Goal: Information Seeking & Learning: Learn about a topic

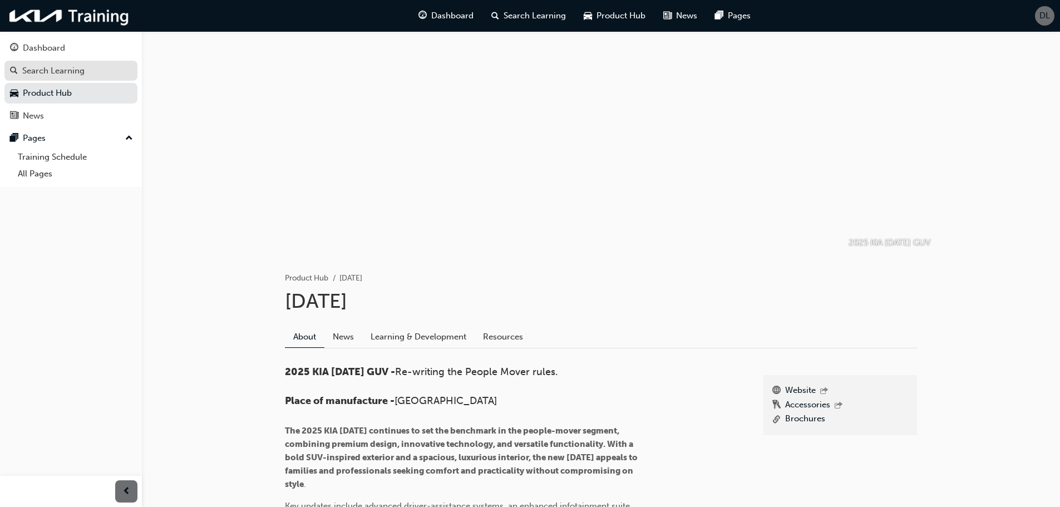
click at [58, 73] on div "Search Learning" at bounding box center [53, 71] width 62 height 13
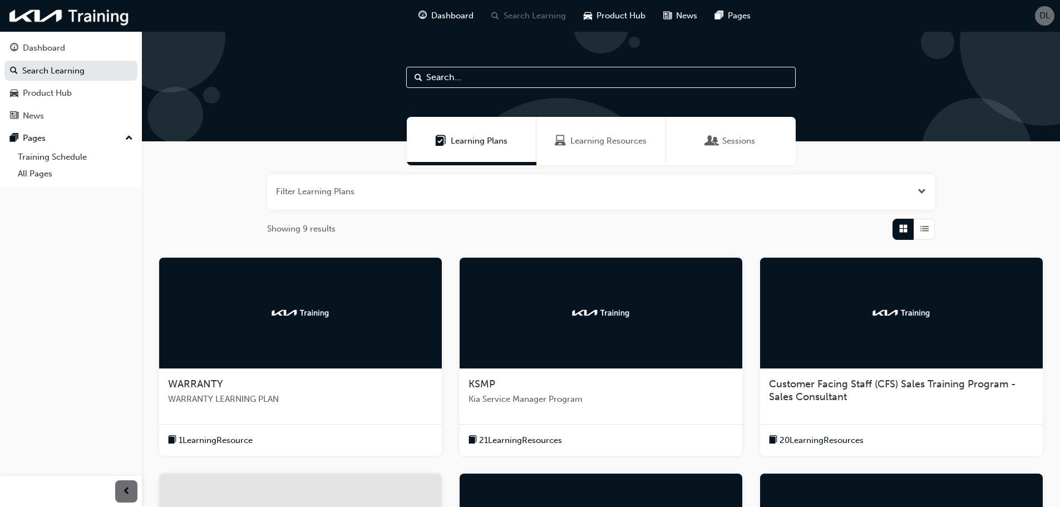
click at [811, 386] on span "Customer Facing Staff (CFS) Sales Training Program - Sales Consultant" at bounding box center [892, 391] width 247 height 26
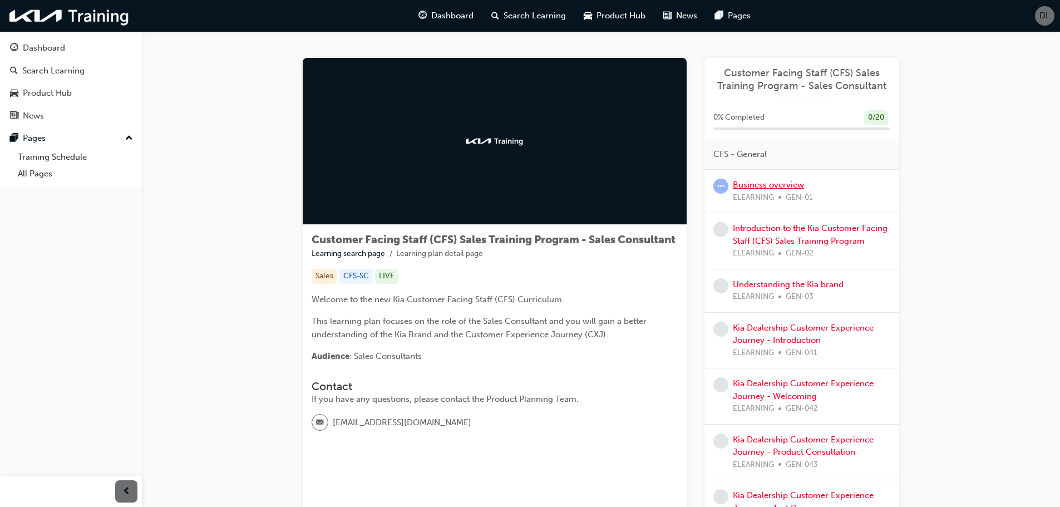
click at [761, 187] on link "Business overview" at bounding box center [768, 185] width 71 height 10
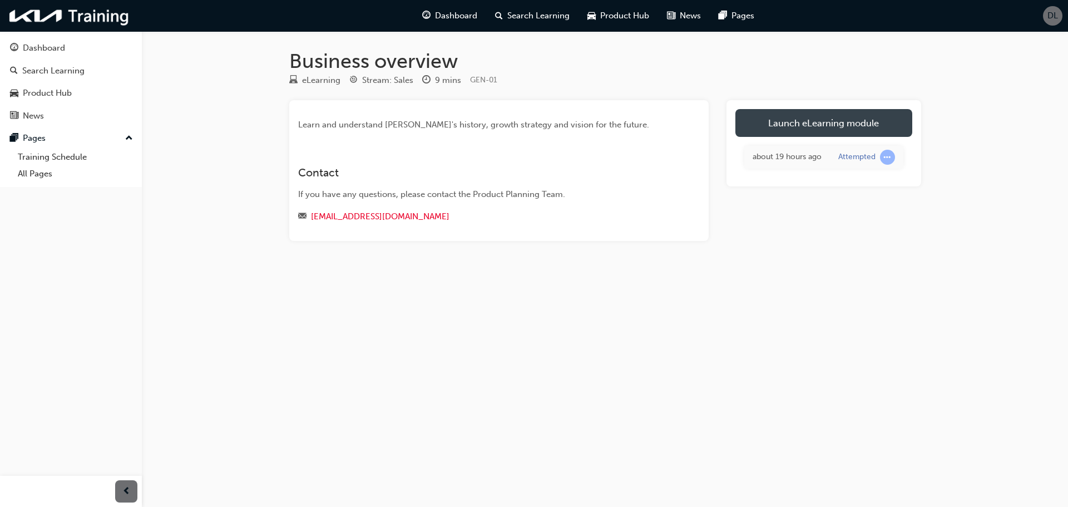
click at [818, 125] on link "Launch eLearning module" at bounding box center [824, 123] width 177 height 28
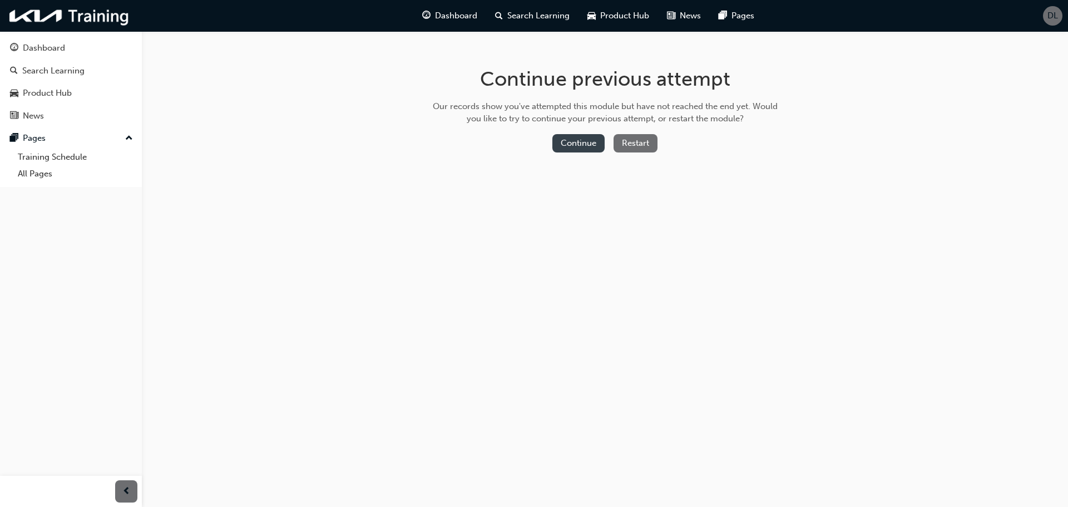
click at [579, 146] on button "Continue" at bounding box center [579, 143] width 52 height 18
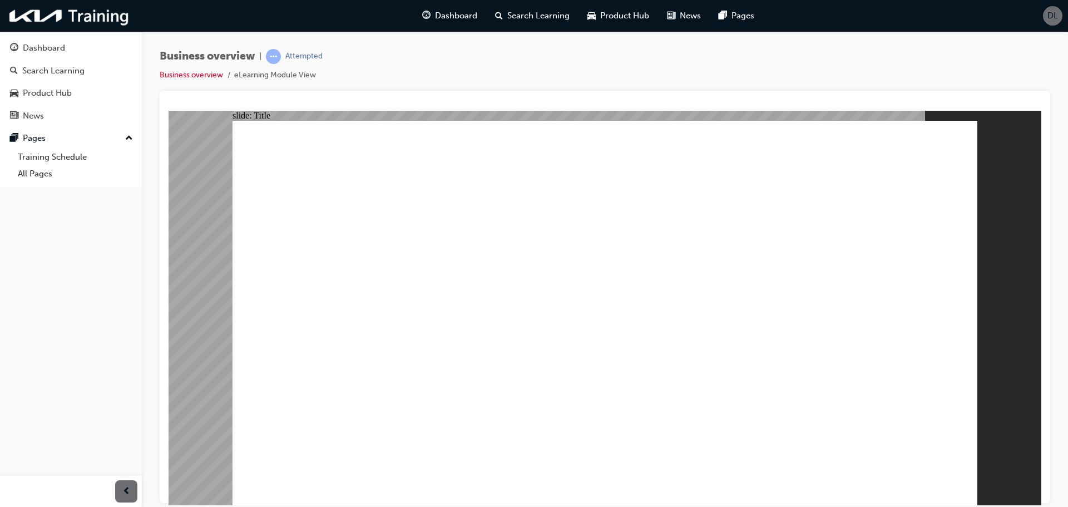
click at [1056, 97] on div "Business overview | Attempted Business overview eLearning Module View" at bounding box center [605, 255] width 927 height 448
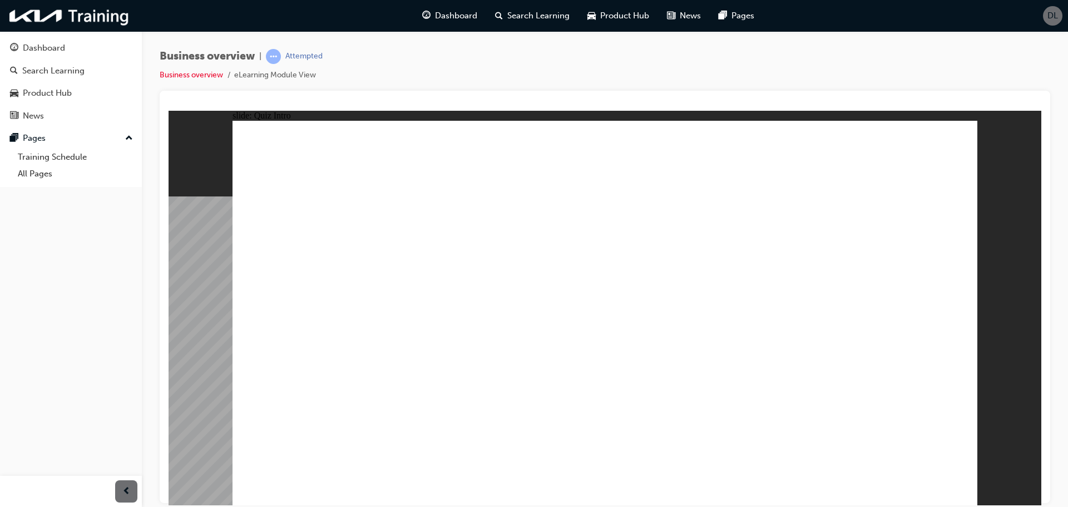
radio input "true"
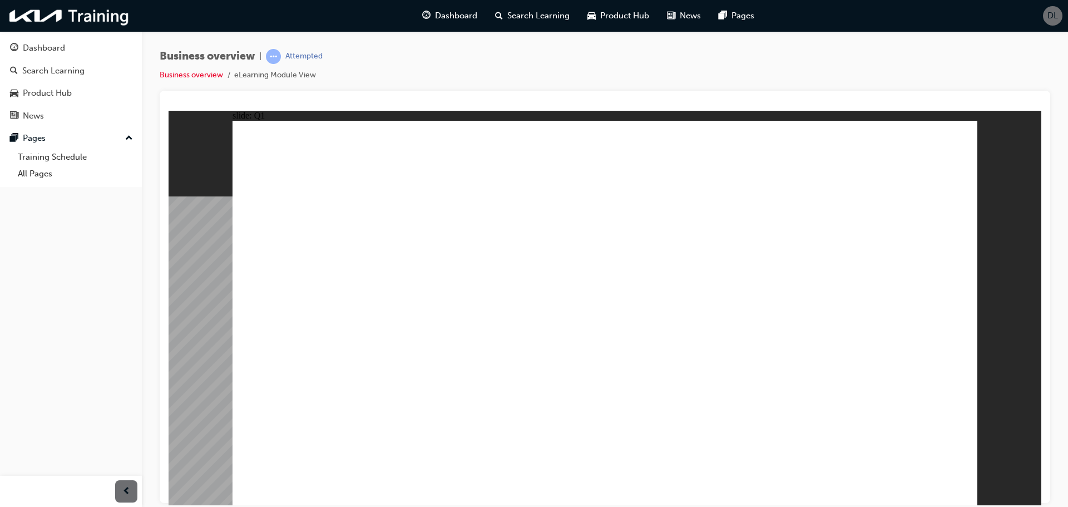
radio input "true"
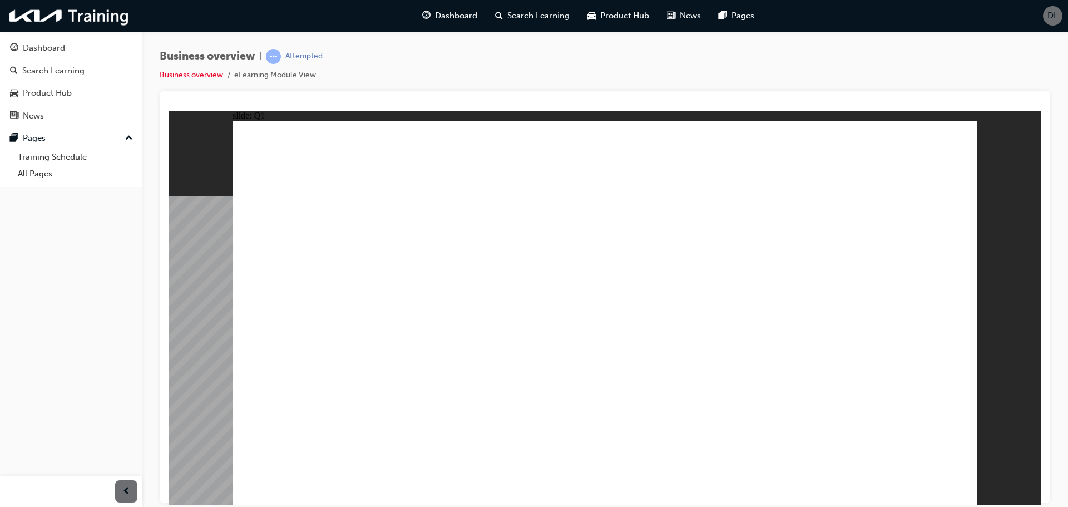
checkbox input "true"
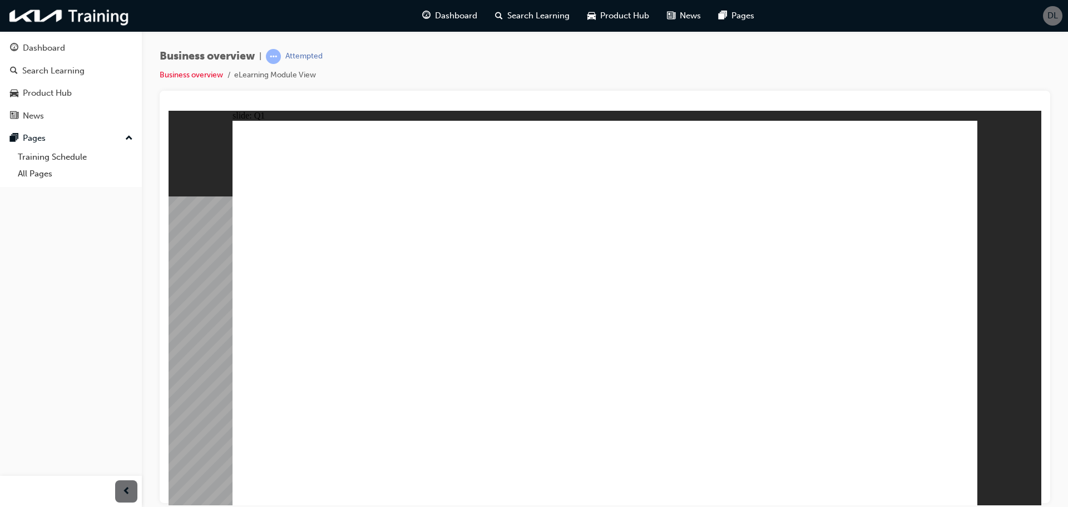
checkbox input "true"
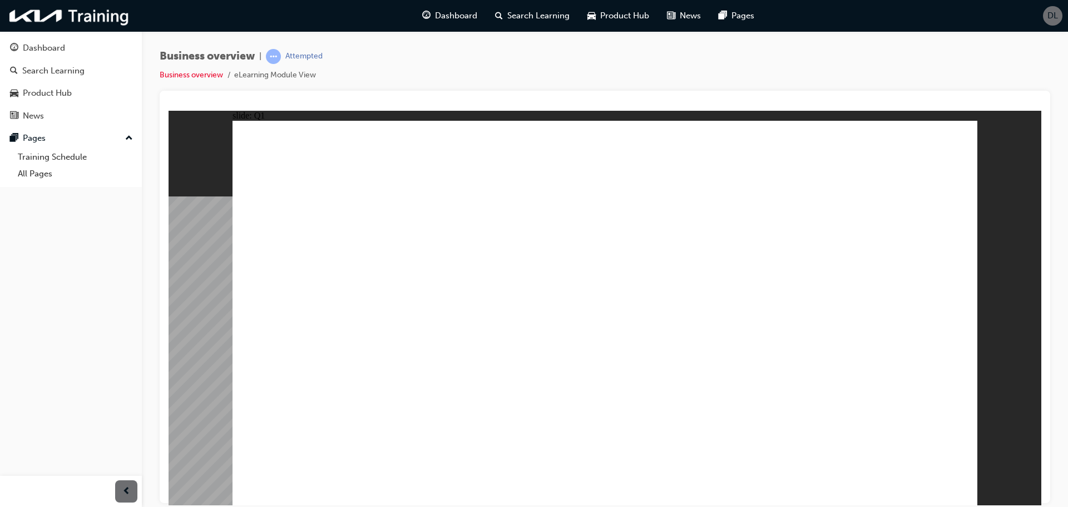
checkbox input "false"
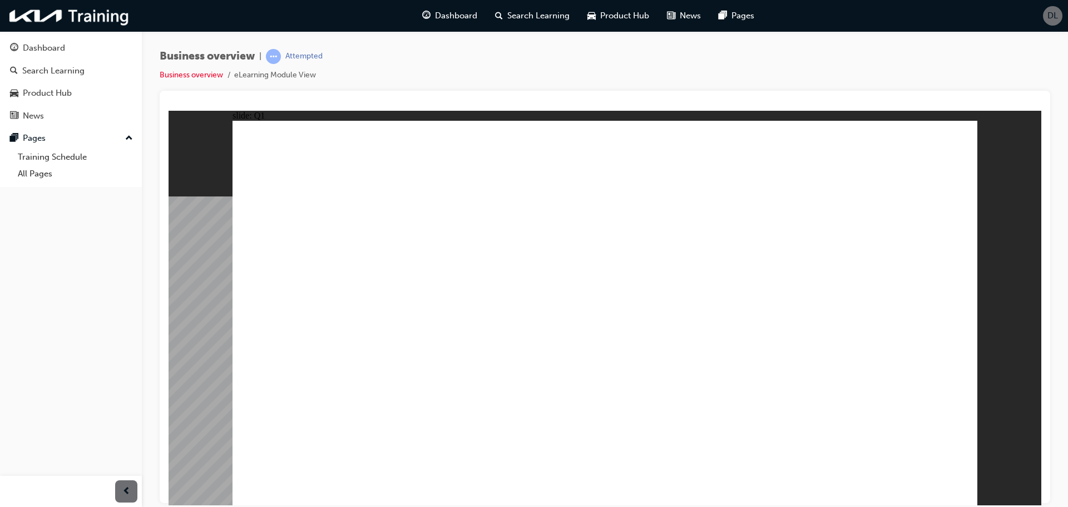
checkbox input "false"
checkbox input "true"
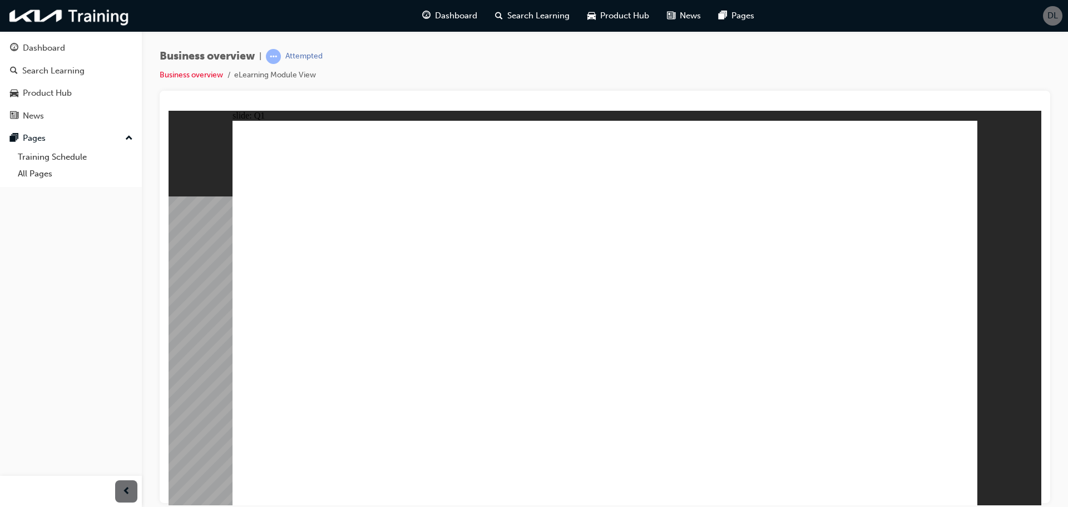
checkbox input "true"
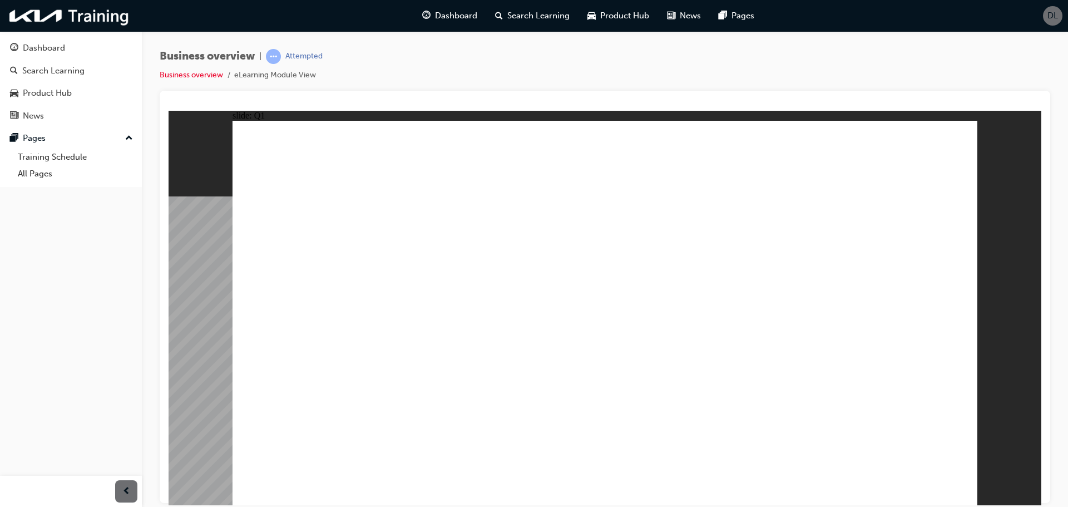
checkbox input "true"
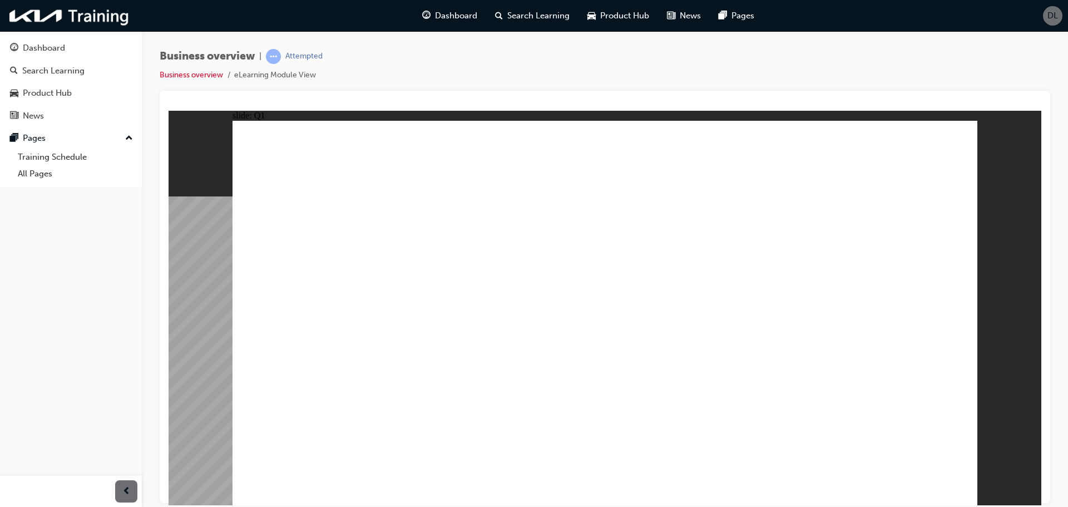
checkbox input "false"
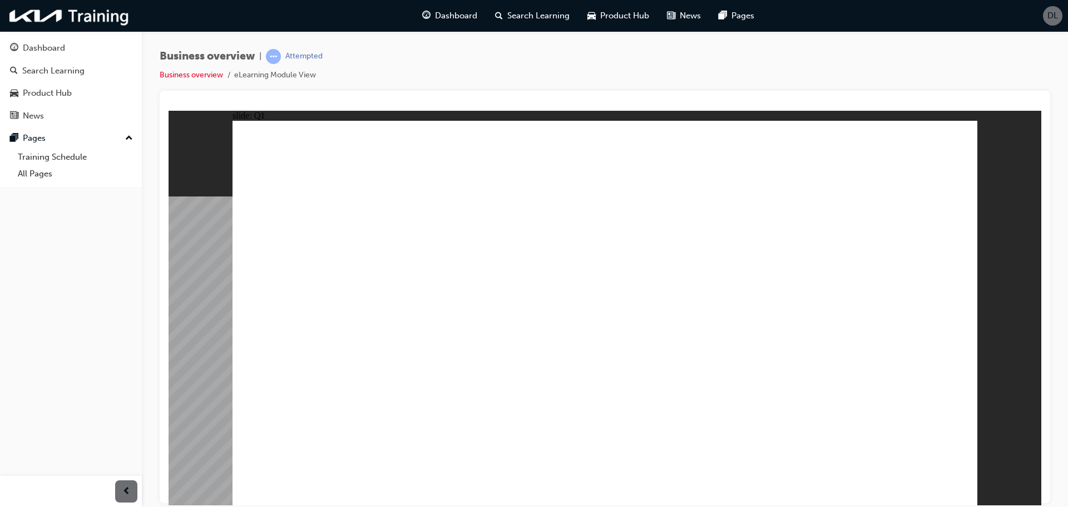
checkbox input "false"
checkbox input "true"
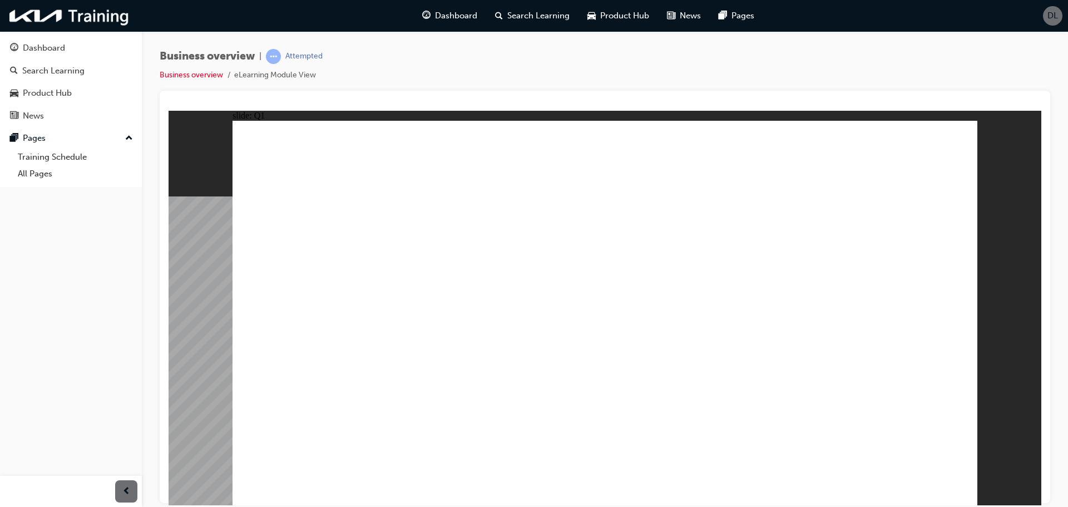
checkbox input "true"
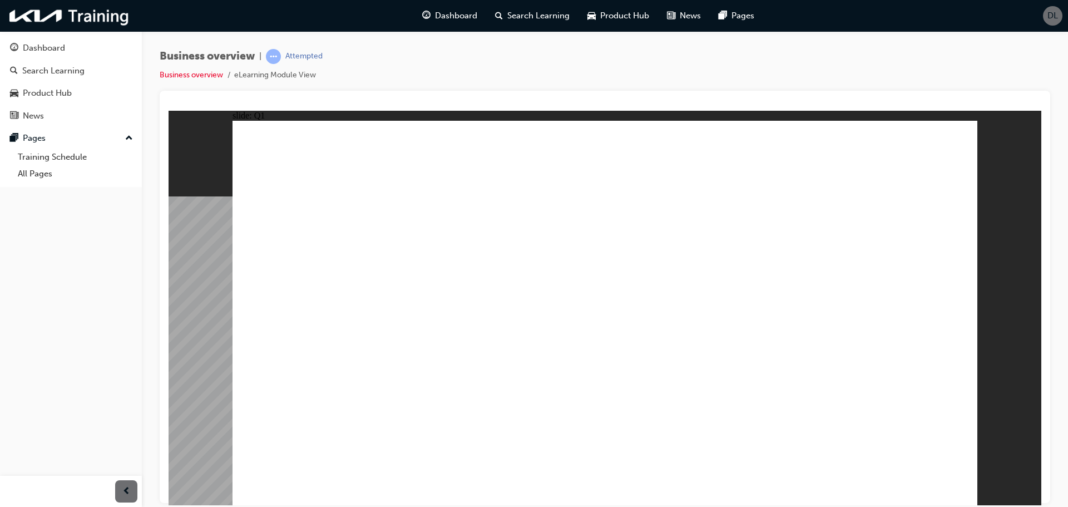
checkbox input "true"
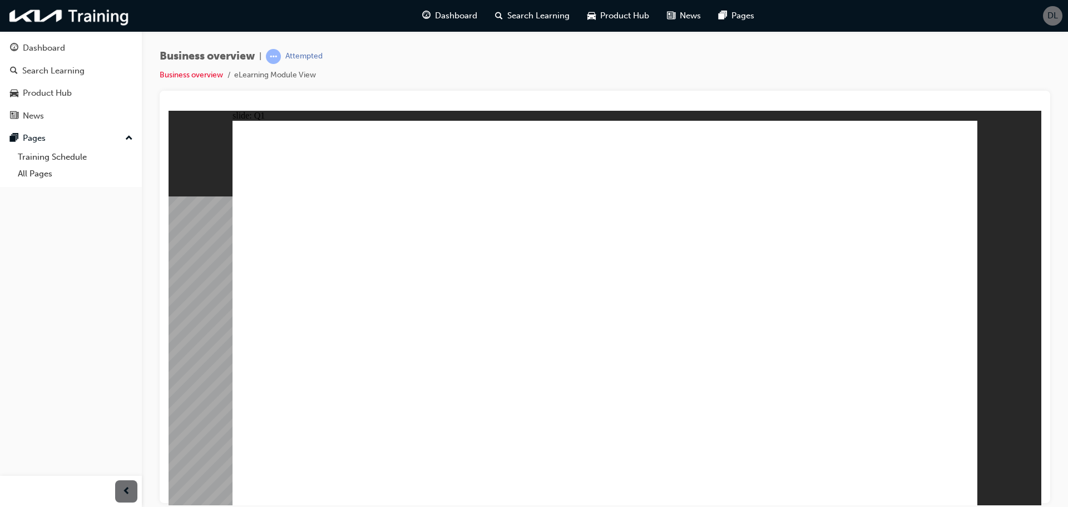
checkbox input "false"
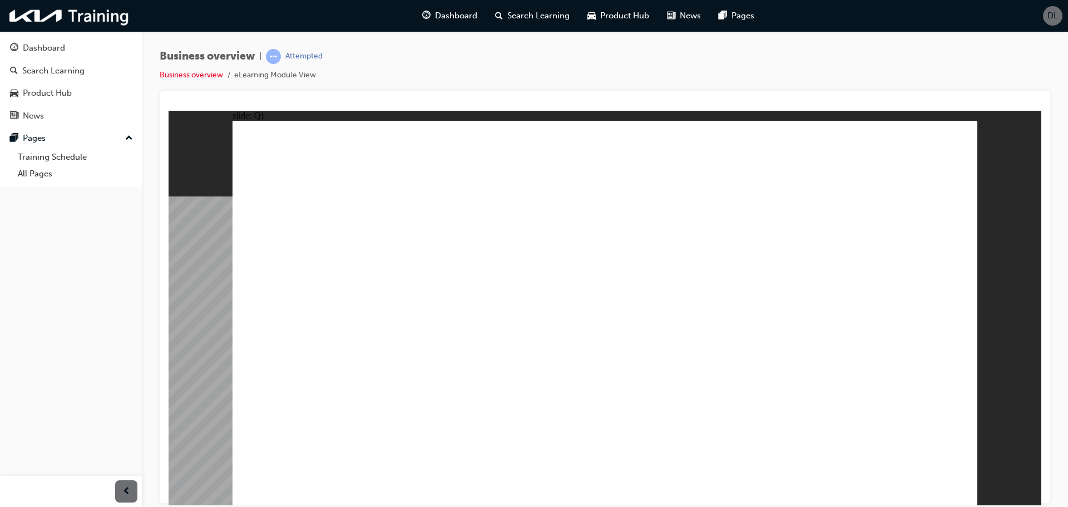
checkbox input "false"
checkbox input "true"
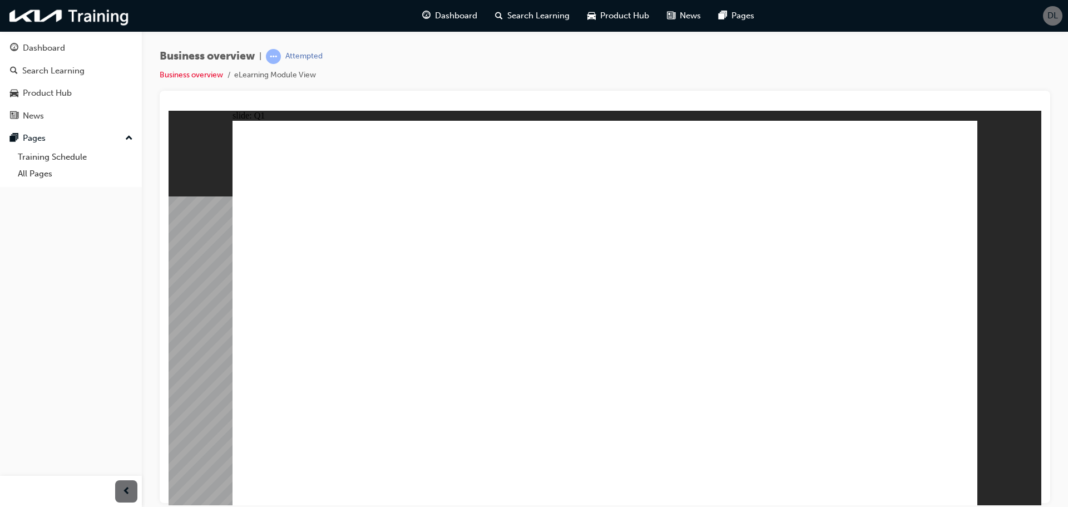
checkbox input "true"
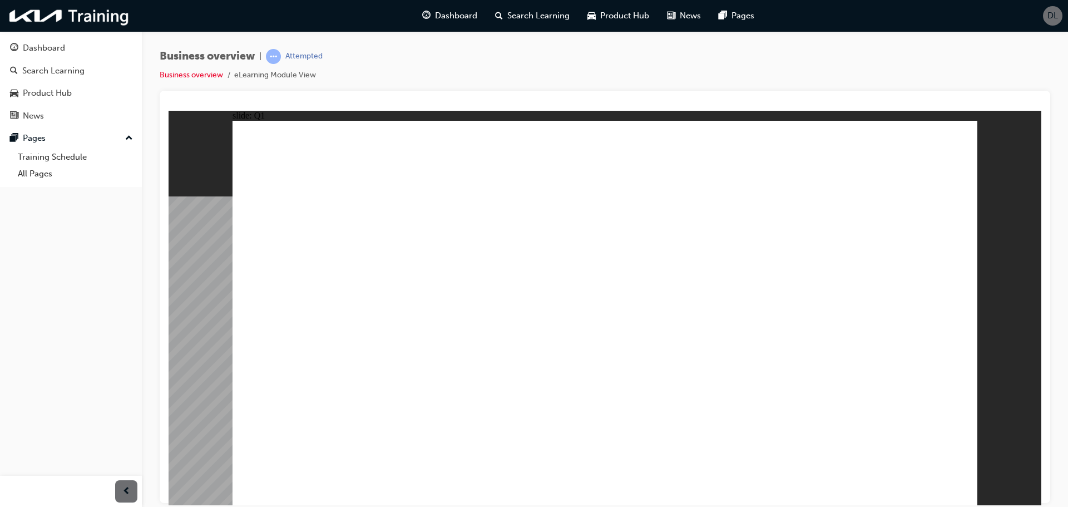
checkbox input "true"
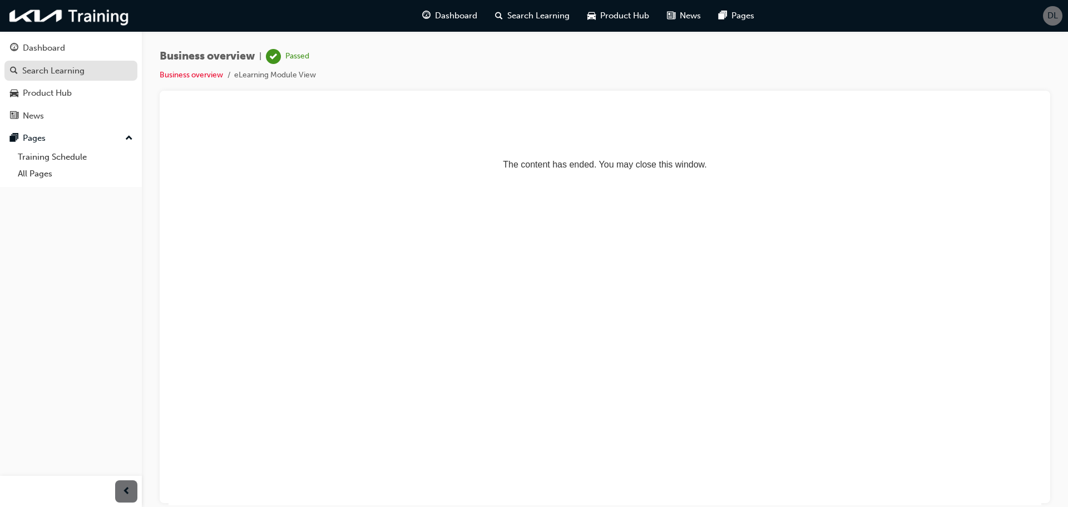
click at [71, 75] on div "Search Learning" at bounding box center [53, 71] width 62 height 13
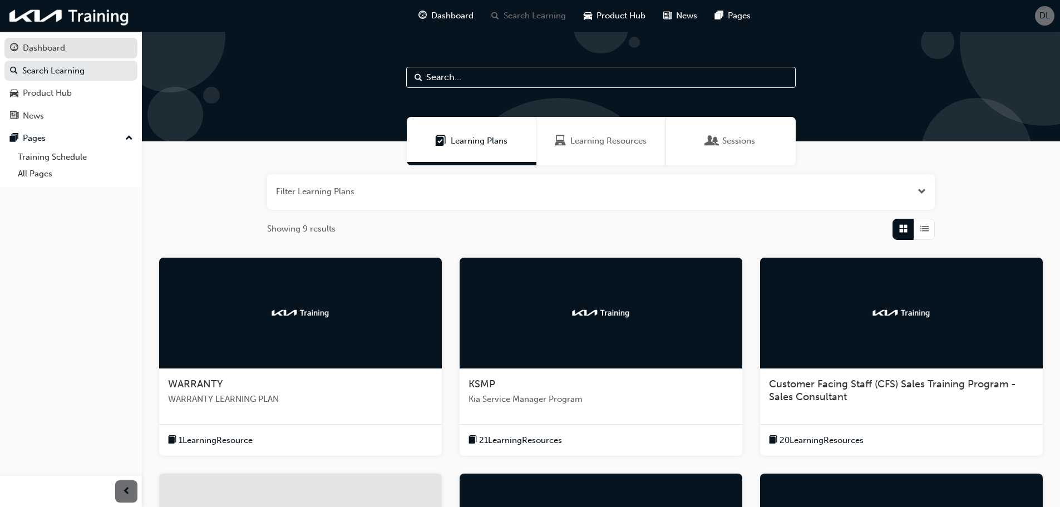
click at [67, 50] on div "Dashboard" at bounding box center [71, 48] width 122 height 14
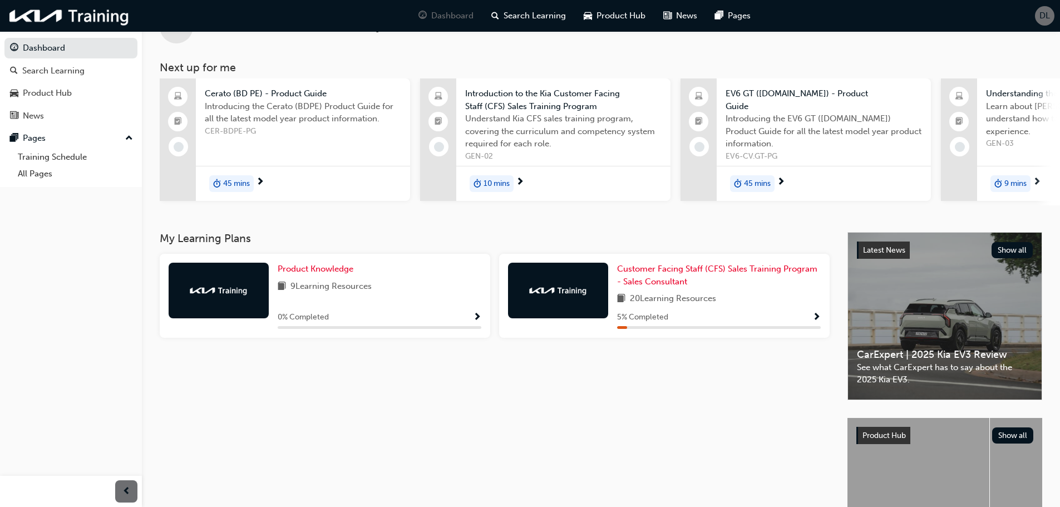
scroll to position [35, 0]
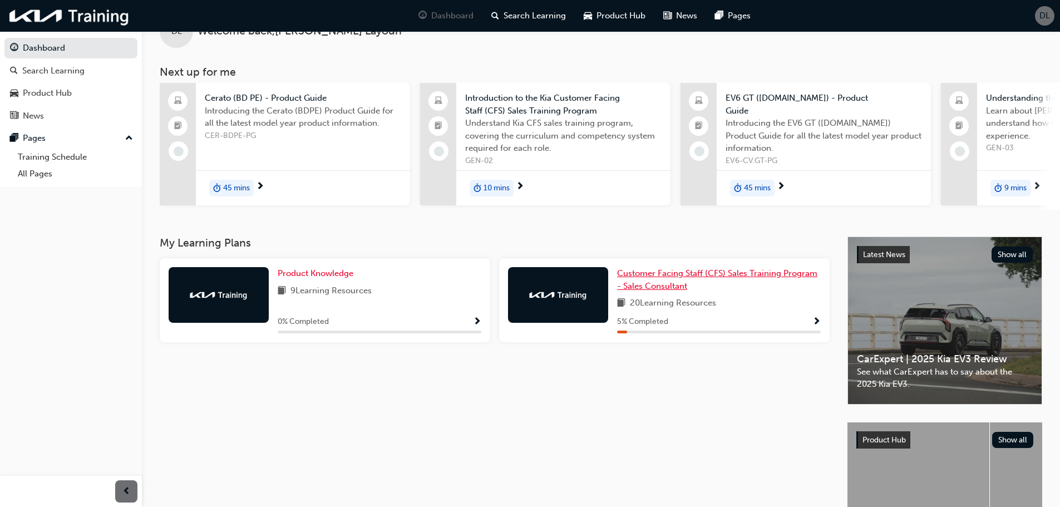
click at [635, 281] on span "Customer Facing Staff (CFS) Sales Training Program - Sales Consultant" at bounding box center [717, 279] width 200 height 23
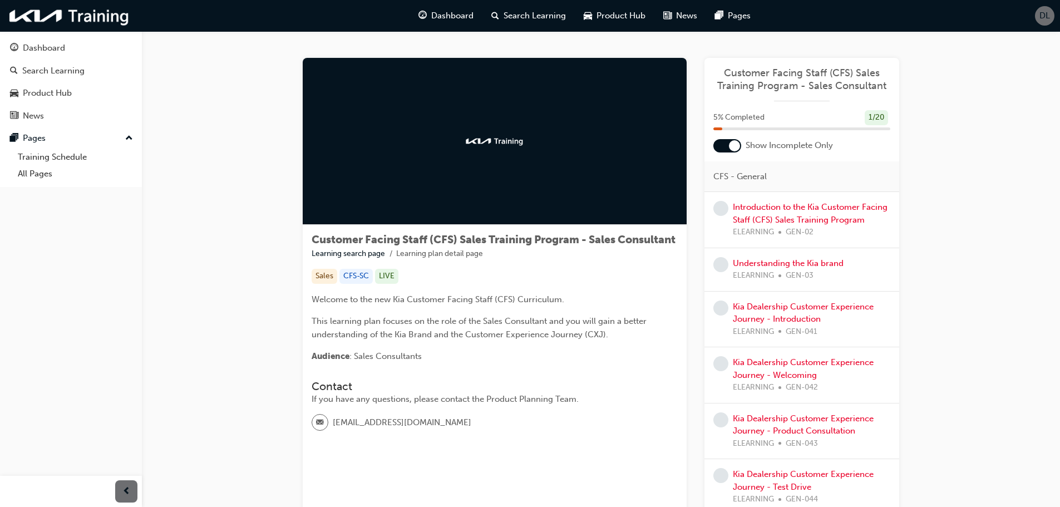
click at [733, 151] on div at bounding box center [734, 145] width 11 height 11
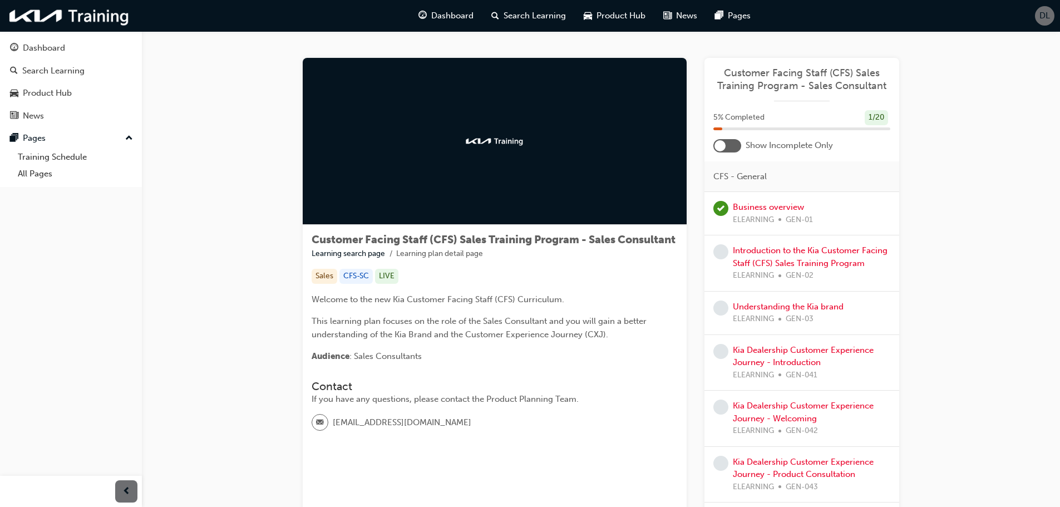
click at [726, 152] on div at bounding box center [727, 145] width 28 height 13
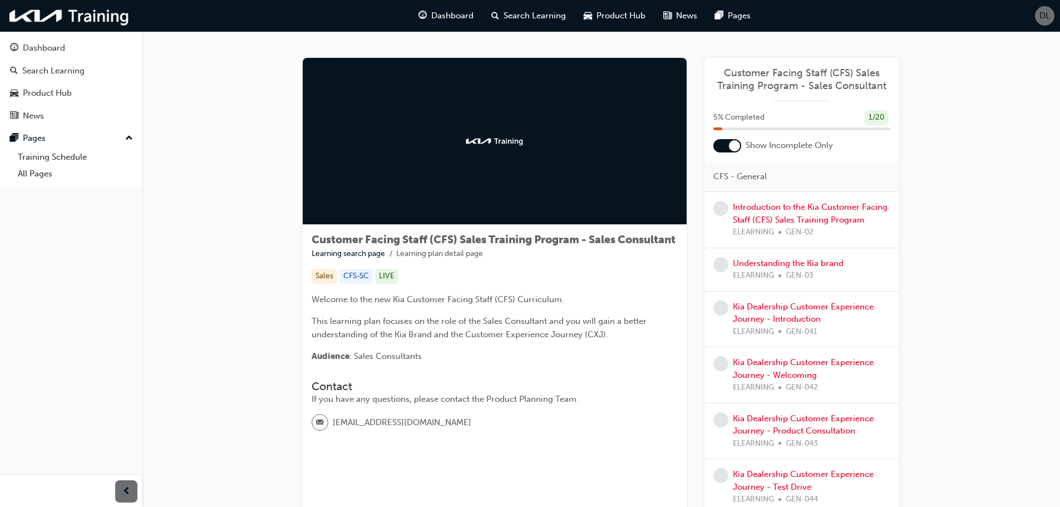
click at [726, 152] on div at bounding box center [727, 145] width 28 height 13
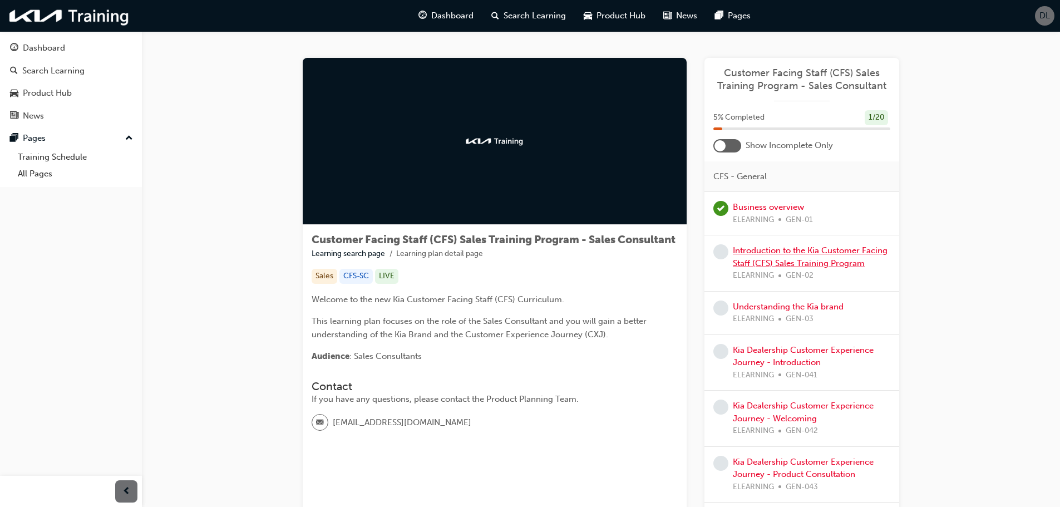
click at [778, 264] on link "Introduction to the Kia Customer Facing Staff (CFS) Sales Training Program" at bounding box center [810, 256] width 155 height 23
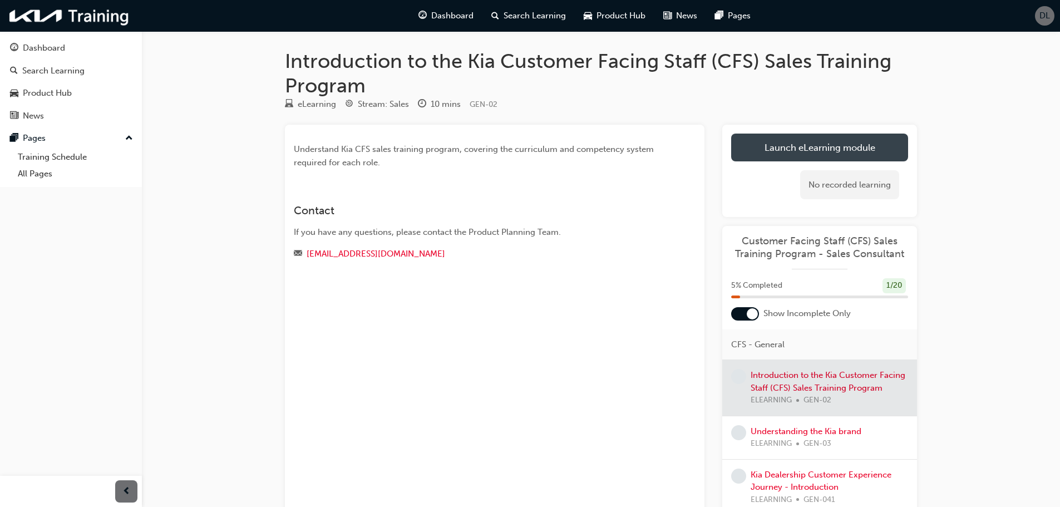
click at [778, 146] on link "Launch eLearning module" at bounding box center [819, 148] width 177 height 28
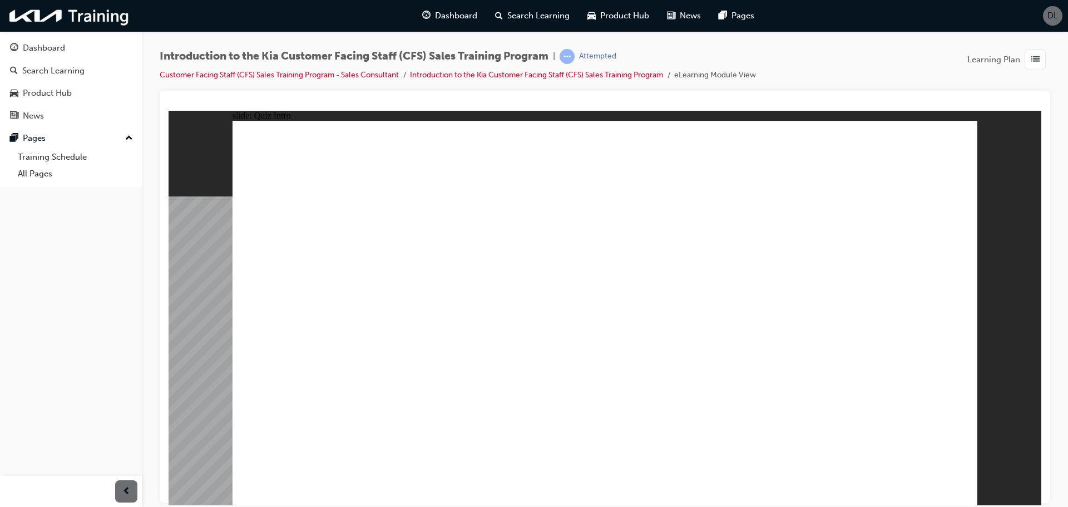
drag, startPoint x: 964, startPoint y: 470, endPoint x: 958, endPoint y: 474, distance: 7.0
radio input "true"
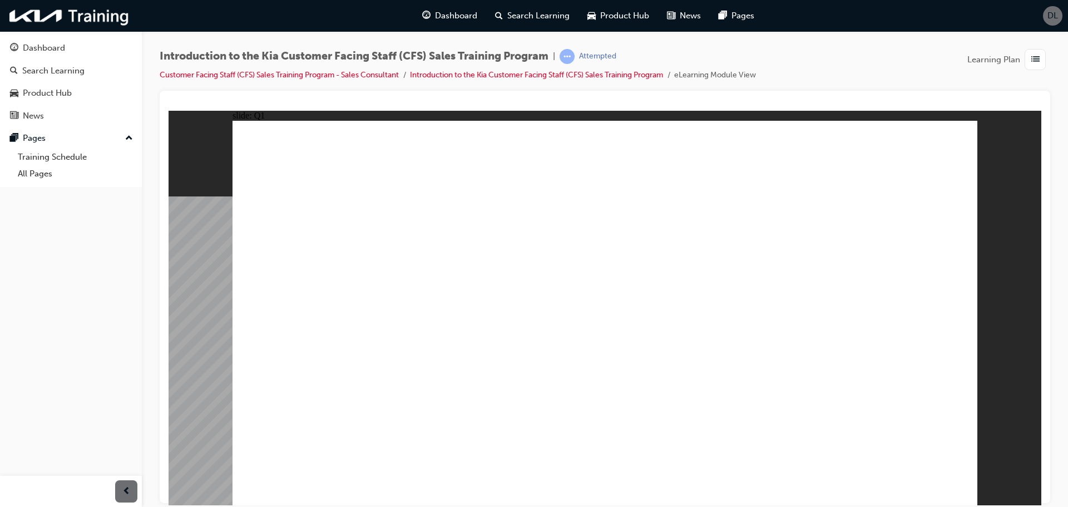
radio input "true"
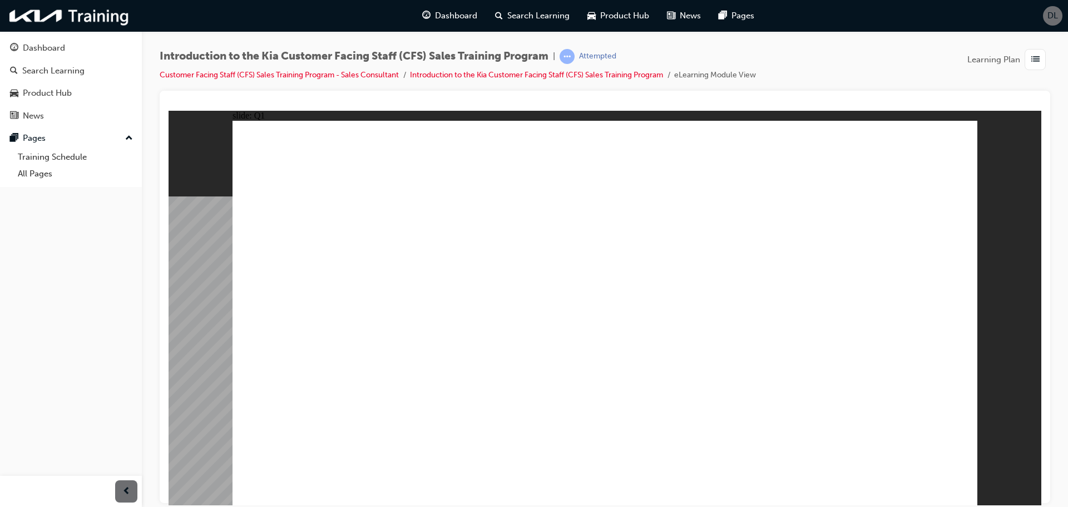
checkbox input "true"
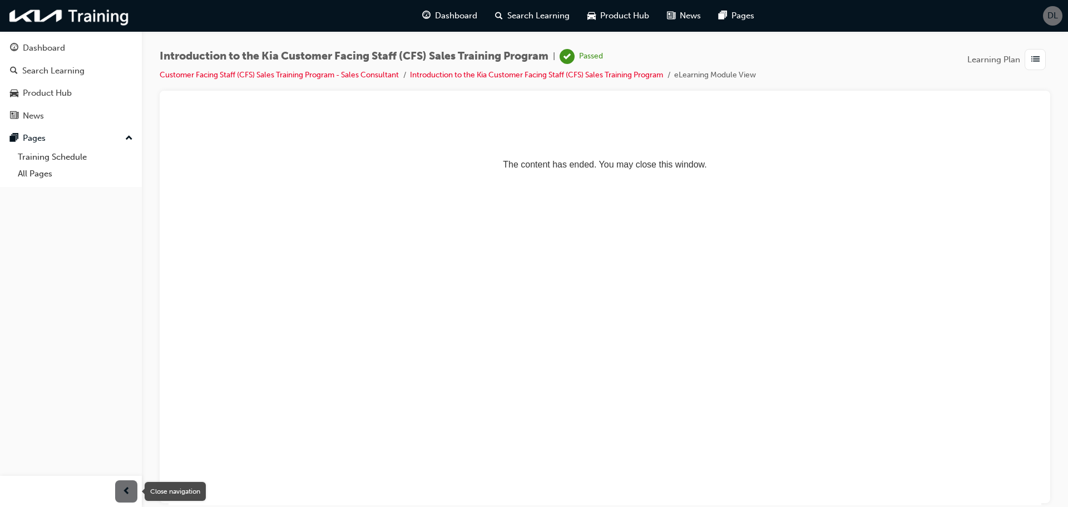
click at [122, 491] on span "prev-icon" at bounding box center [126, 492] width 8 height 14
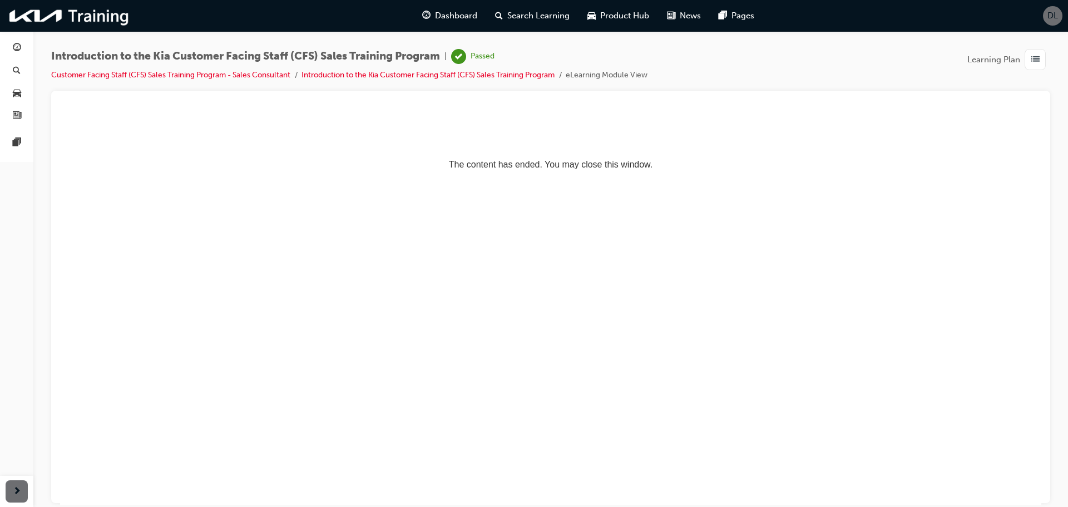
click at [13, 496] on span "next-icon" at bounding box center [17, 492] width 8 height 14
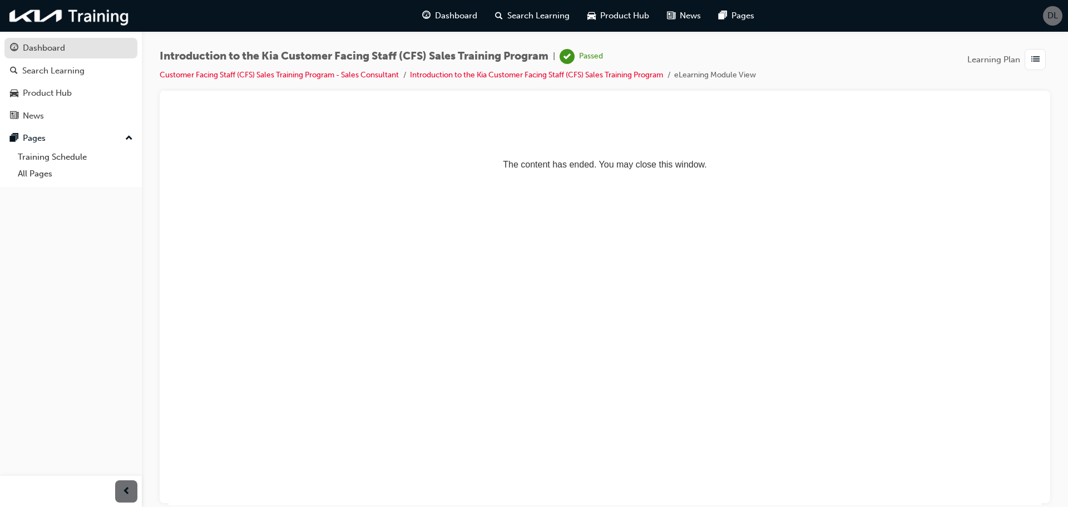
click at [64, 53] on div "Dashboard" at bounding box center [44, 48] width 42 height 13
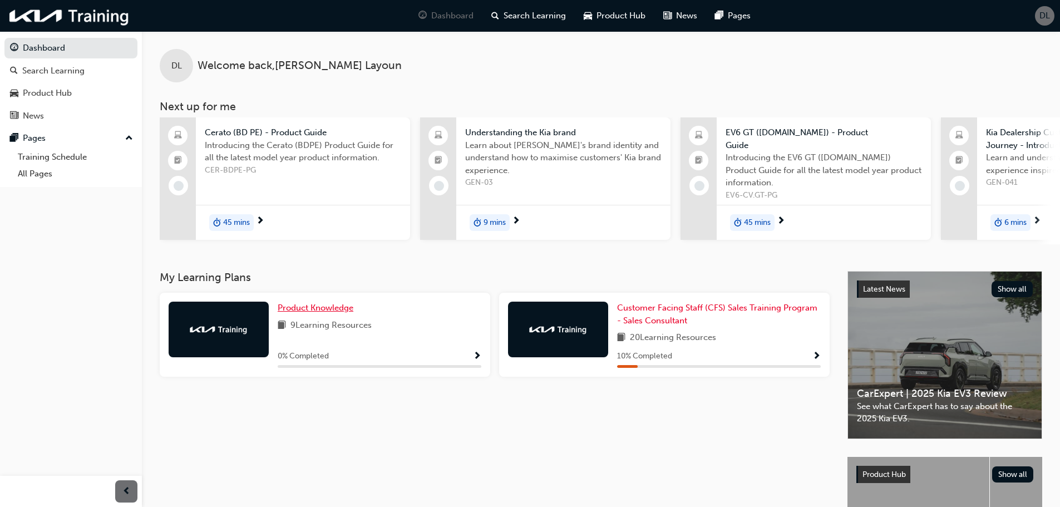
click at [337, 312] on span "Product Knowledge" at bounding box center [316, 308] width 76 height 10
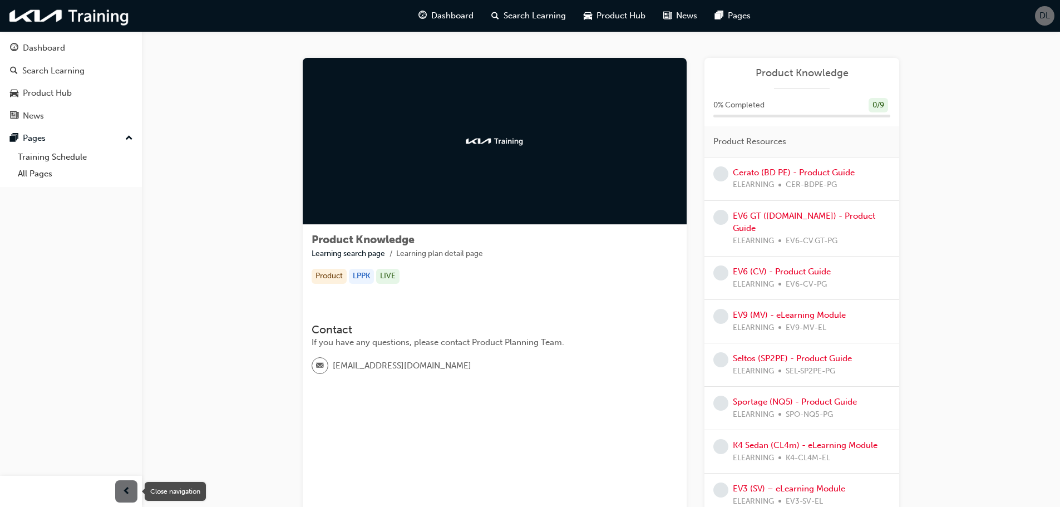
click at [130, 487] on span "prev-icon" at bounding box center [126, 492] width 8 height 14
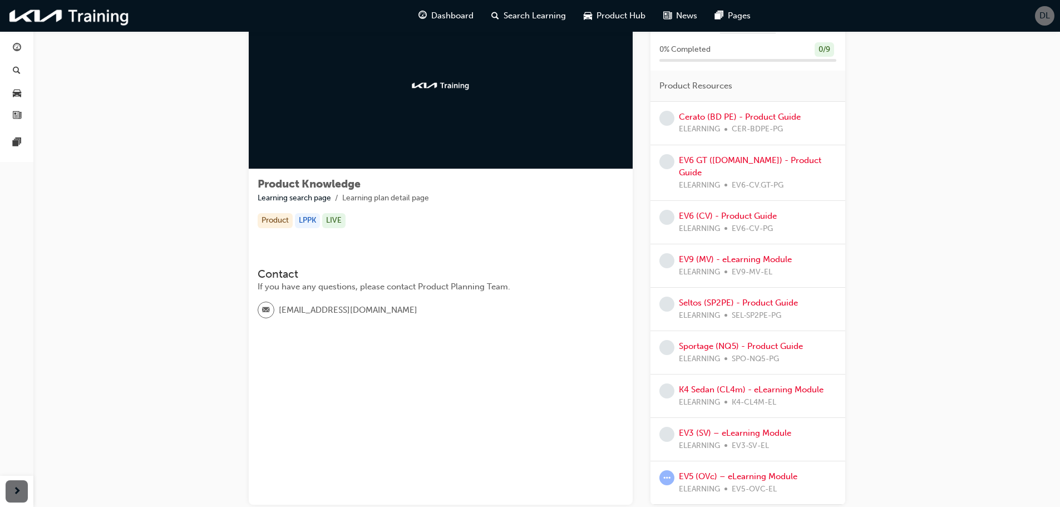
scroll to position [111, 0]
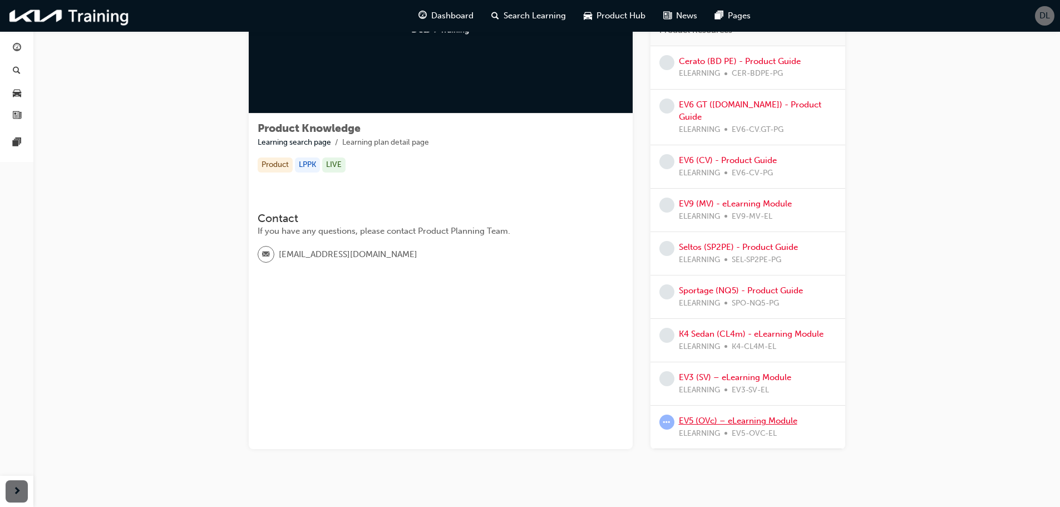
click at [767, 416] on link "EV5 (OVc) – eLearning Module" at bounding box center [738, 421] width 119 height 10
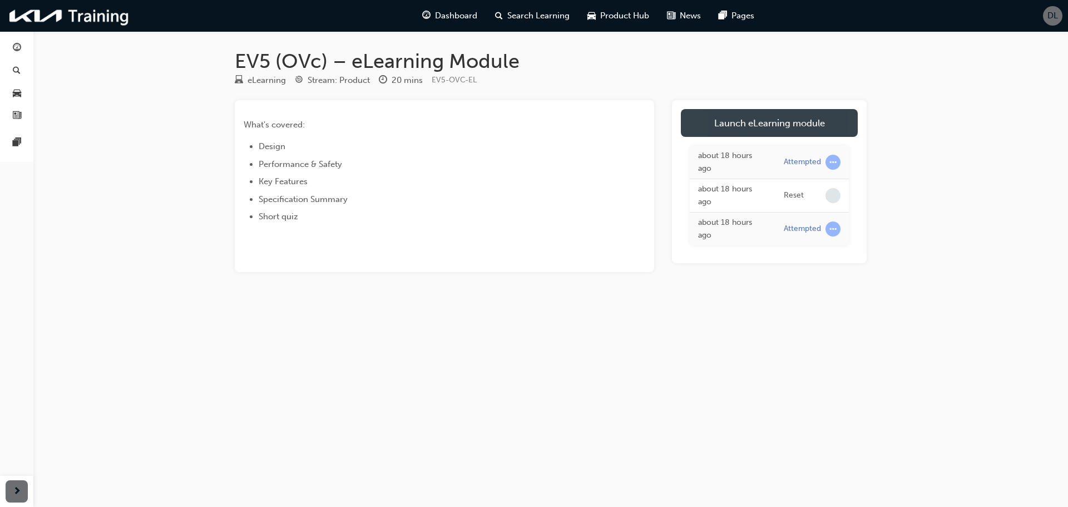
click at [767, 125] on link "Launch eLearning module" at bounding box center [769, 123] width 177 height 28
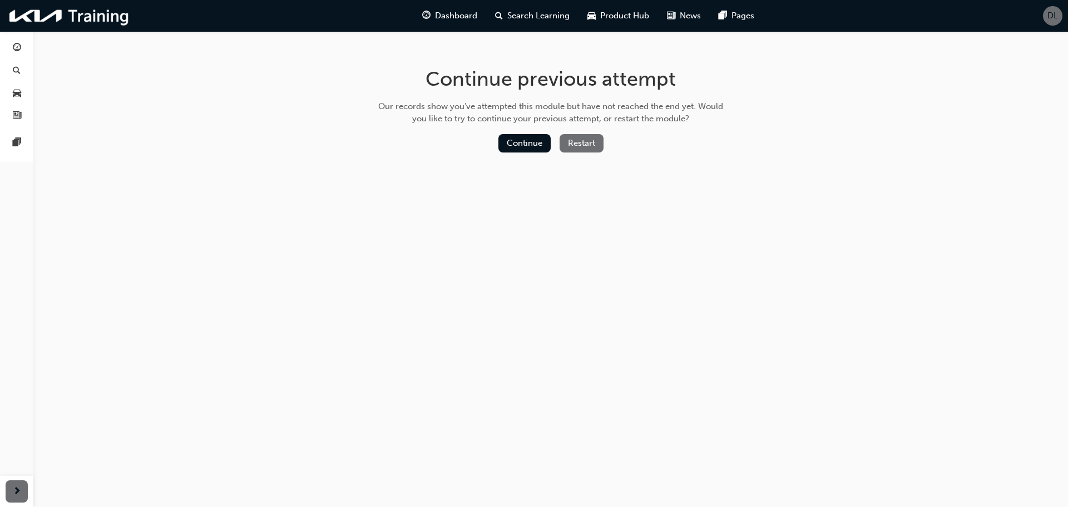
click at [582, 141] on button "Restart" at bounding box center [582, 143] width 44 height 18
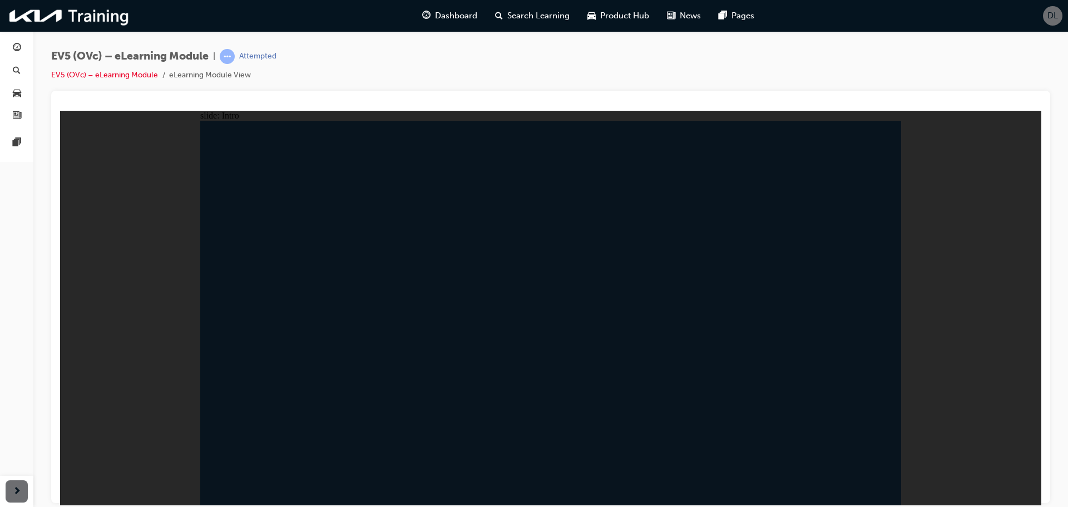
click at [17, 89] on span "car-icon" at bounding box center [17, 93] width 8 height 10
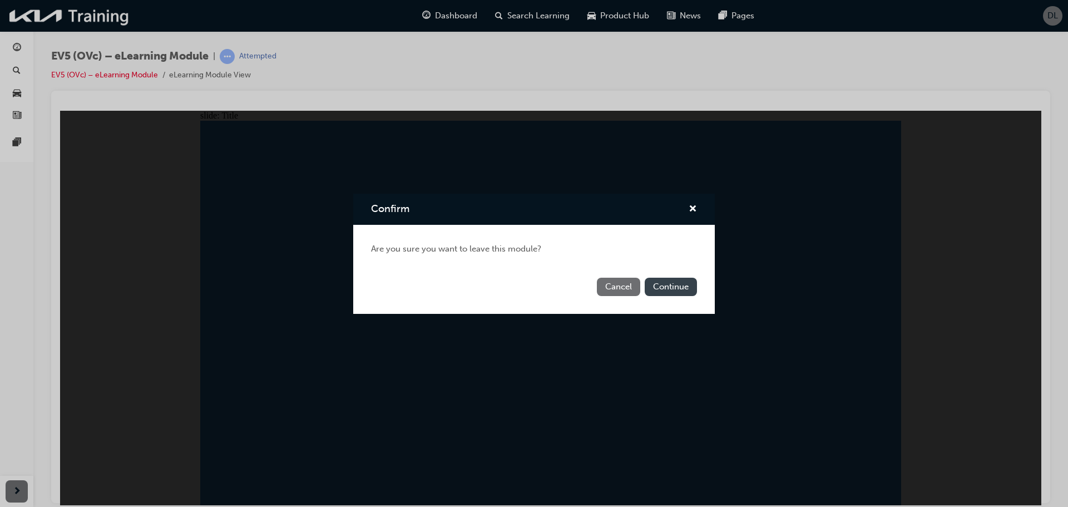
click at [652, 290] on button "Continue" at bounding box center [671, 287] width 52 height 18
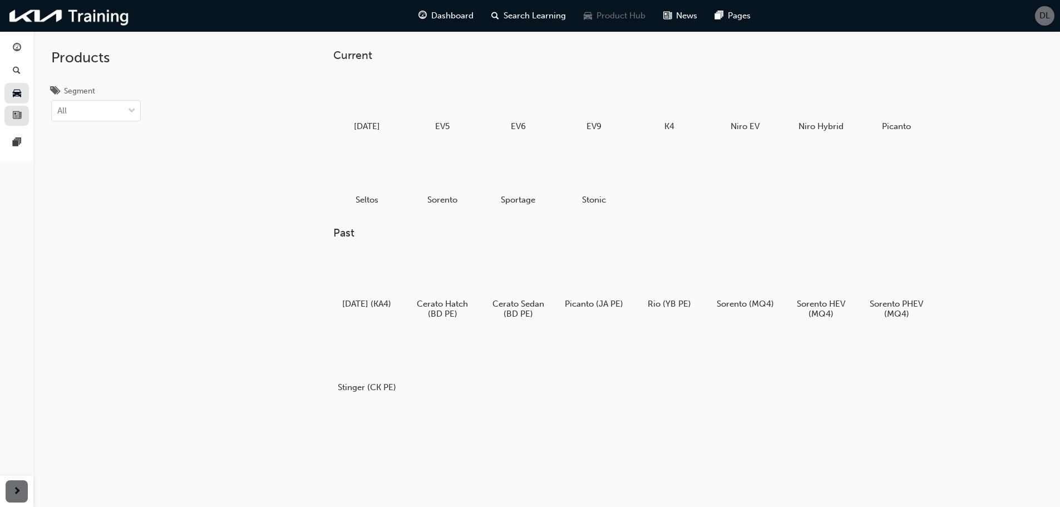
click at [18, 111] on span "news-icon" at bounding box center [17, 116] width 8 height 10
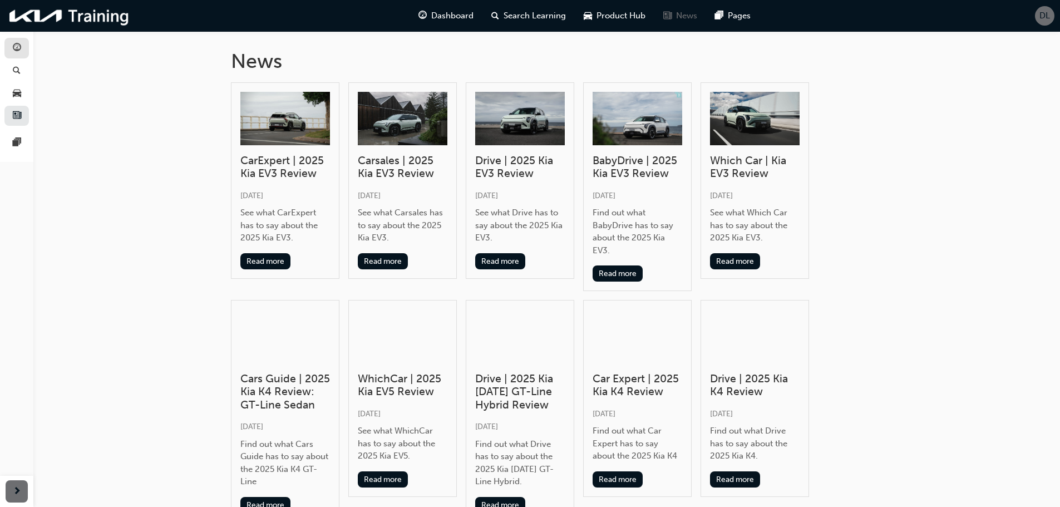
click at [26, 47] on link "button" at bounding box center [16, 48] width 24 height 21
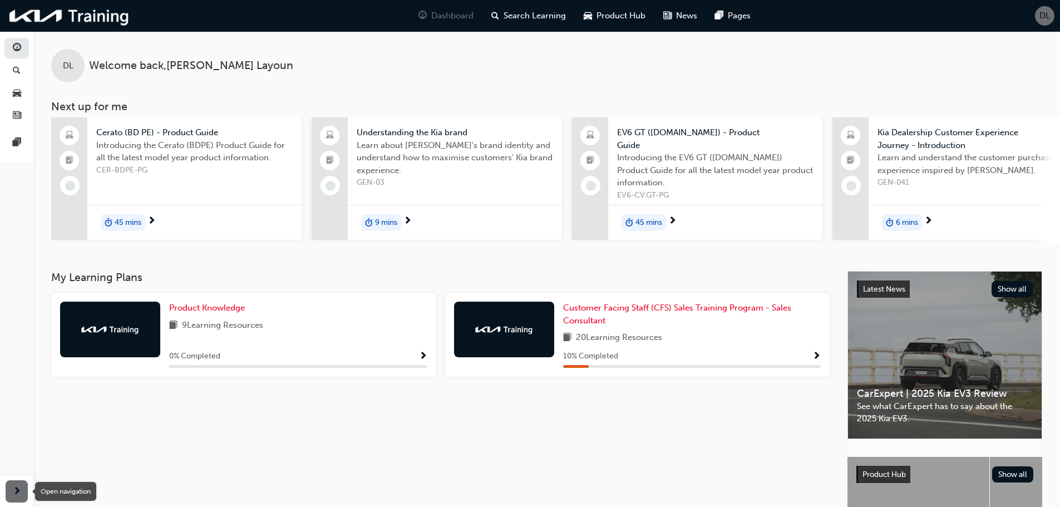
click at [21, 487] on div "button" at bounding box center [17, 491] width 22 height 22
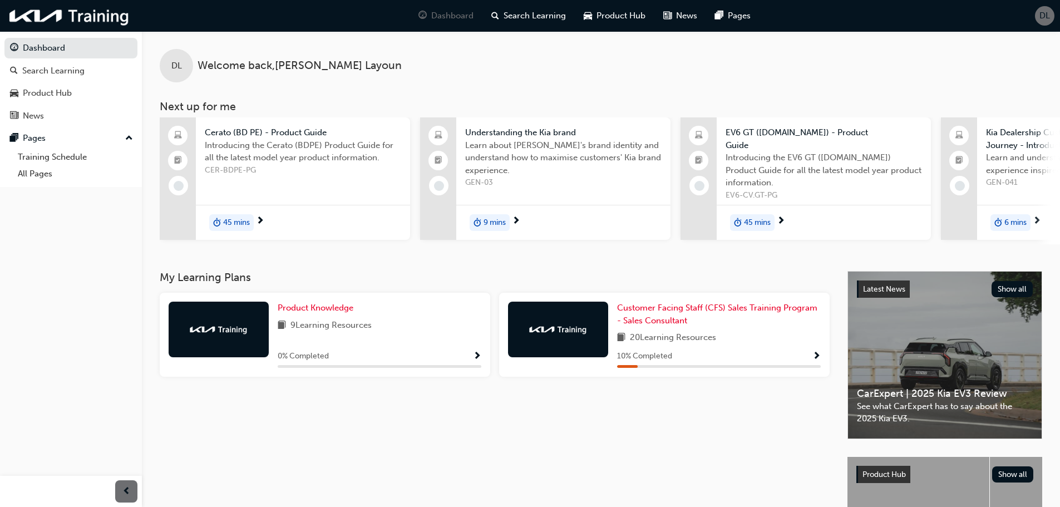
scroll to position [56, 0]
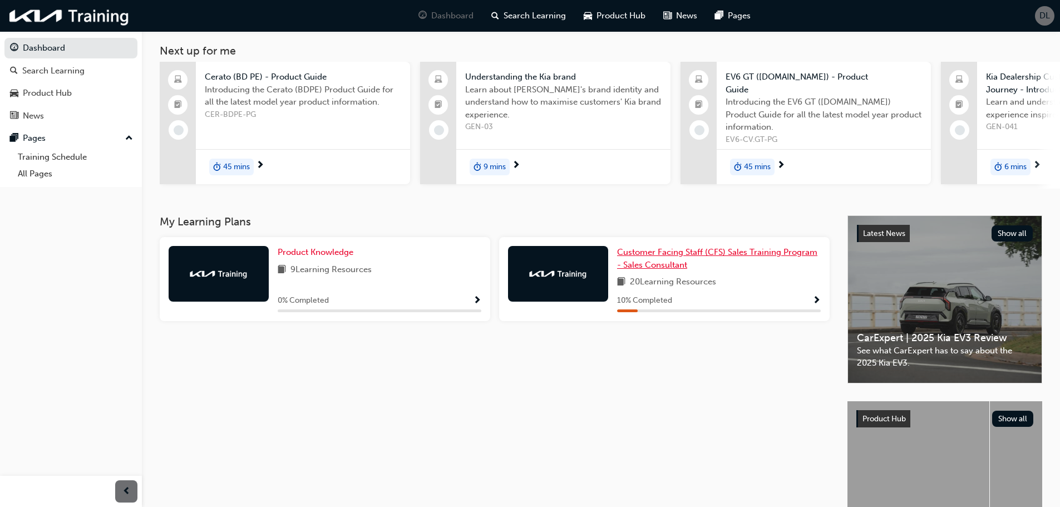
click at [639, 265] on span "Customer Facing Staff (CFS) Sales Training Program - Sales Consultant" at bounding box center [717, 258] width 200 height 23
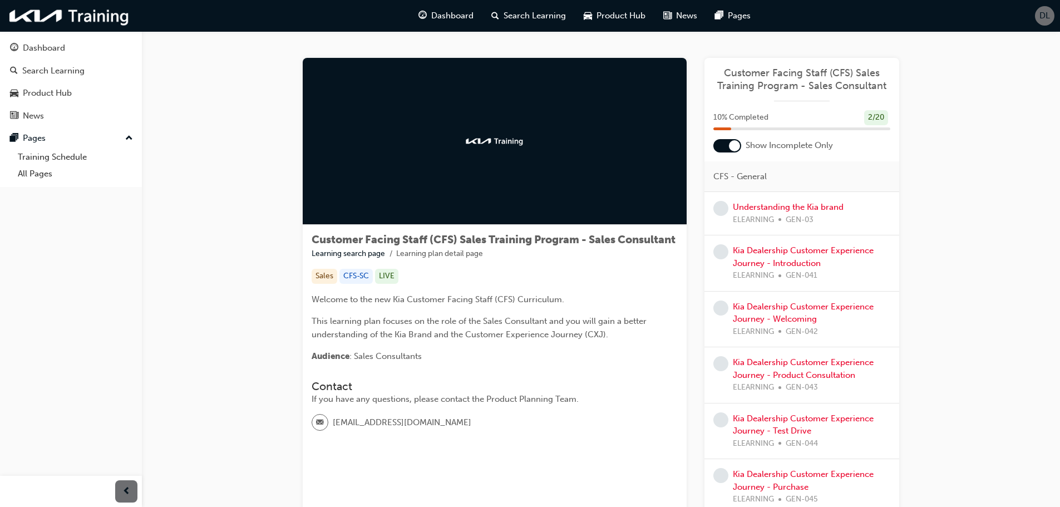
click at [732, 150] on div at bounding box center [734, 145] width 11 height 11
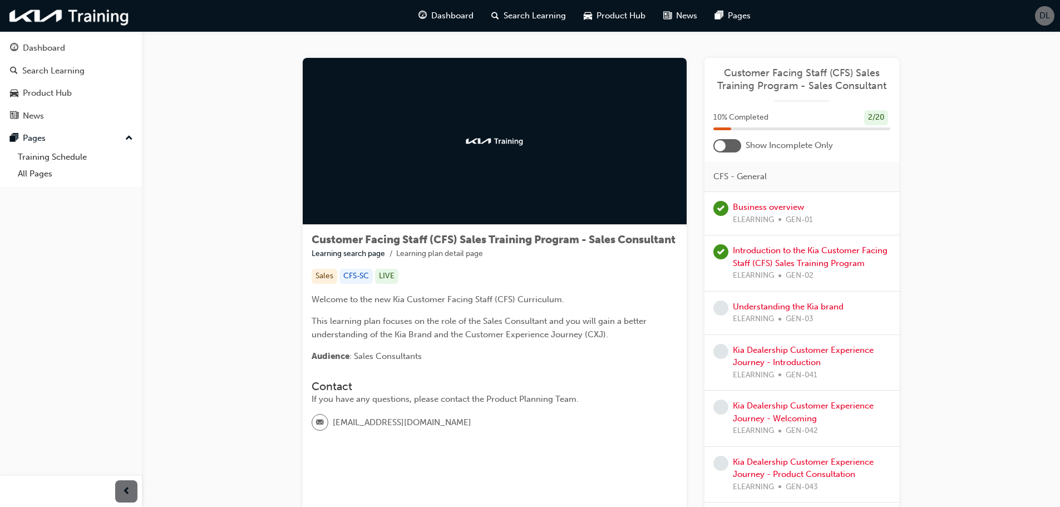
click at [727, 150] on div at bounding box center [727, 145] width 28 height 13
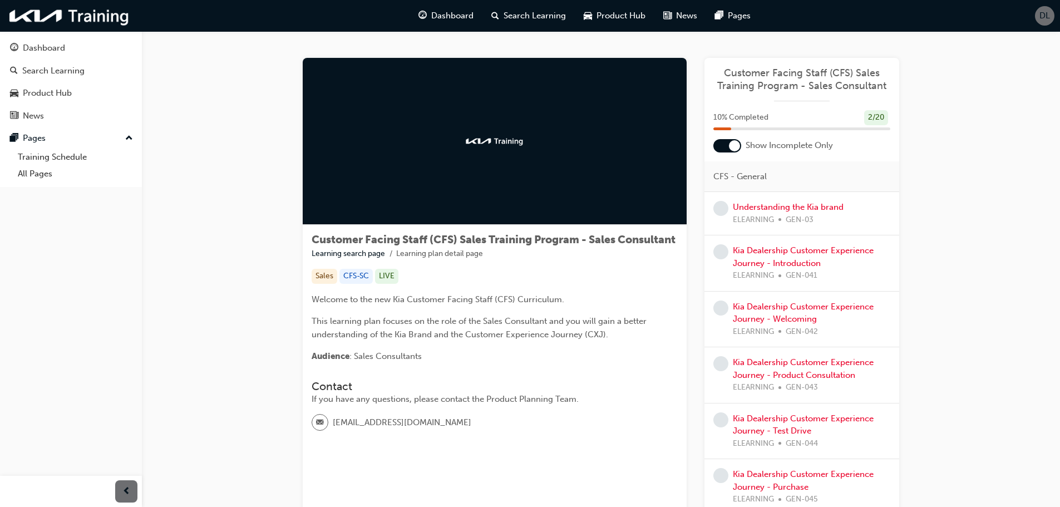
click at [727, 147] on div at bounding box center [727, 145] width 28 height 13
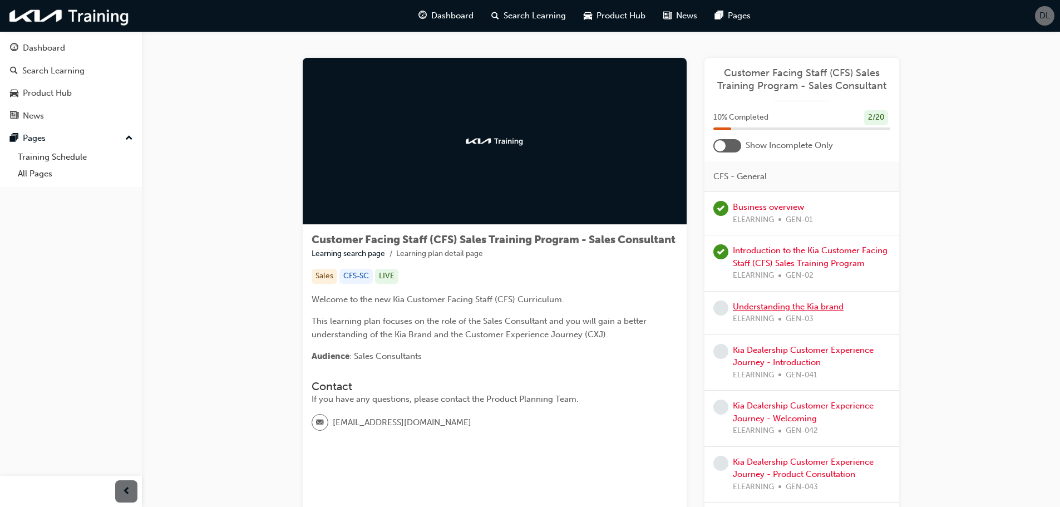
click at [741, 304] on link "Understanding the Kia brand" at bounding box center [788, 307] width 111 height 10
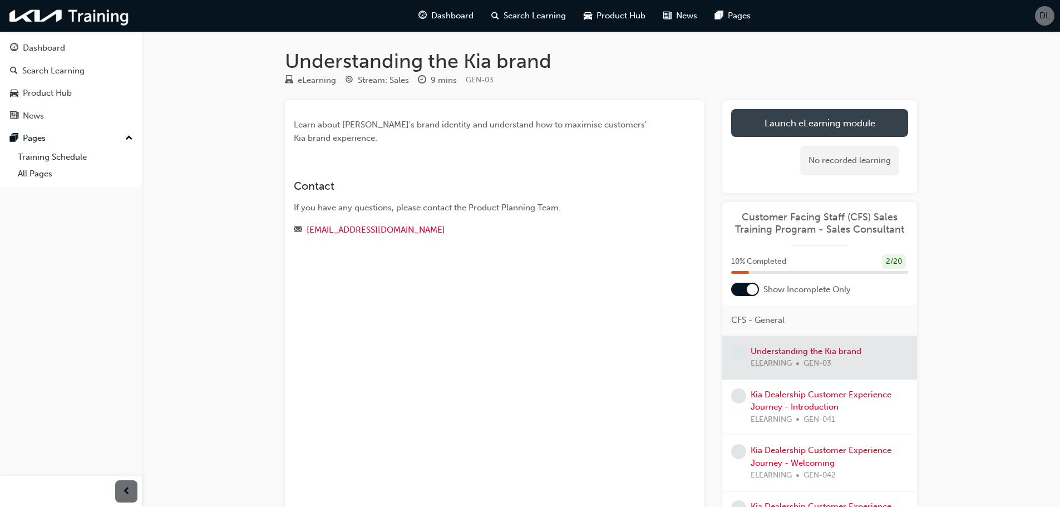
click at [789, 127] on link "Launch eLearning module" at bounding box center [819, 123] width 177 height 28
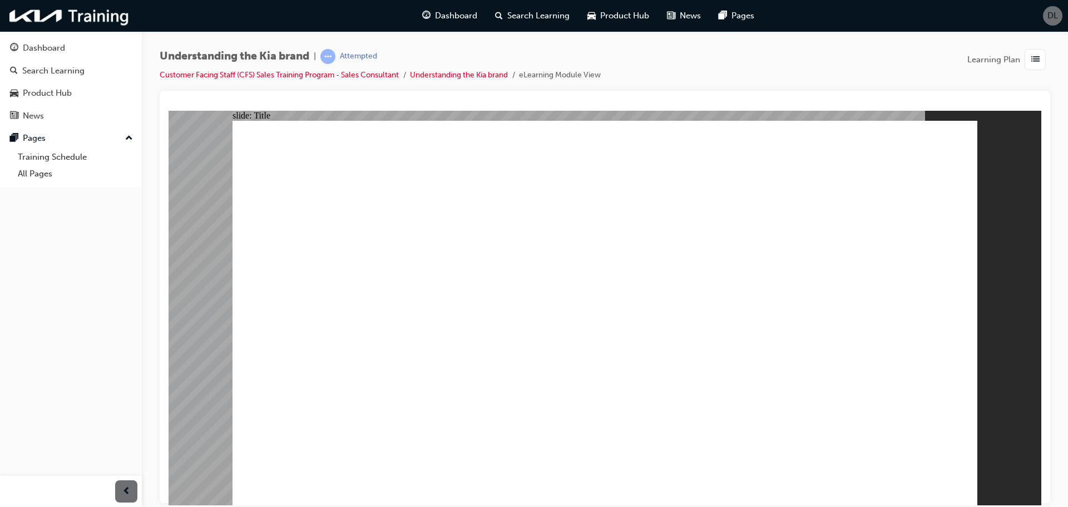
click at [127, 492] on span "prev-icon" at bounding box center [126, 492] width 8 height 14
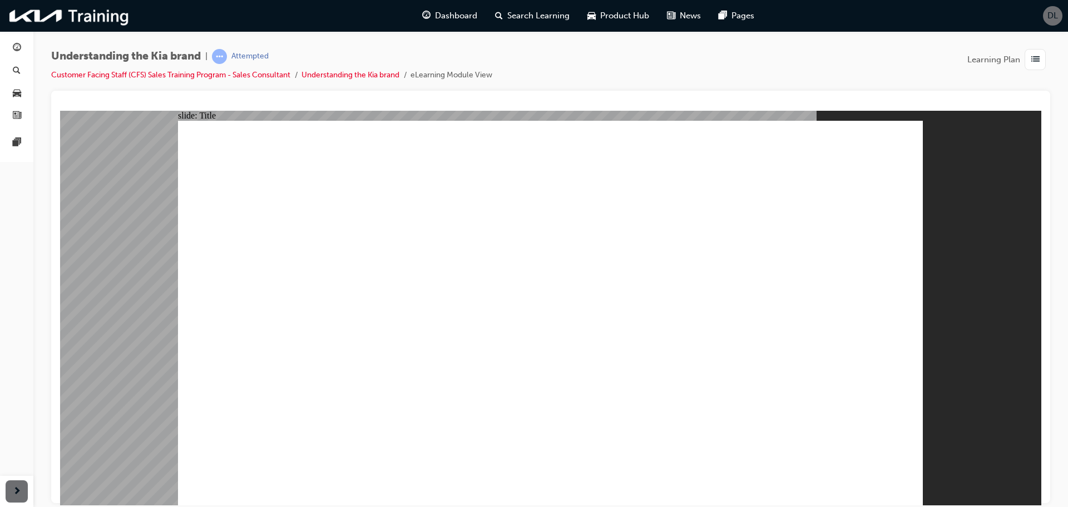
click at [22, 71] on div "button" at bounding box center [16, 71] width 13 height 14
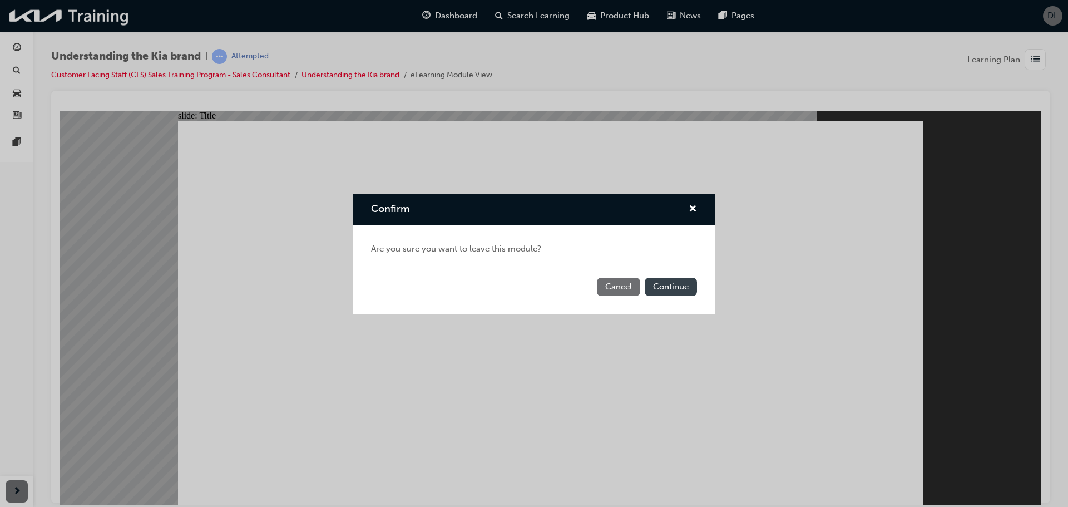
click at [663, 288] on button "Continue" at bounding box center [671, 287] width 52 height 18
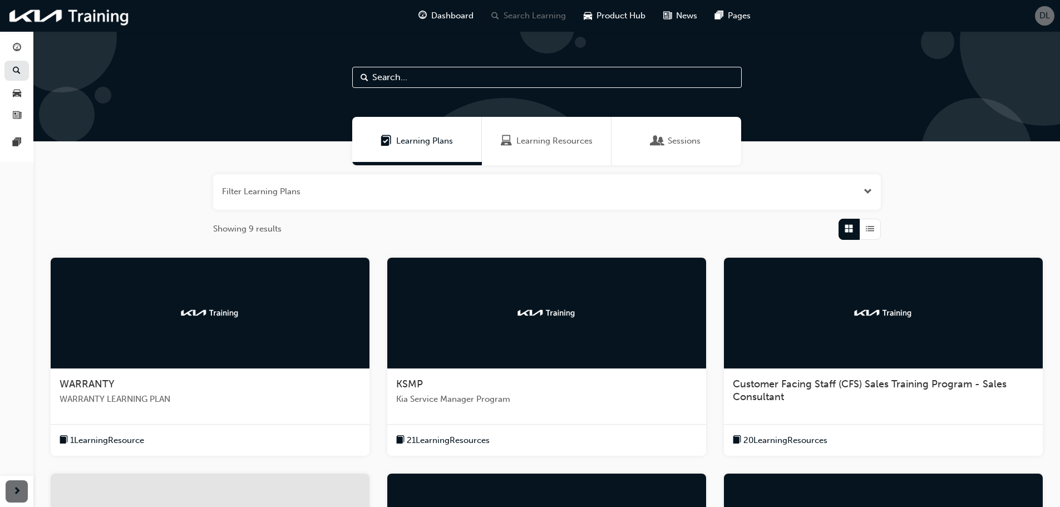
click at [504, 151] on div "Learning Resources" at bounding box center [547, 141] width 130 height 48
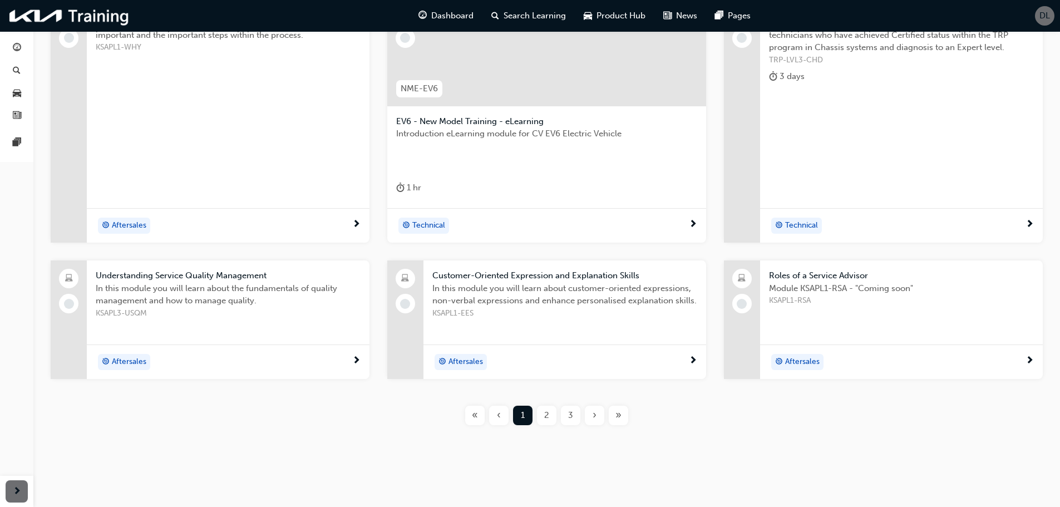
scroll to position [271, 0]
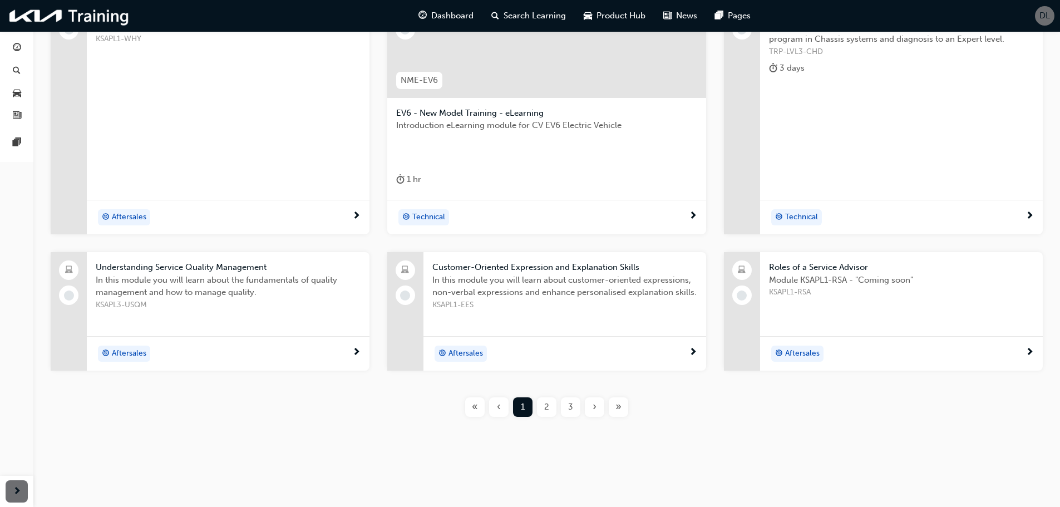
click at [545, 416] on div "2" at bounding box center [546, 406] width 19 height 19
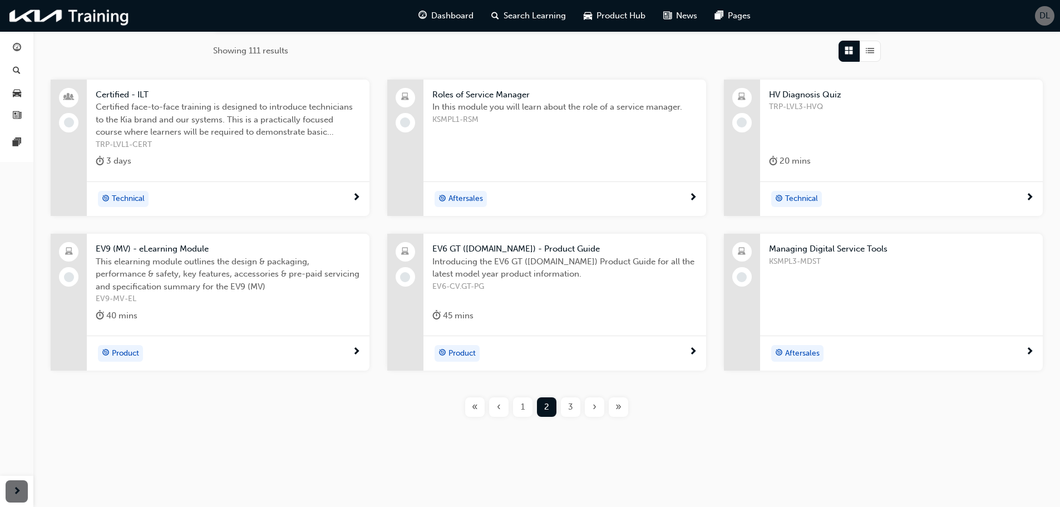
click at [579, 403] on div "3" at bounding box center [570, 406] width 19 height 19
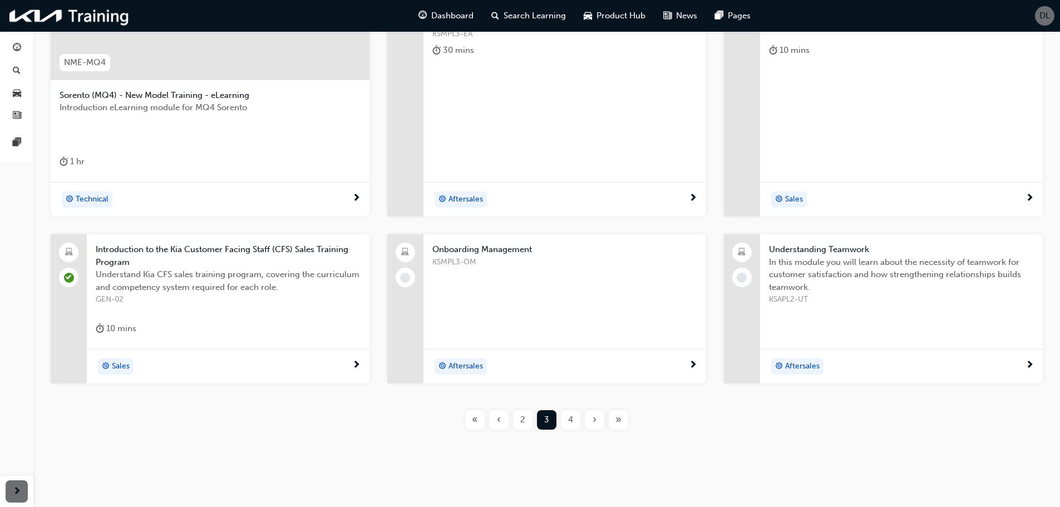
scroll to position [289, 0]
click at [564, 420] on div "4" at bounding box center [570, 419] width 19 height 19
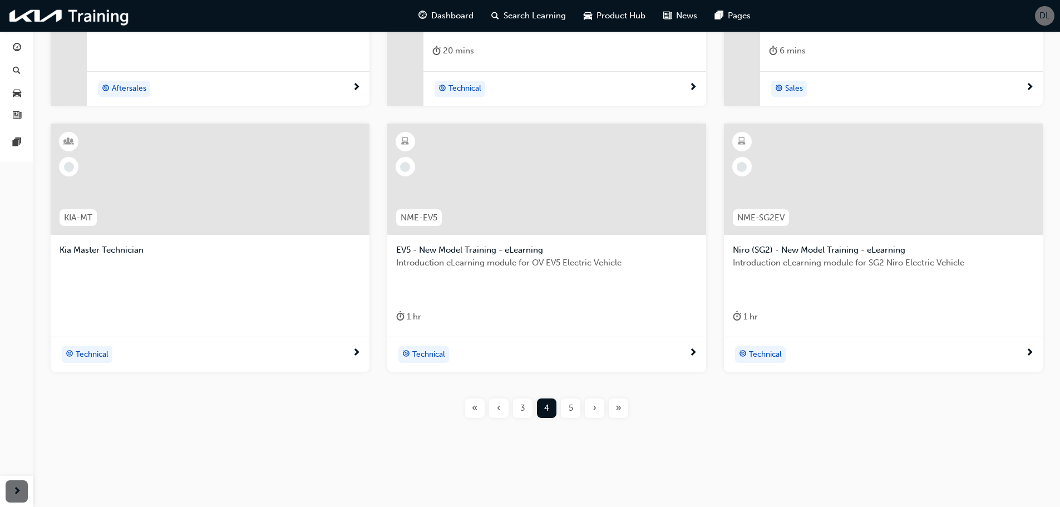
scroll to position [289, 0]
click at [577, 408] on div "5" at bounding box center [570, 406] width 19 height 19
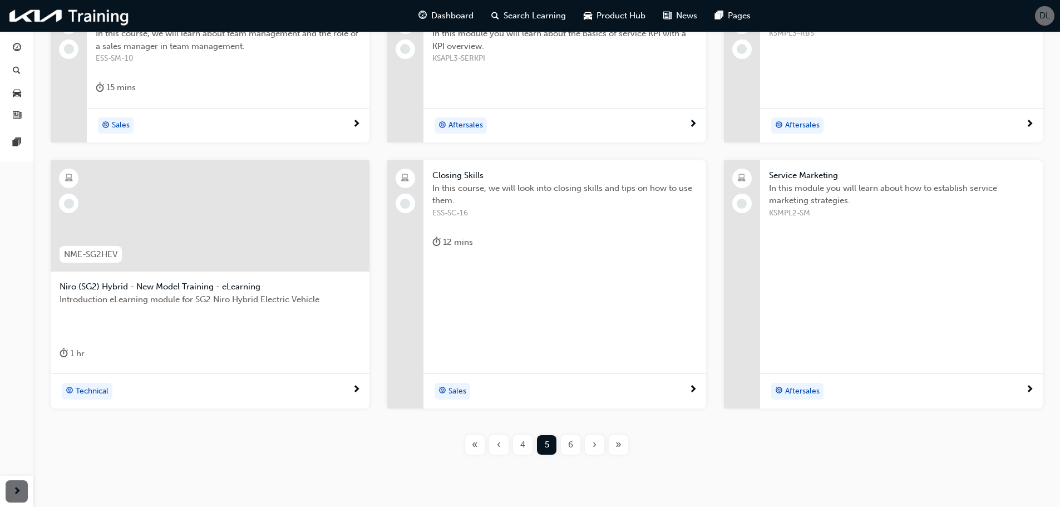
scroll to position [278, 0]
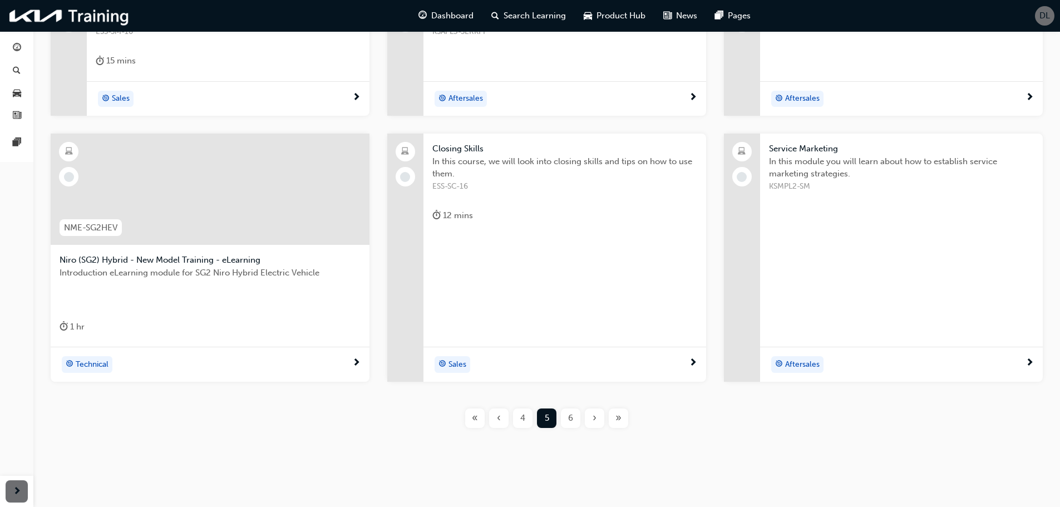
click at [570, 416] on span "6" at bounding box center [570, 418] width 5 height 13
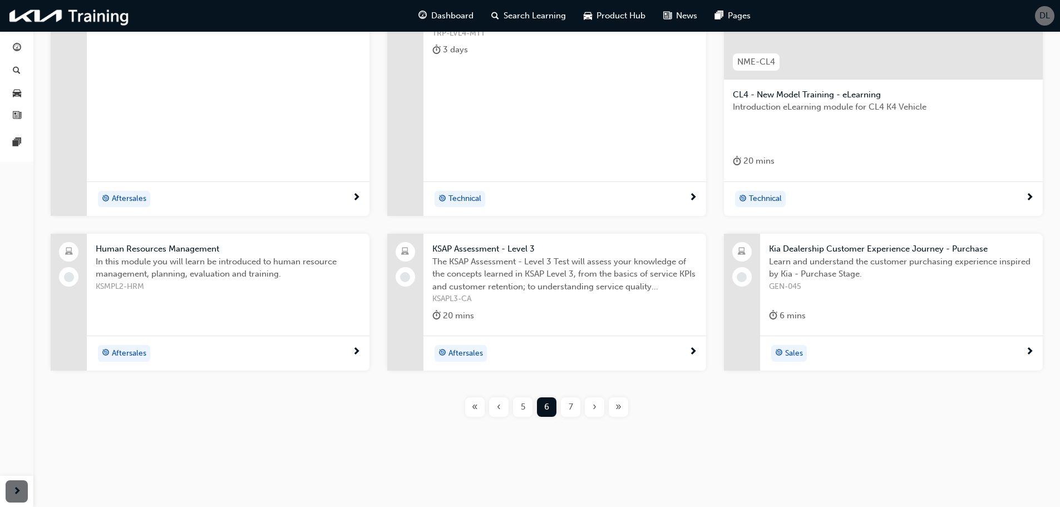
click at [481, 407] on div "«" at bounding box center [474, 406] width 19 height 19
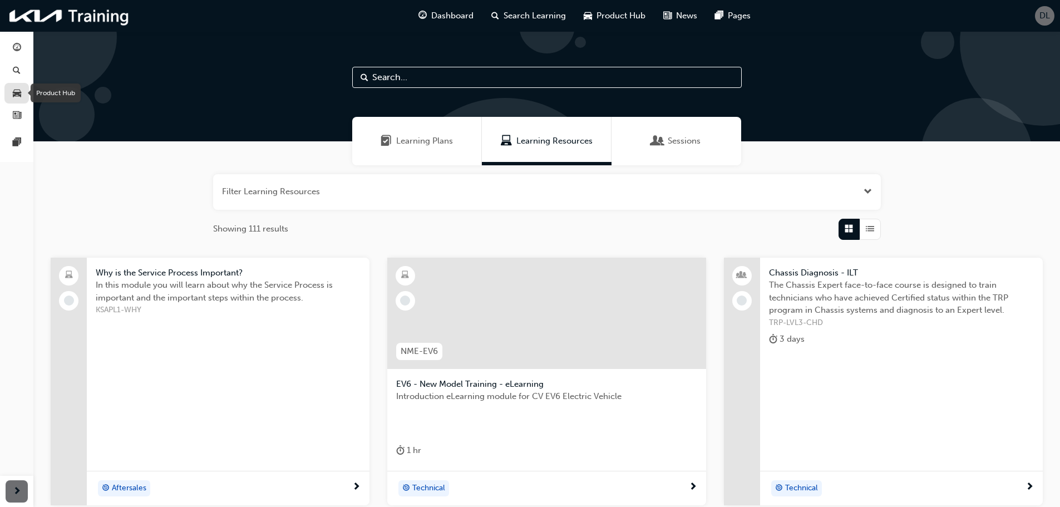
click at [17, 88] on span "car-icon" at bounding box center [17, 93] width 8 height 10
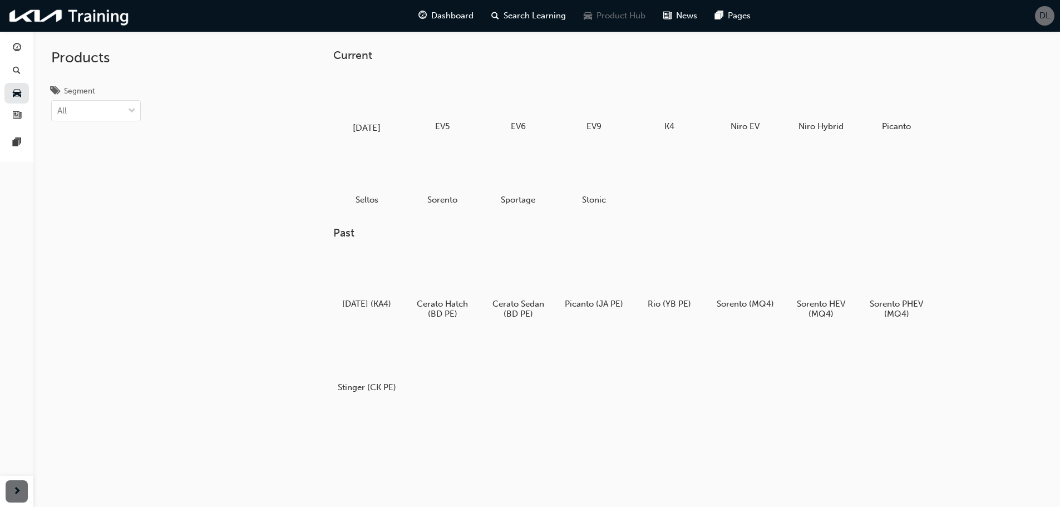
click at [372, 114] on div at bounding box center [367, 95] width 62 height 45
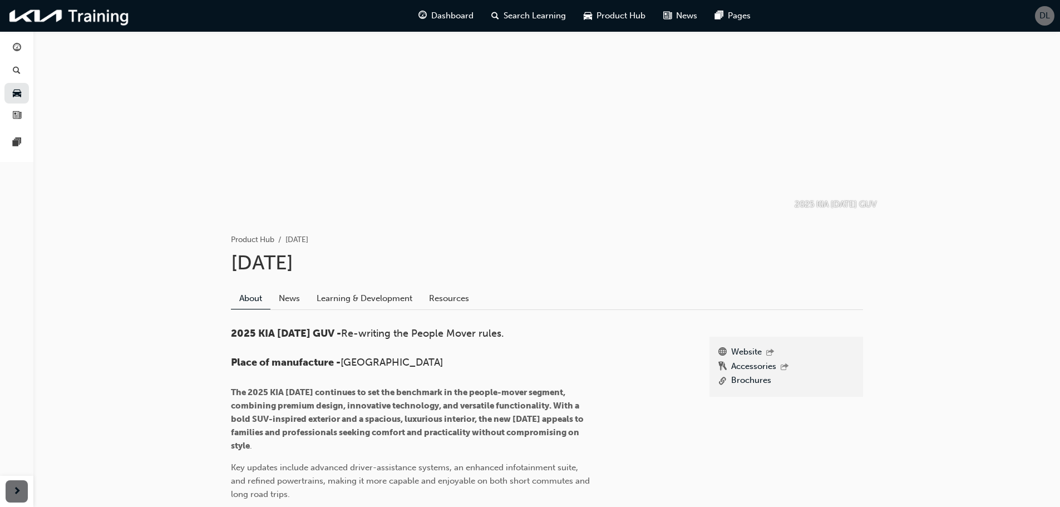
scroll to position [56, 0]
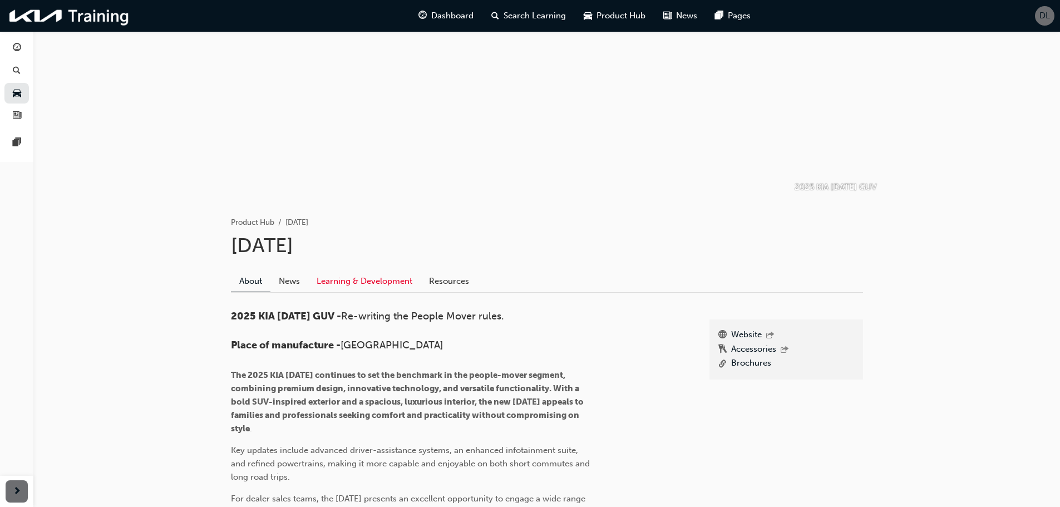
click at [415, 280] on link "Learning & Development" at bounding box center [364, 281] width 112 height 21
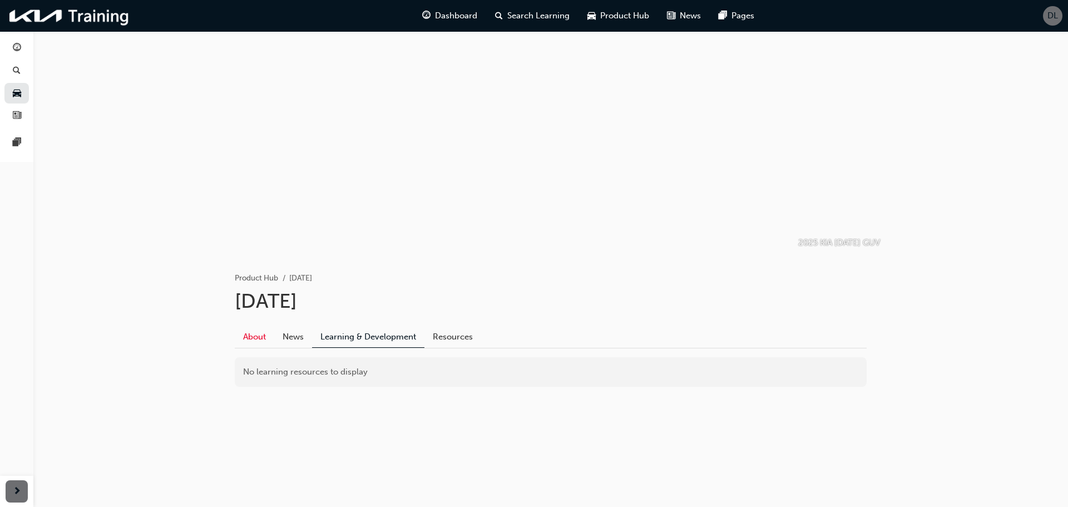
click at [257, 338] on link "About" at bounding box center [255, 337] width 40 height 21
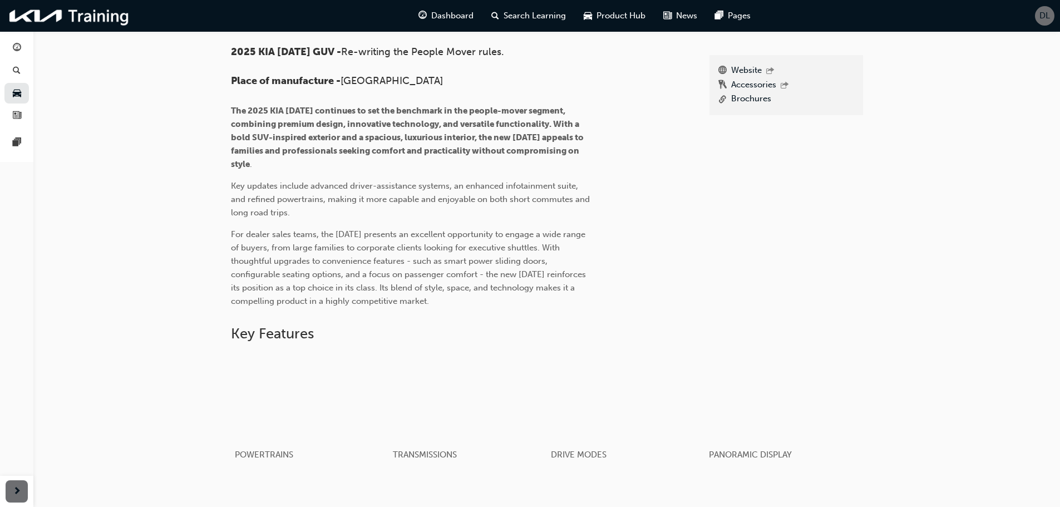
scroll to position [390, 0]
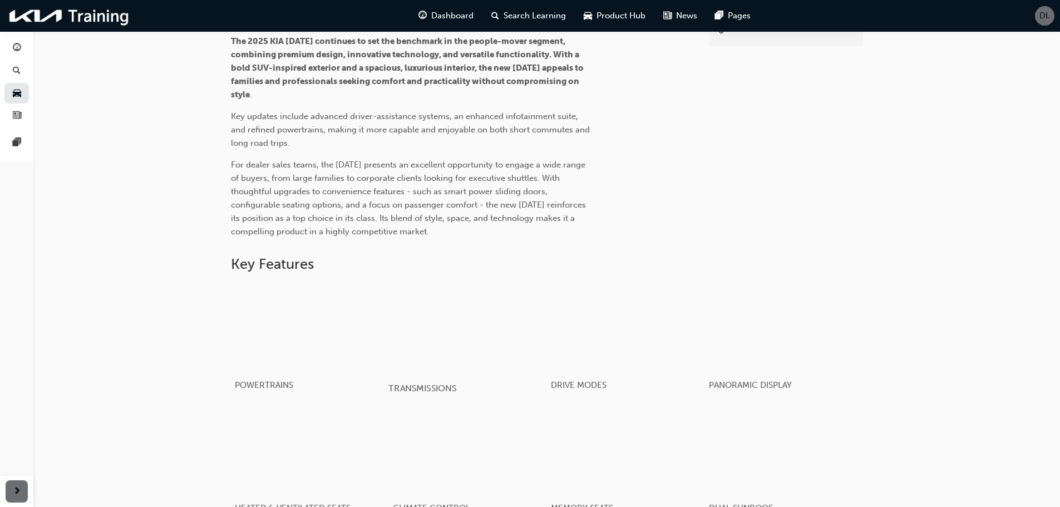
click at [463, 350] on div "button" at bounding box center [467, 327] width 159 height 89
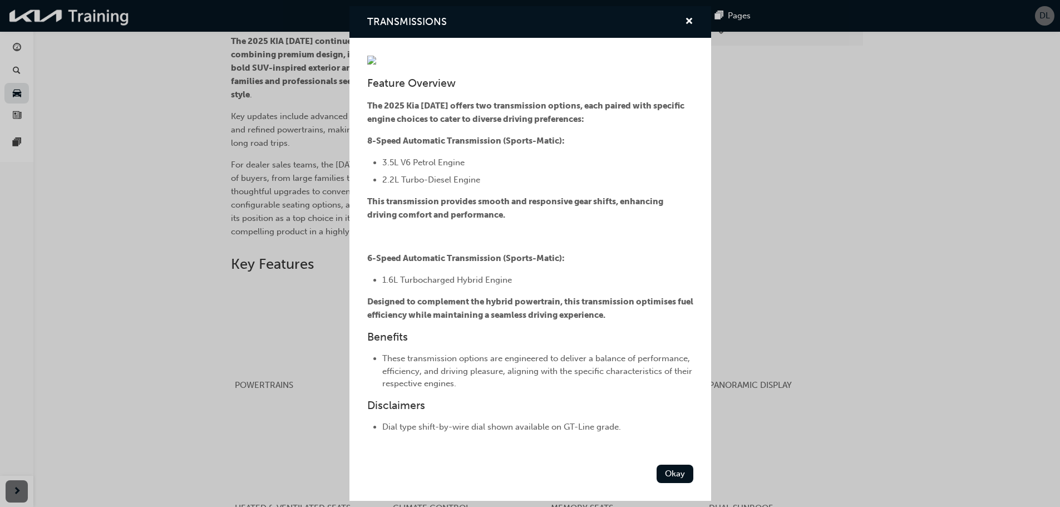
scroll to position [0, 0]
click at [676, 15] on div "TRANSMISSIONS" at bounding box center [684, 22] width 17 height 14
click at [685, 19] on span "cross-icon" at bounding box center [689, 22] width 8 height 10
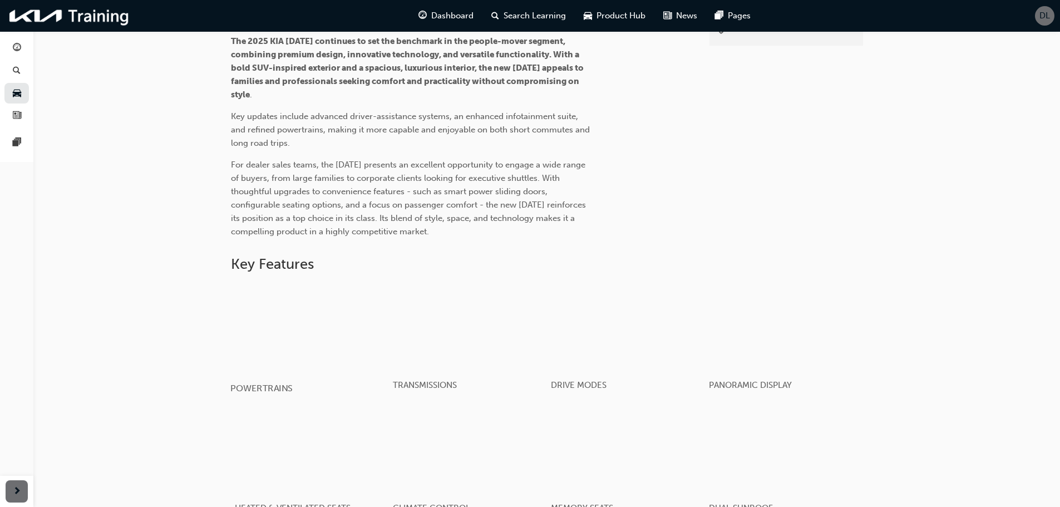
click at [309, 356] on div "button" at bounding box center [309, 327] width 159 height 89
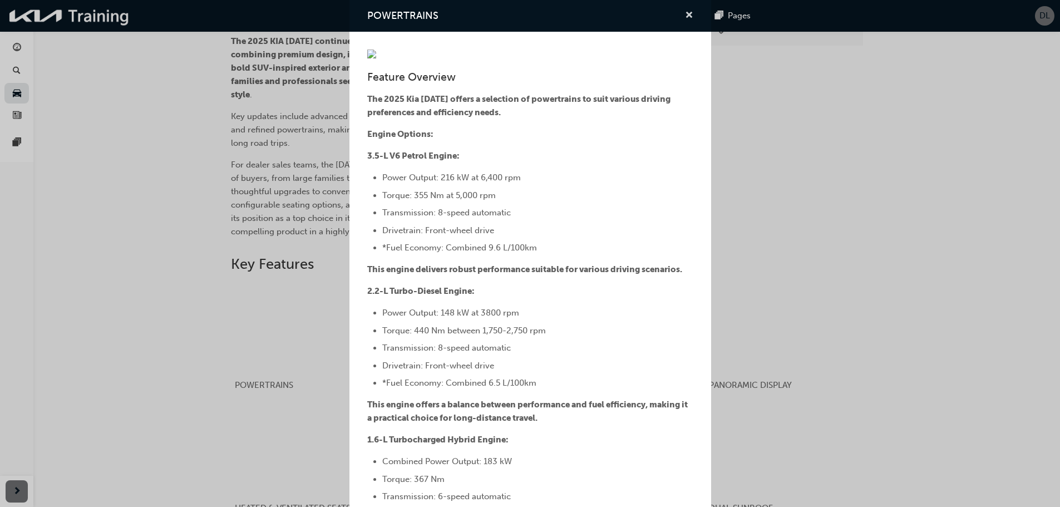
click at [685, 17] on span "cross-icon" at bounding box center [689, 16] width 8 height 10
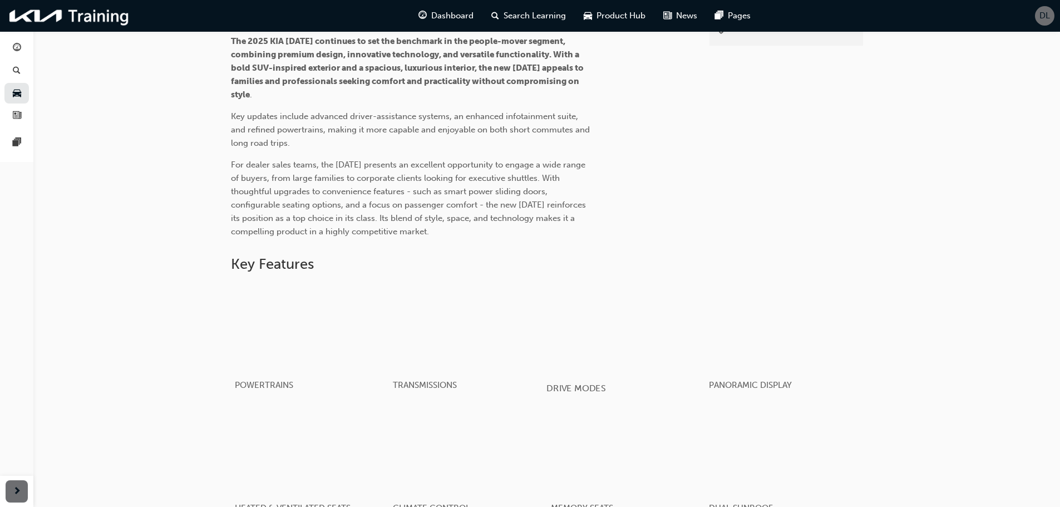
click at [620, 329] on div "button" at bounding box center [625, 327] width 159 height 89
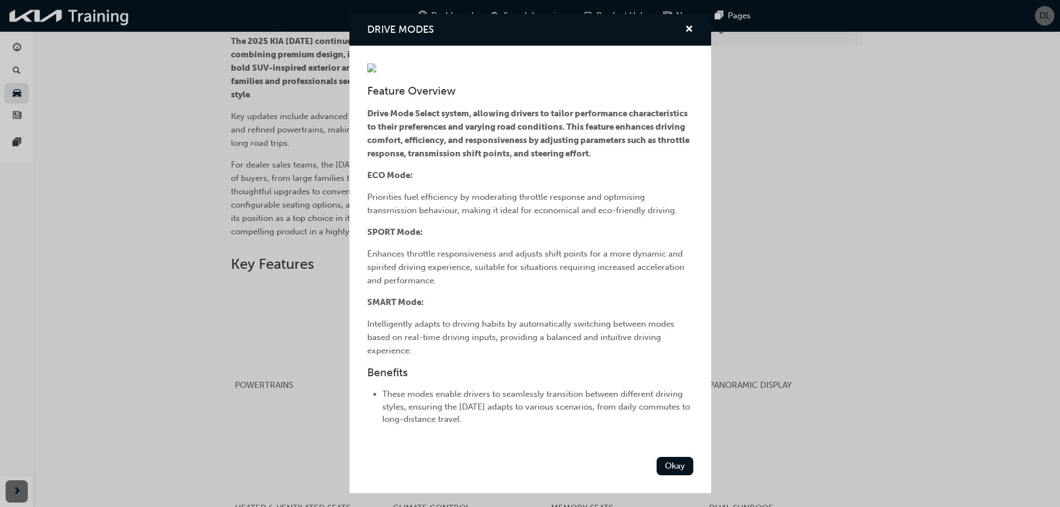
scroll to position [149, 0]
click at [663, 475] on button "Okay" at bounding box center [675, 466] width 37 height 18
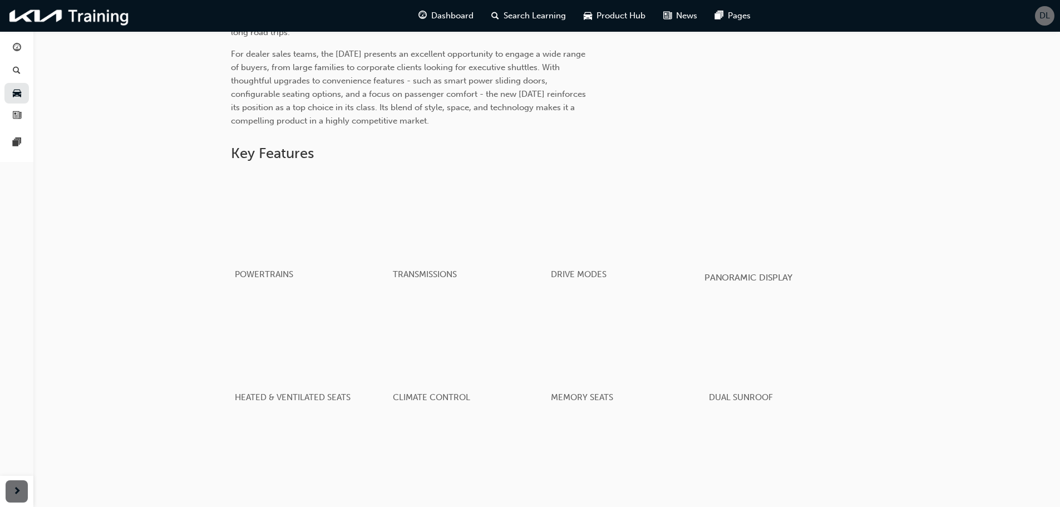
scroll to position [501, 0]
click at [744, 210] on div "button" at bounding box center [783, 215] width 159 height 89
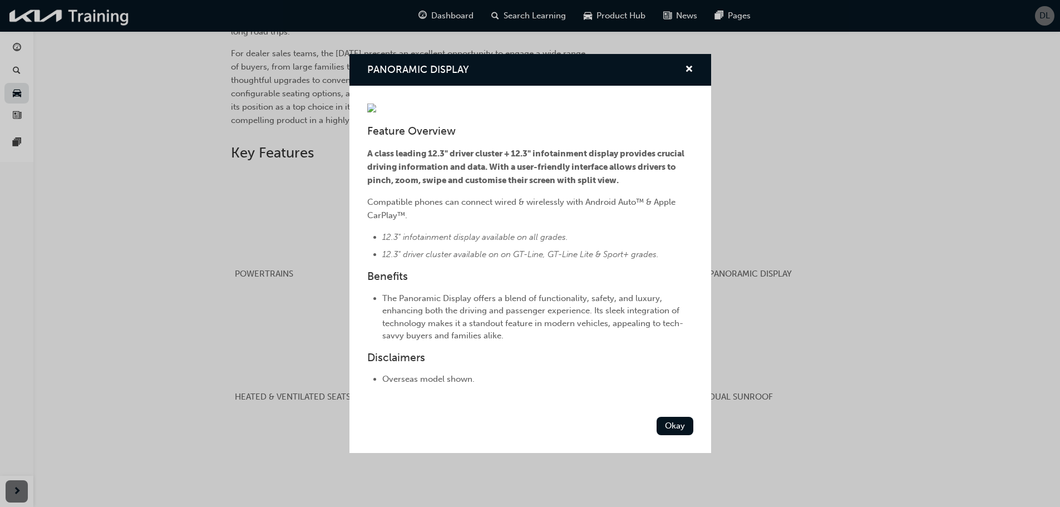
scroll to position [55, 0]
click at [660, 435] on button "Okay" at bounding box center [675, 426] width 37 height 18
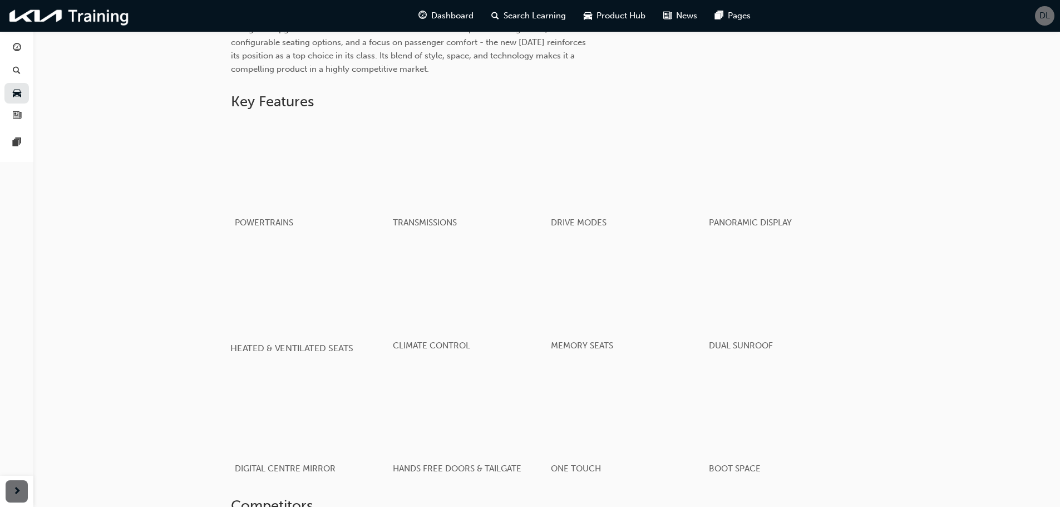
scroll to position [612, 0]
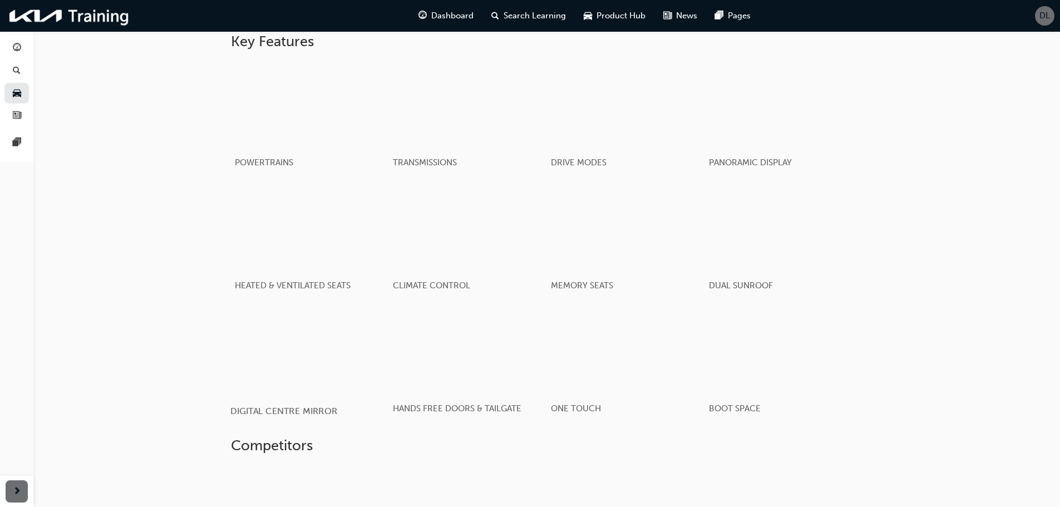
click at [334, 378] on div "button" at bounding box center [309, 350] width 159 height 89
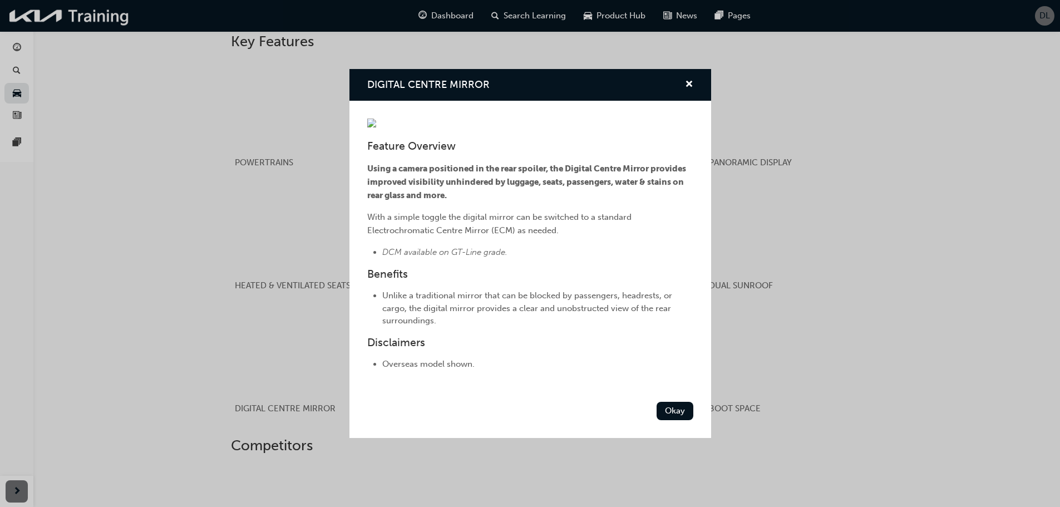
click at [676, 78] on div "DIGITAL CENTRE MIRROR" at bounding box center [684, 85] width 17 height 14
click at [685, 80] on span "cross-icon" at bounding box center [689, 85] width 8 height 10
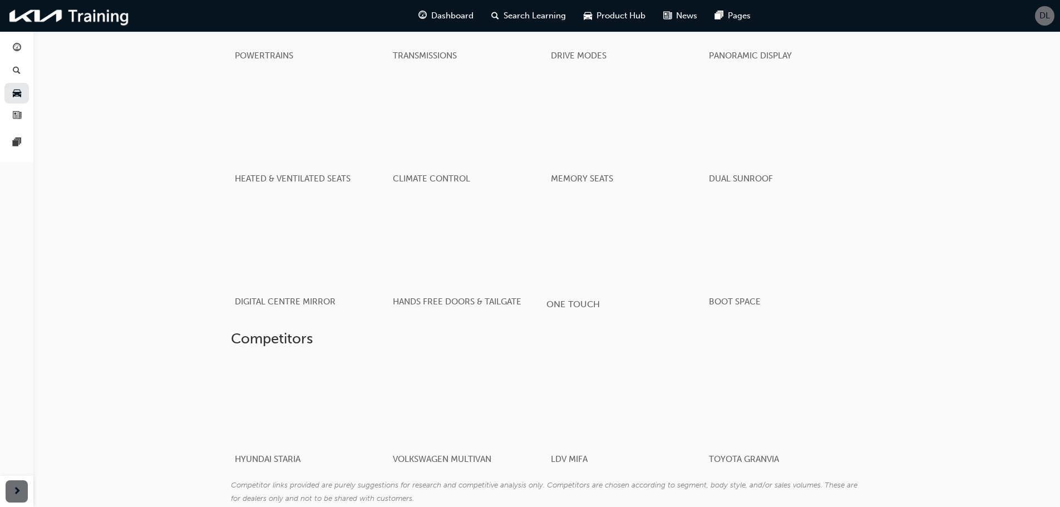
scroll to position [723, 0]
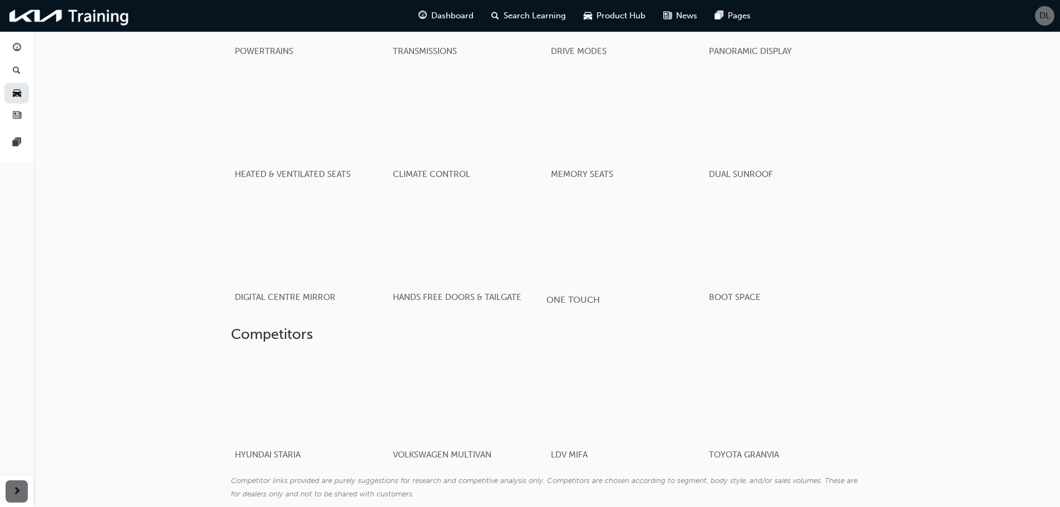
click at [600, 253] on div "button" at bounding box center [625, 238] width 159 height 89
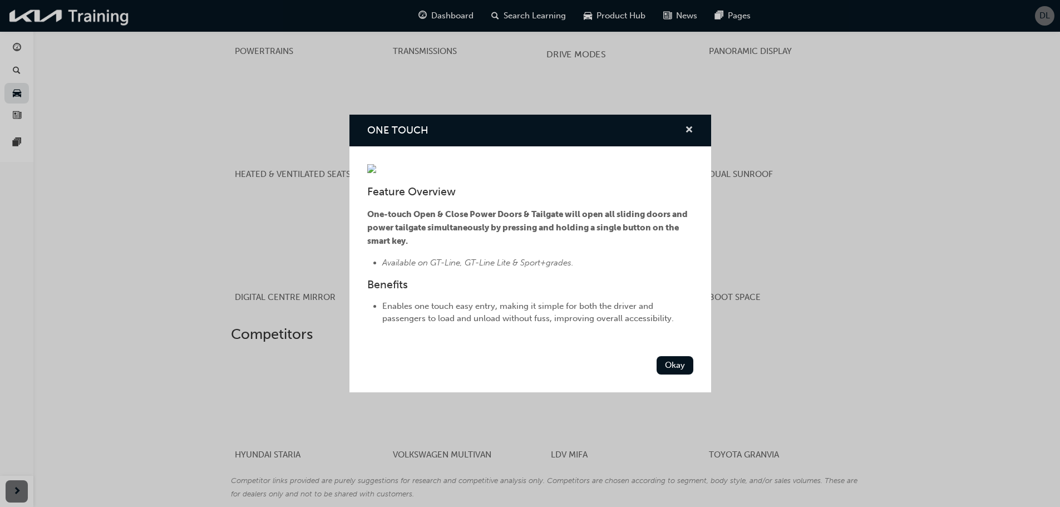
click at [686, 126] on span "cross-icon" at bounding box center [689, 131] width 8 height 10
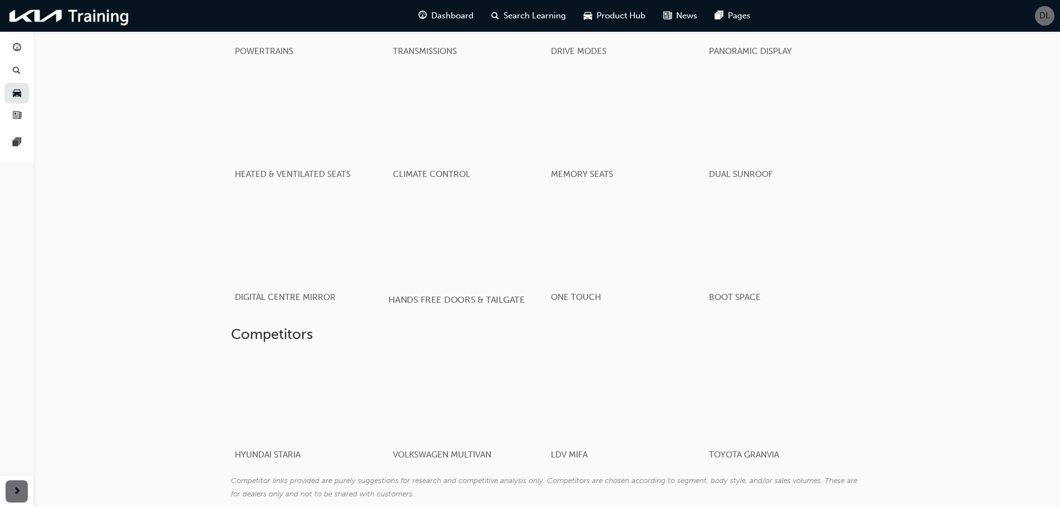
click at [444, 252] on div "button" at bounding box center [467, 238] width 159 height 89
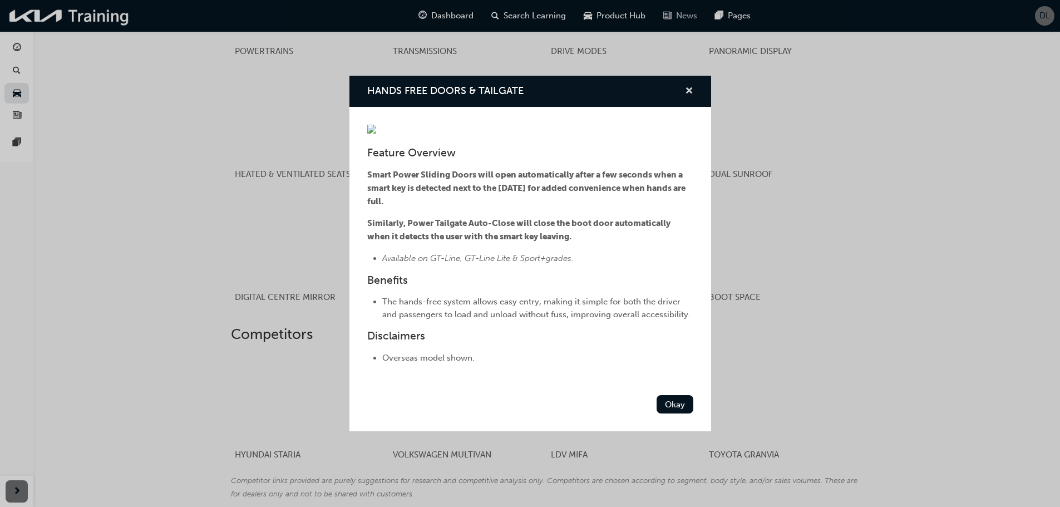
click at [685, 87] on span "cross-icon" at bounding box center [689, 92] width 8 height 10
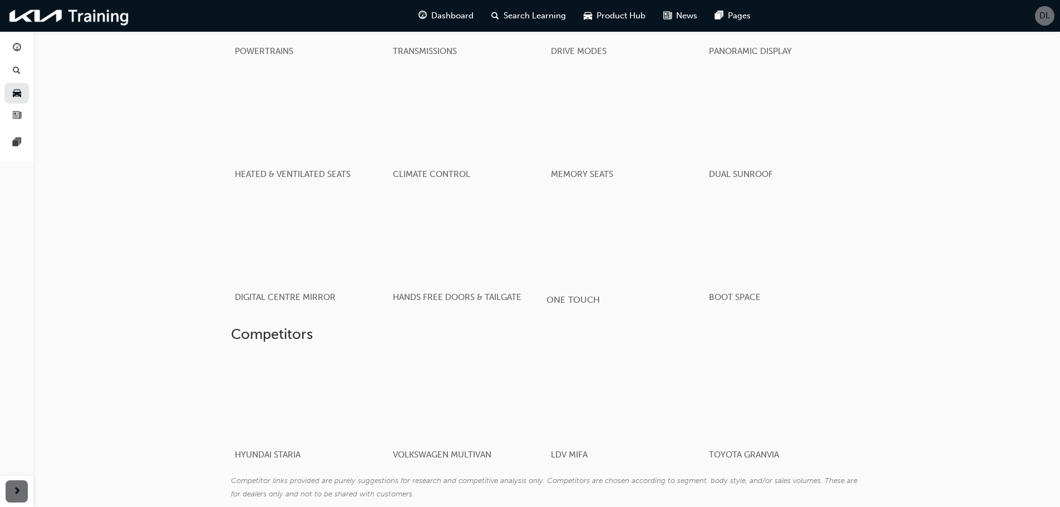
click at [639, 229] on div "button" at bounding box center [625, 238] width 159 height 89
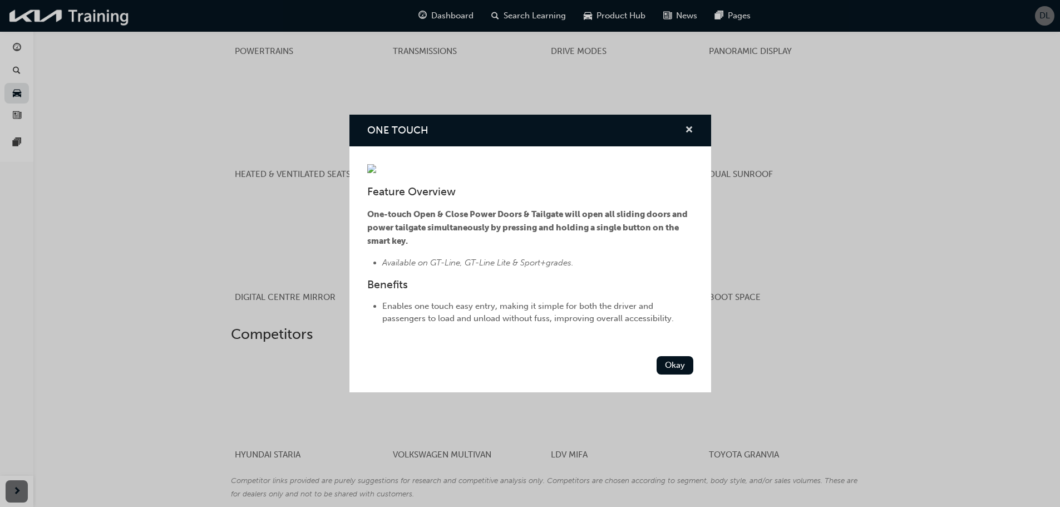
click at [689, 126] on span "cross-icon" at bounding box center [689, 131] width 8 height 10
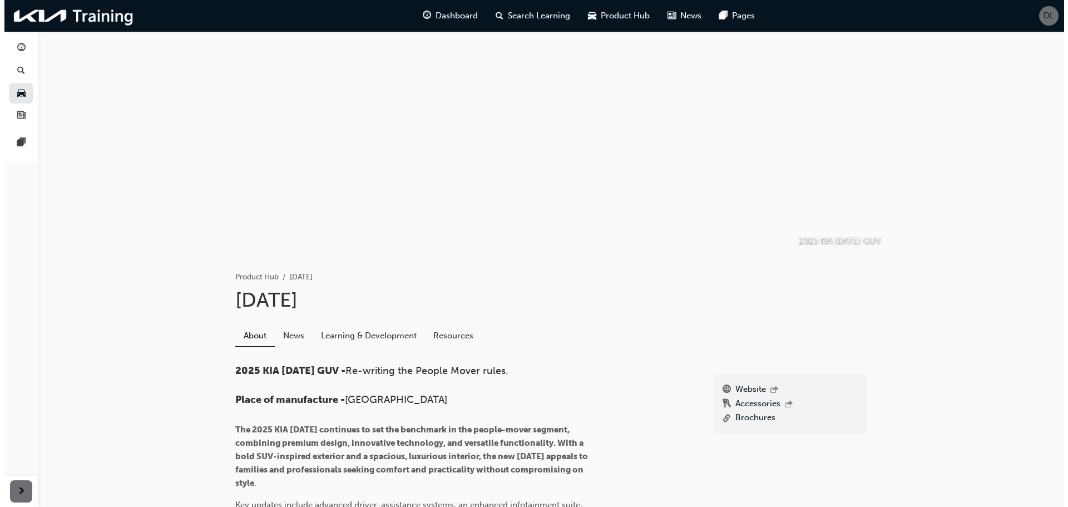
scroll to position [0, 0]
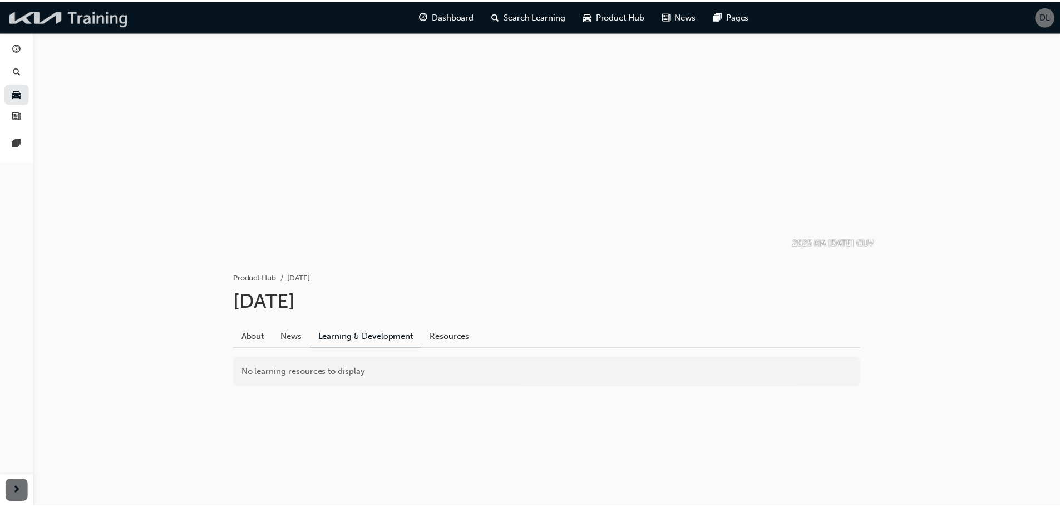
scroll to position [56, 0]
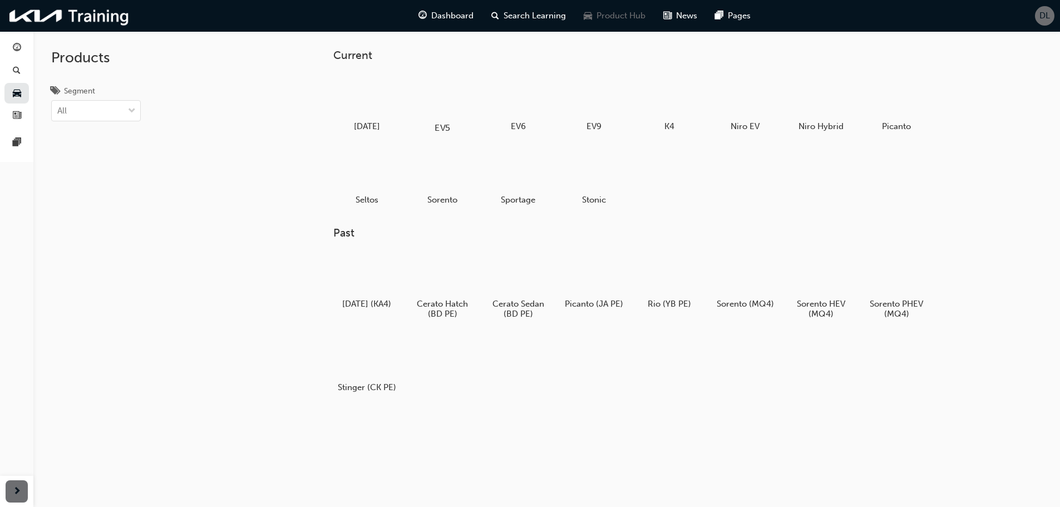
click at [457, 105] on div at bounding box center [442, 95] width 62 height 45
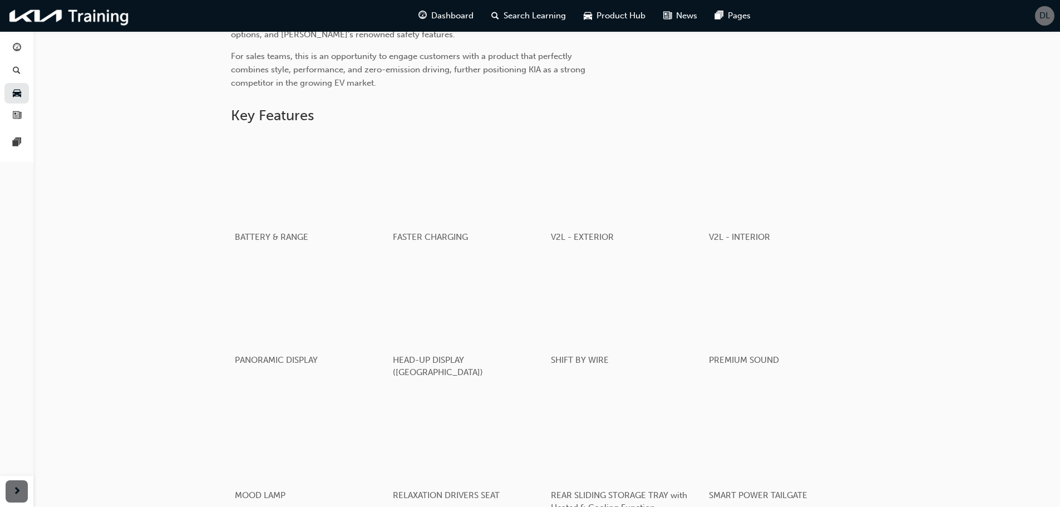
scroll to position [556, 0]
click at [323, 200] on div "button" at bounding box center [309, 174] width 159 height 89
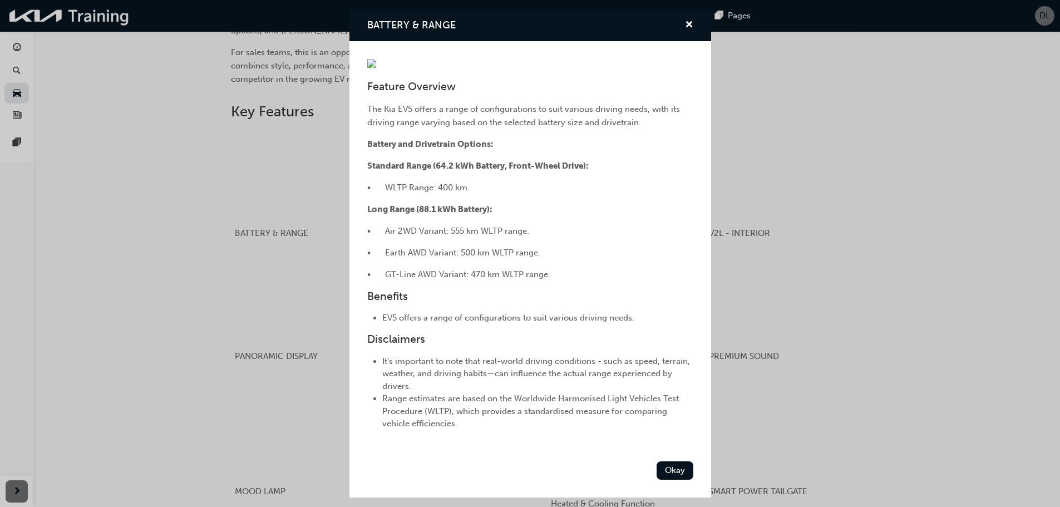
scroll to position [145, 0]
click at [103, 211] on div "BATTERY & RANGE Feature Overview The Kia EV5 offers a range of configurations t…" at bounding box center [530, 253] width 1060 height 507
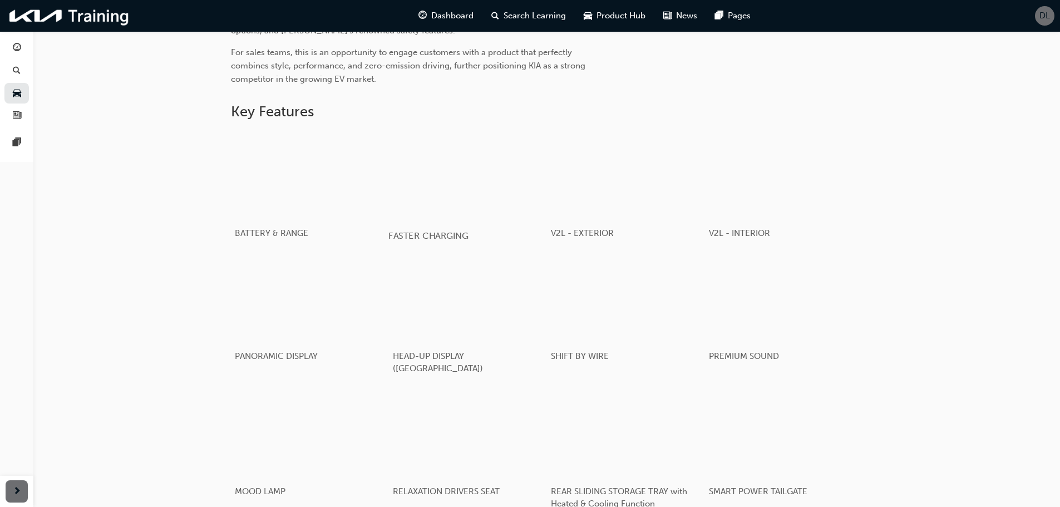
click at [448, 191] on div "button" at bounding box center [467, 174] width 159 height 89
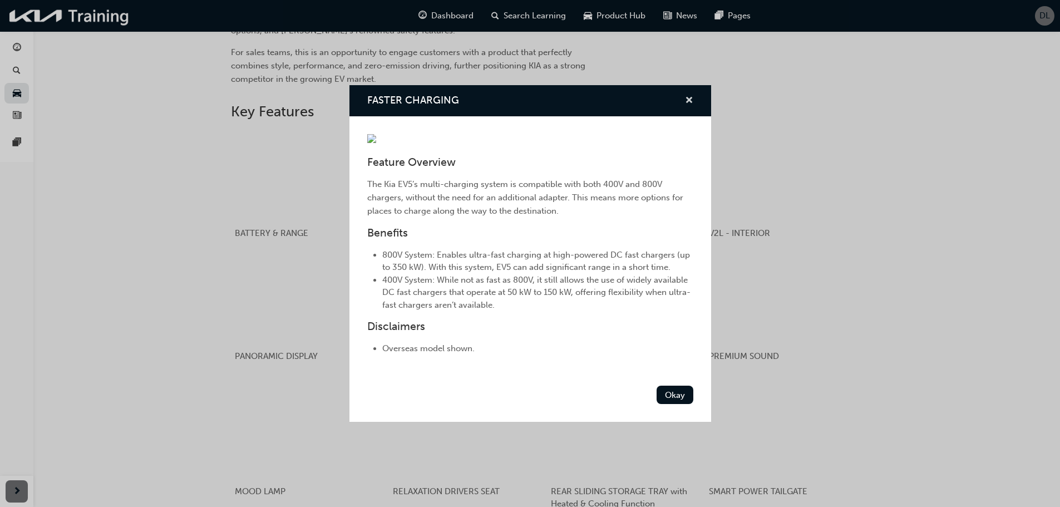
click at [686, 96] on span "cross-icon" at bounding box center [689, 101] width 8 height 10
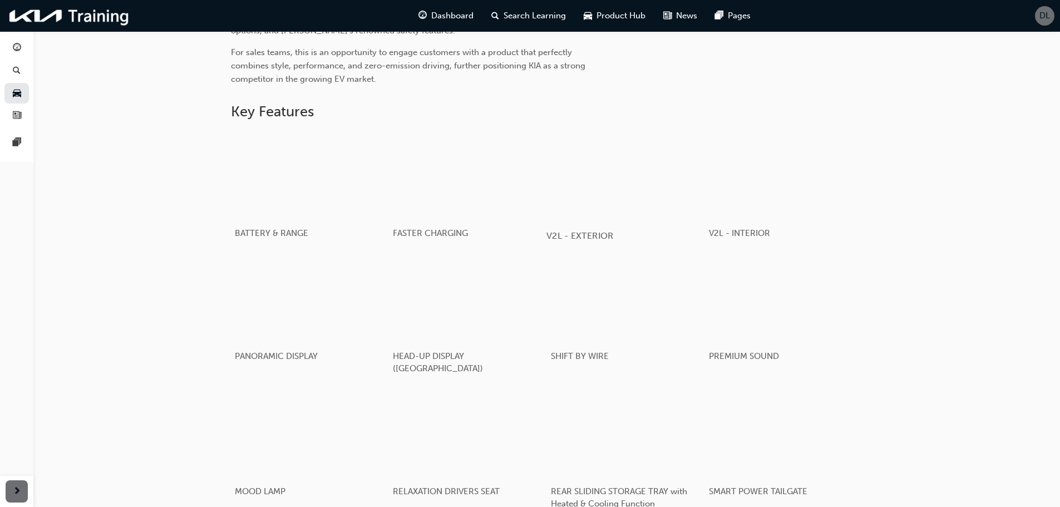
click at [613, 198] on div "button" at bounding box center [625, 174] width 159 height 89
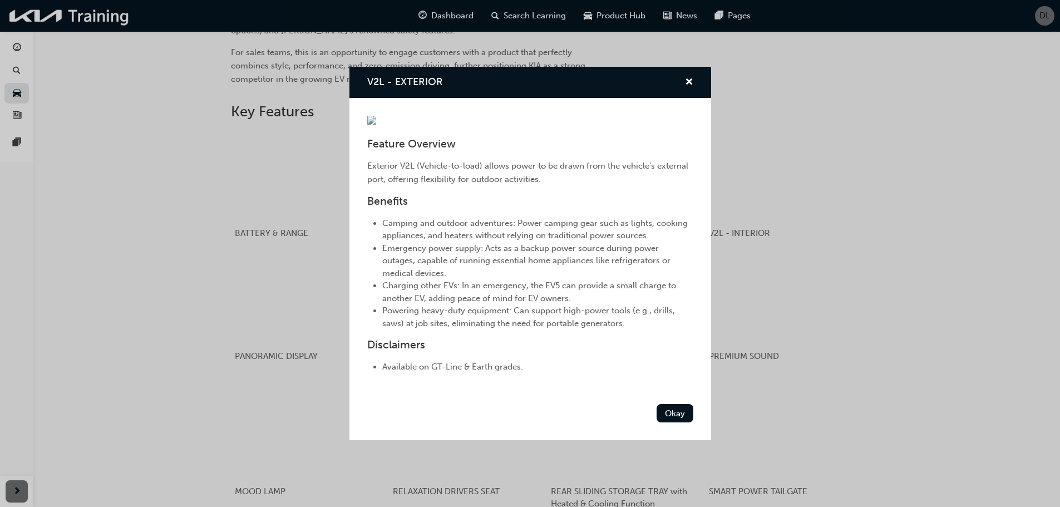
scroll to position [30, 0]
click at [376, 125] on img "V2L - EXTERIOR" at bounding box center [371, 120] width 9 height 9
click at [763, 55] on div "V2L - EXTERIOR Feature Overview Exterior V2L (Vehicle-to-load) allows power to …" at bounding box center [530, 253] width 1060 height 507
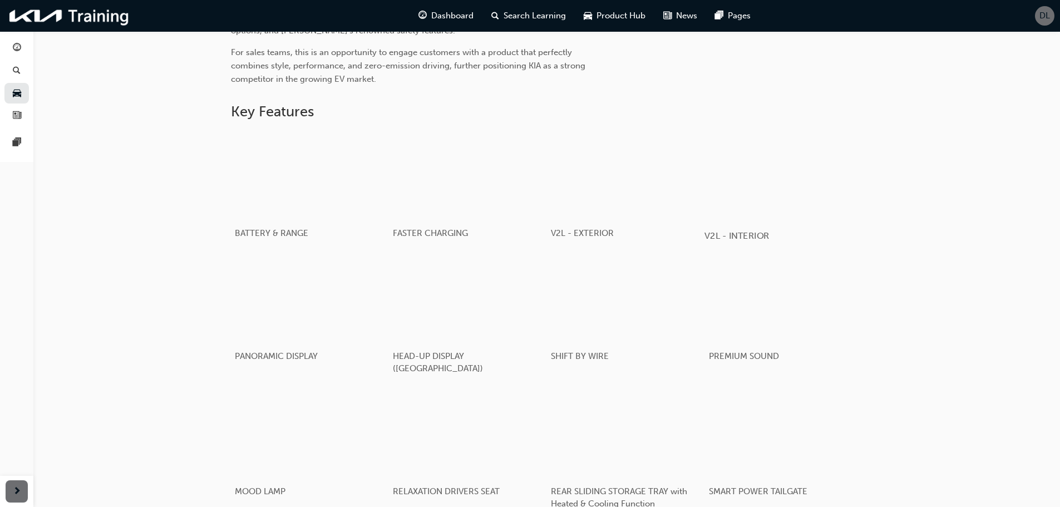
click at [781, 197] on div "button" at bounding box center [783, 174] width 159 height 89
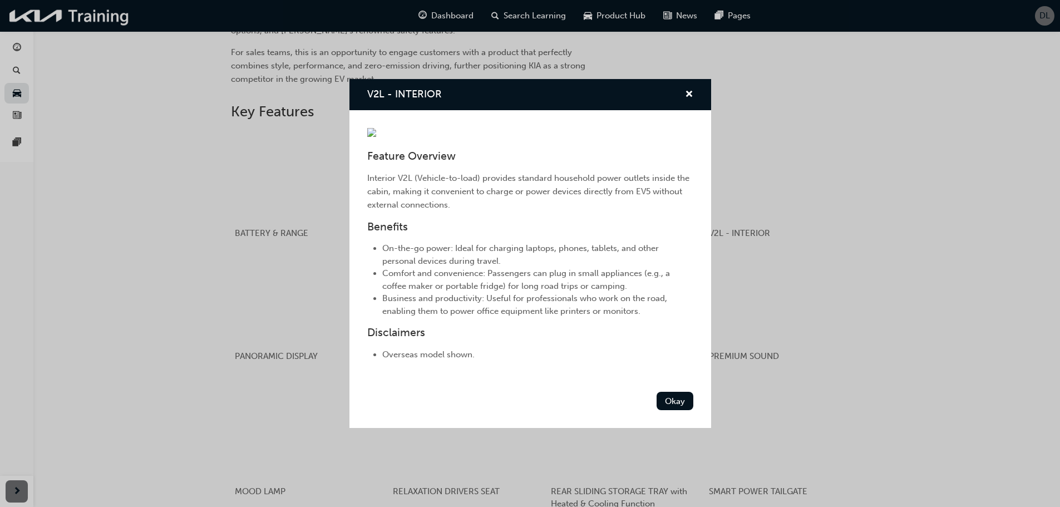
click at [849, 68] on div "V2L - INTERIOR Feature Overview Interior V2L (Vehicle-to-load) provides standar…" at bounding box center [530, 253] width 1060 height 507
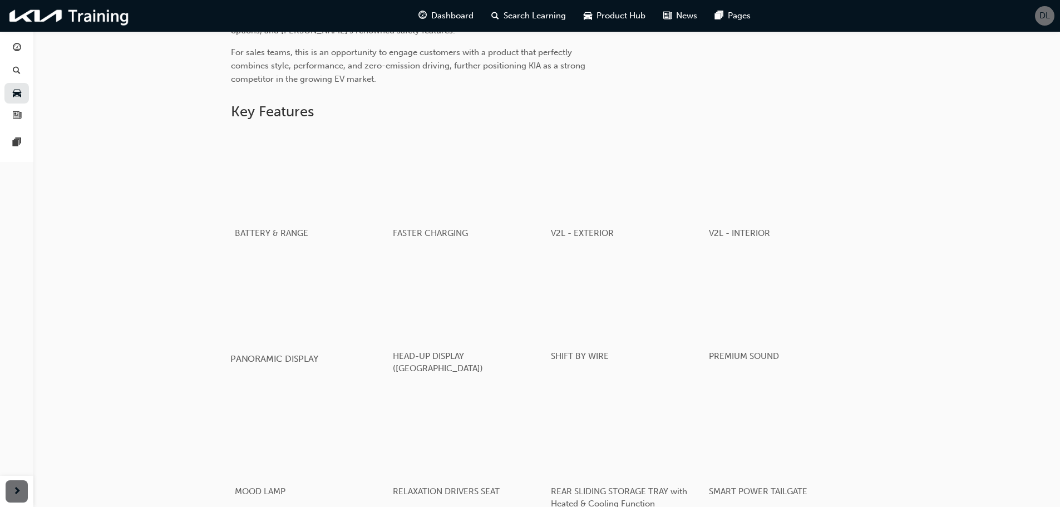
click at [268, 302] on div "button" at bounding box center [309, 297] width 159 height 89
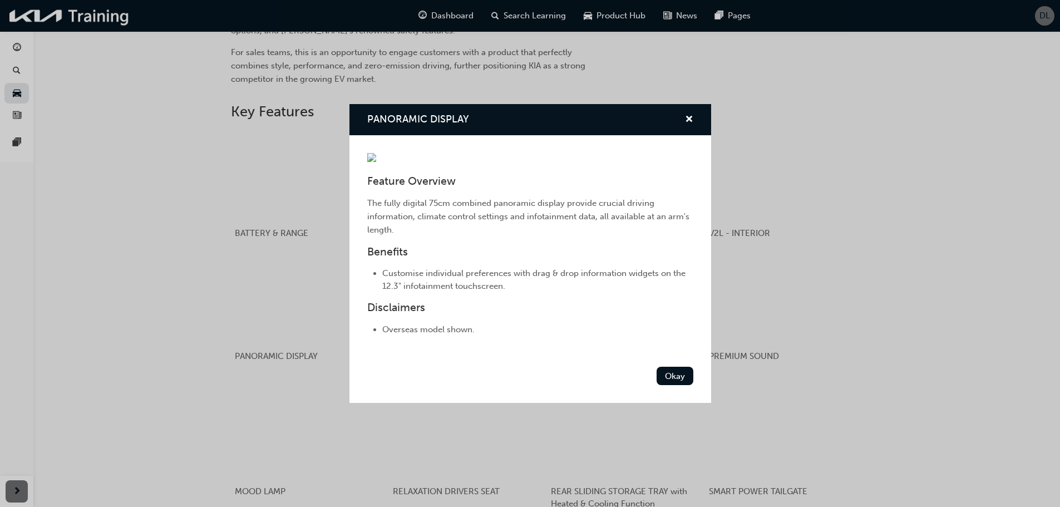
click at [124, 333] on div "PANORAMIC DISPLAY Feature Overview The fully digital 75cm combined panoramic di…" at bounding box center [530, 253] width 1060 height 507
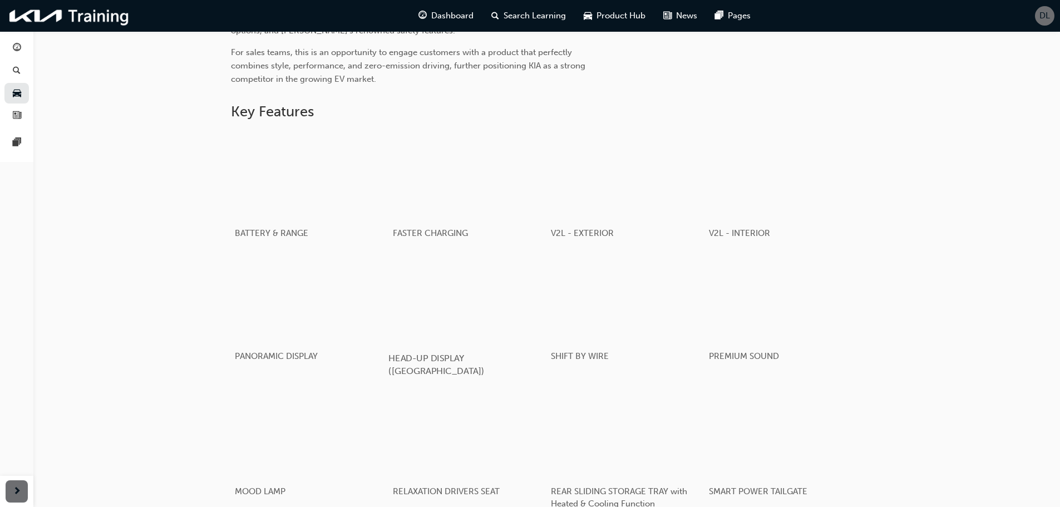
click at [433, 297] on div "button" at bounding box center [467, 297] width 159 height 89
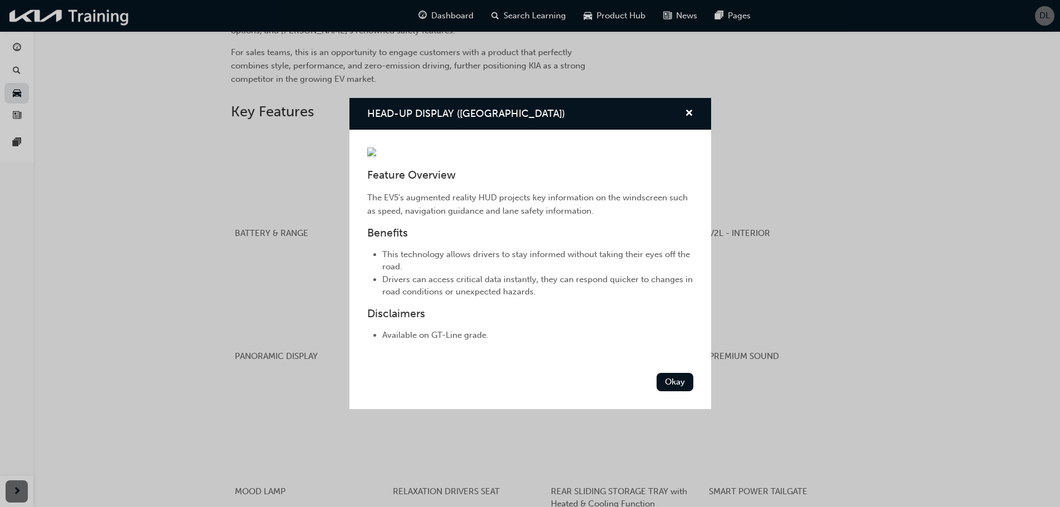
click at [124, 346] on div "HEAD-UP DISPLAY (AR) Feature Overview The EV5's augmented reality HUD projects …" at bounding box center [530, 253] width 1060 height 507
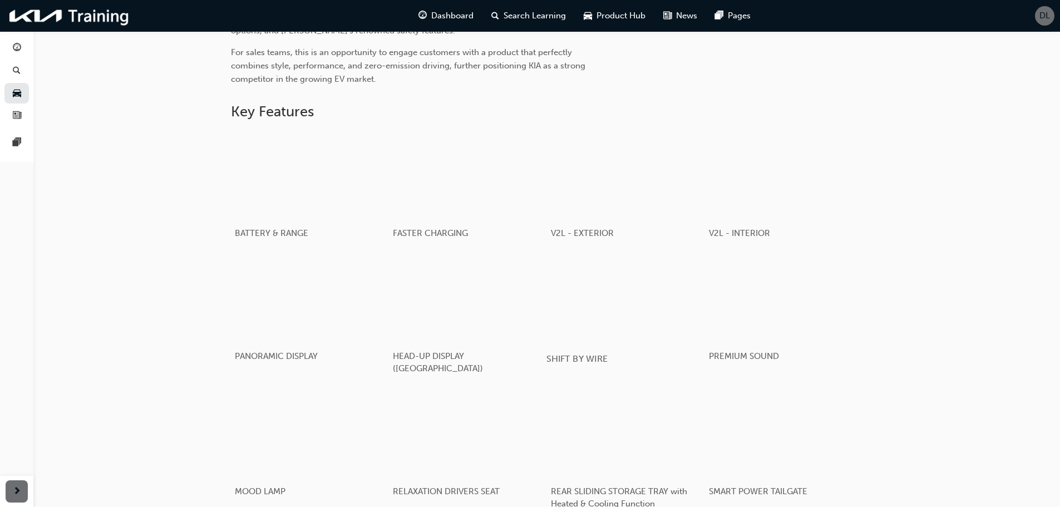
click at [648, 311] on div "button" at bounding box center [625, 297] width 159 height 89
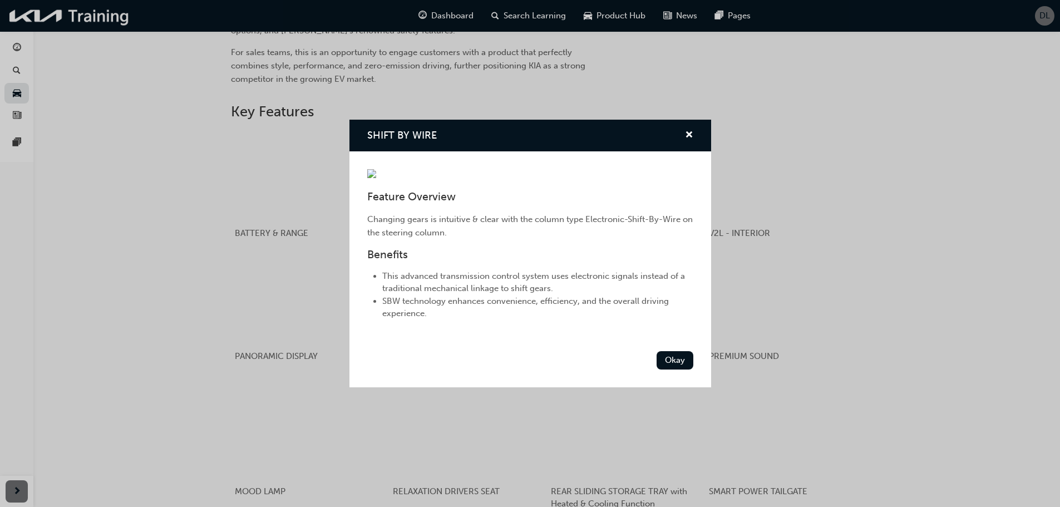
click at [157, 357] on div "SHIFT BY WIRE Feature Overview Changing gears is intuitive & clear with the col…" at bounding box center [530, 253] width 1060 height 507
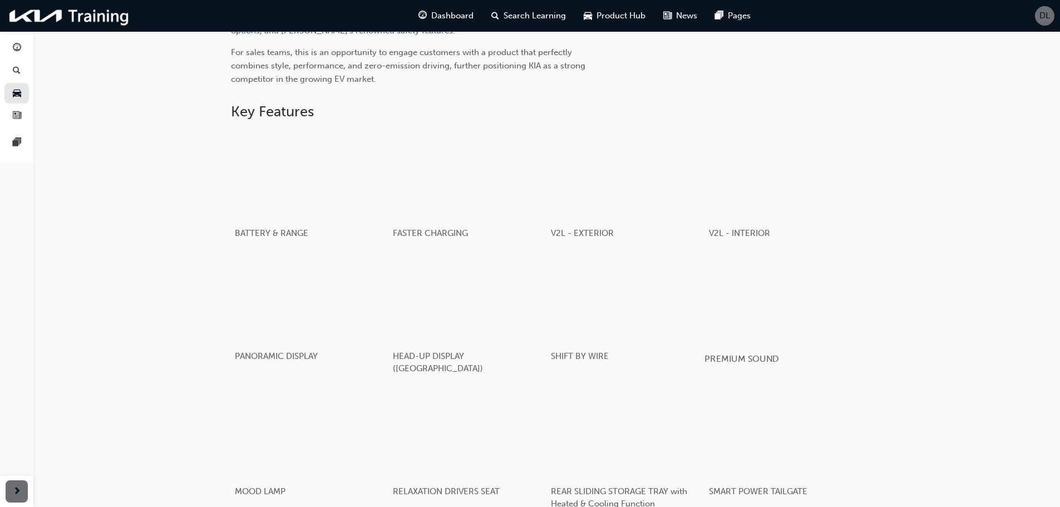
click at [830, 295] on div "button" at bounding box center [783, 297] width 159 height 89
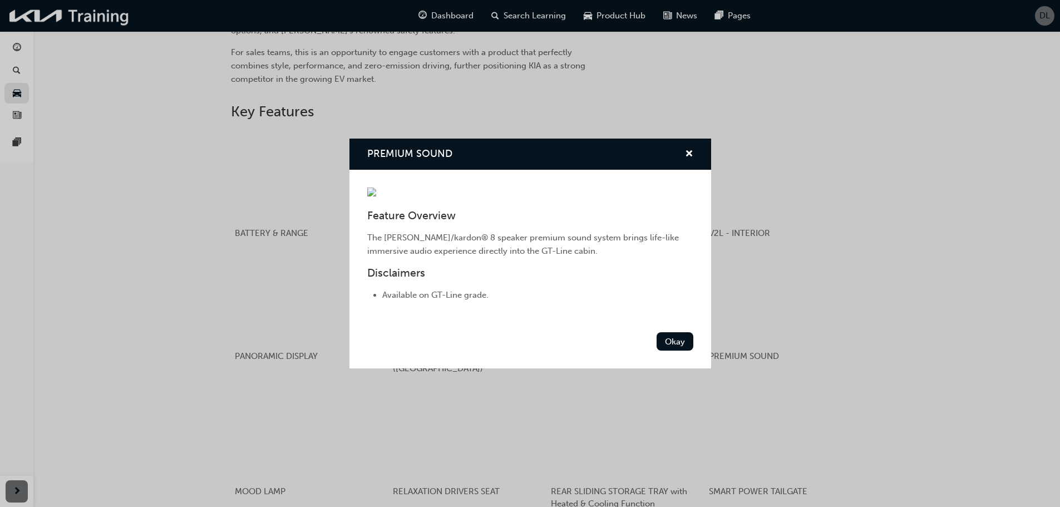
click at [253, 300] on div "PREMIUM SOUND Feature Overview The [PERSON_NAME]/kardon® 8 speaker premium soun…" at bounding box center [530, 253] width 1060 height 507
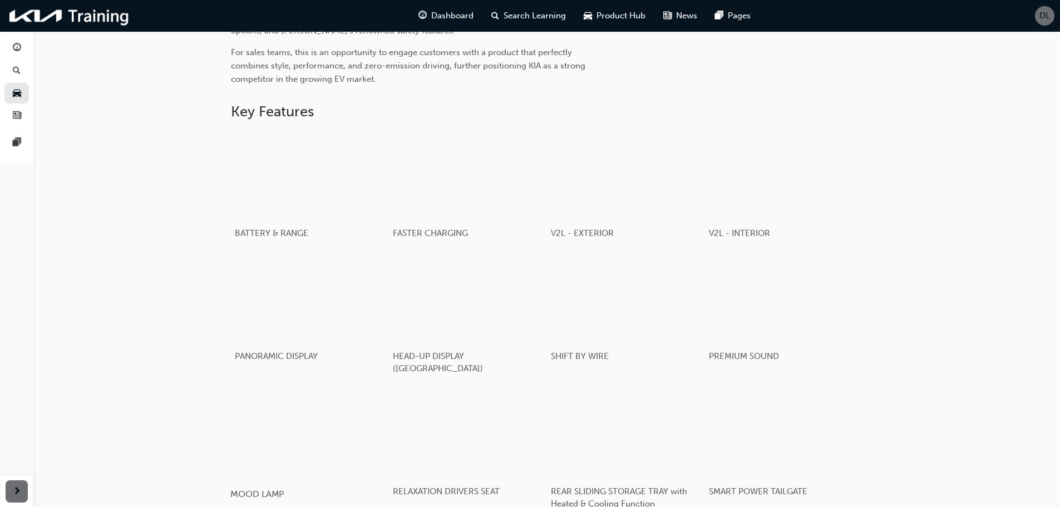
click at [265, 408] on div "button" at bounding box center [309, 432] width 159 height 89
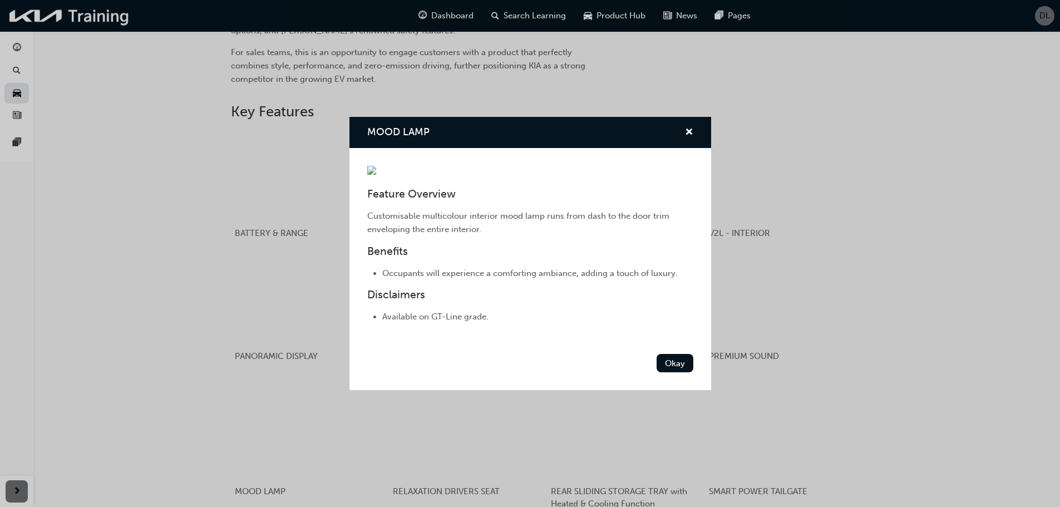
click at [182, 373] on div "MOOD LAMP Feature Overview Customisable multicolour interior mood lamp runs fro…" at bounding box center [530, 253] width 1060 height 507
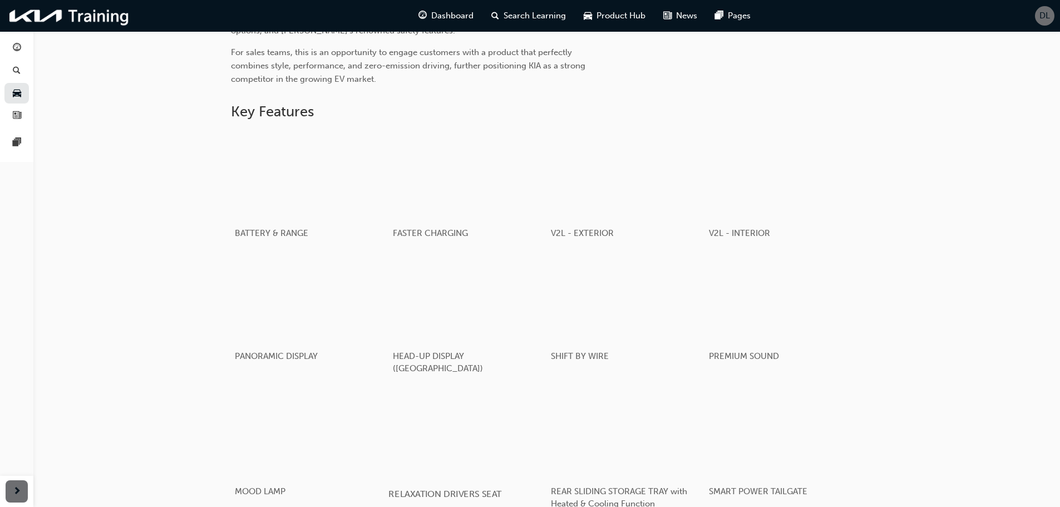
click at [447, 408] on div "button" at bounding box center [467, 432] width 159 height 89
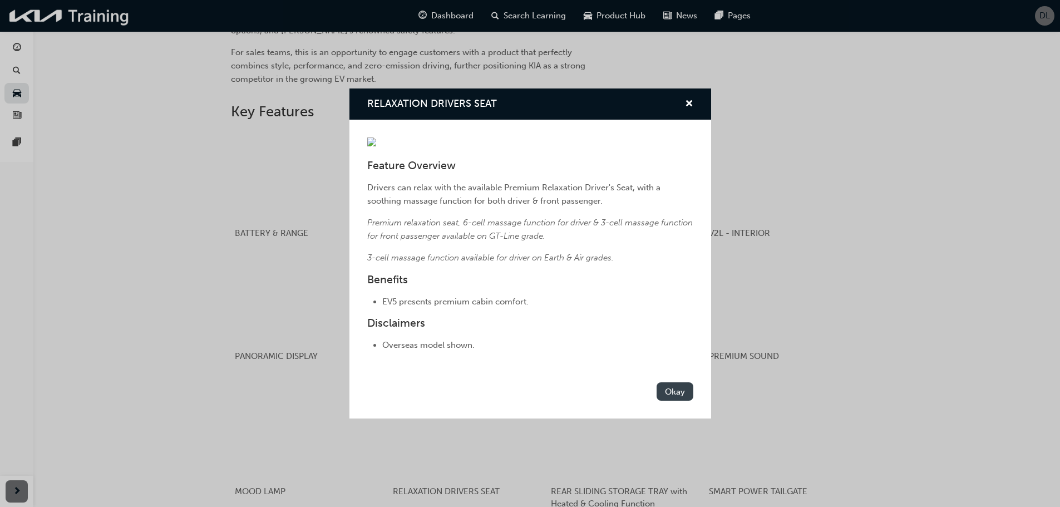
click at [662, 401] on button "Okay" at bounding box center [675, 391] width 37 height 18
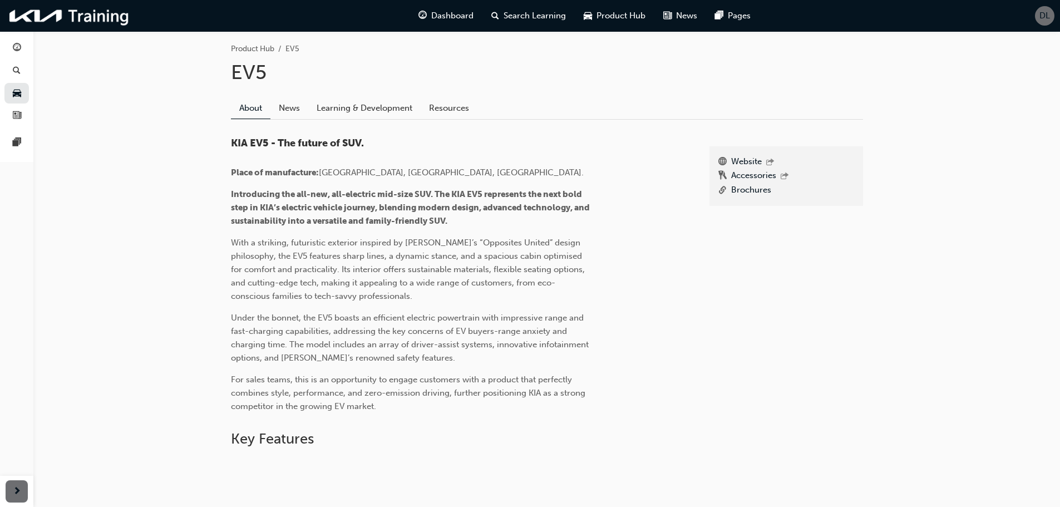
scroll to position [84, 0]
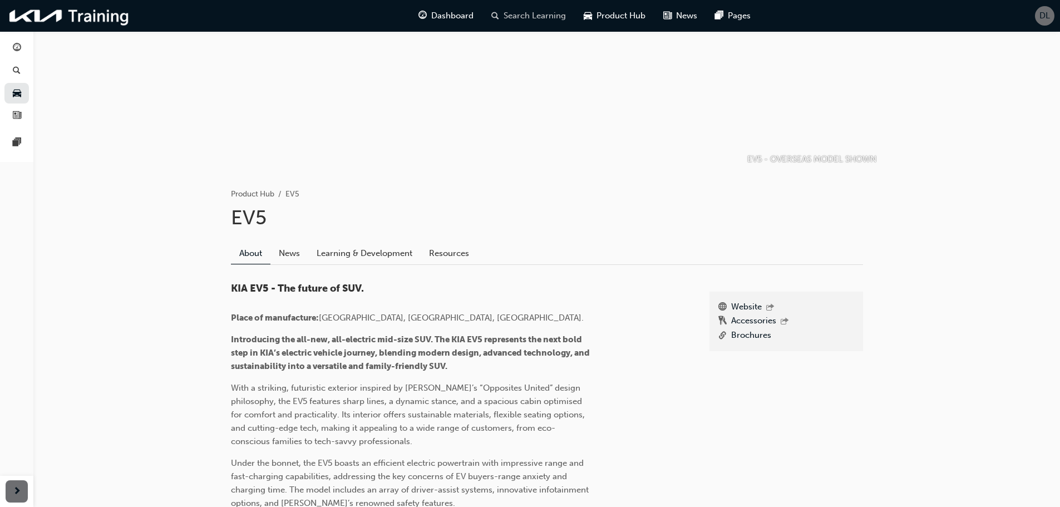
click at [546, 18] on span "Search Learning" at bounding box center [535, 15] width 62 height 13
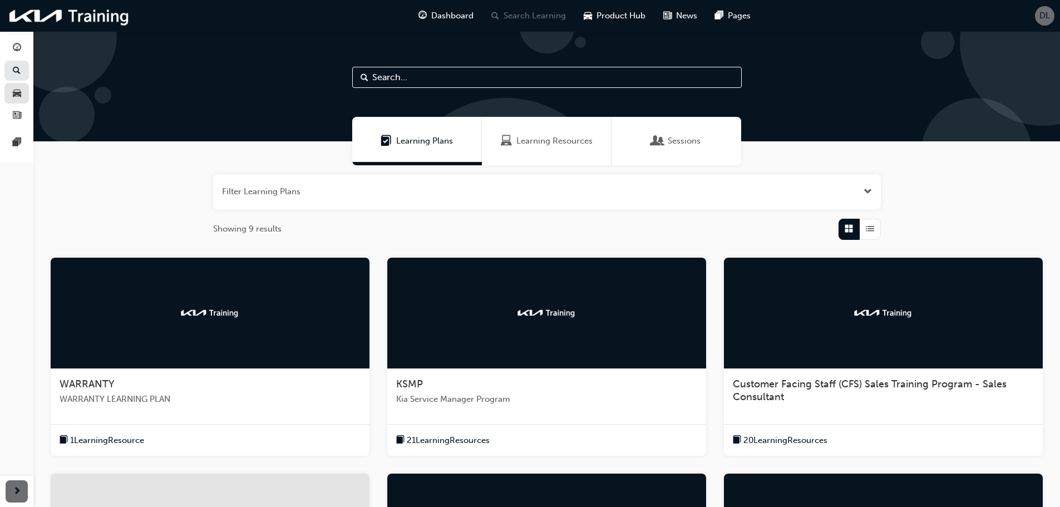
click at [16, 96] on span "car-icon" at bounding box center [17, 93] width 8 height 10
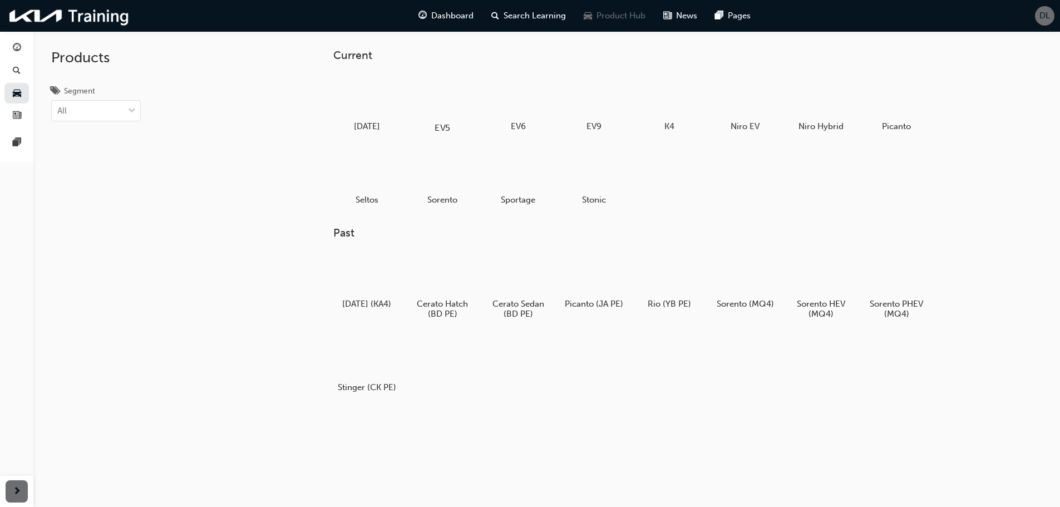
click at [454, 104] on div at bounding box center [442, 95] width 62 height 45
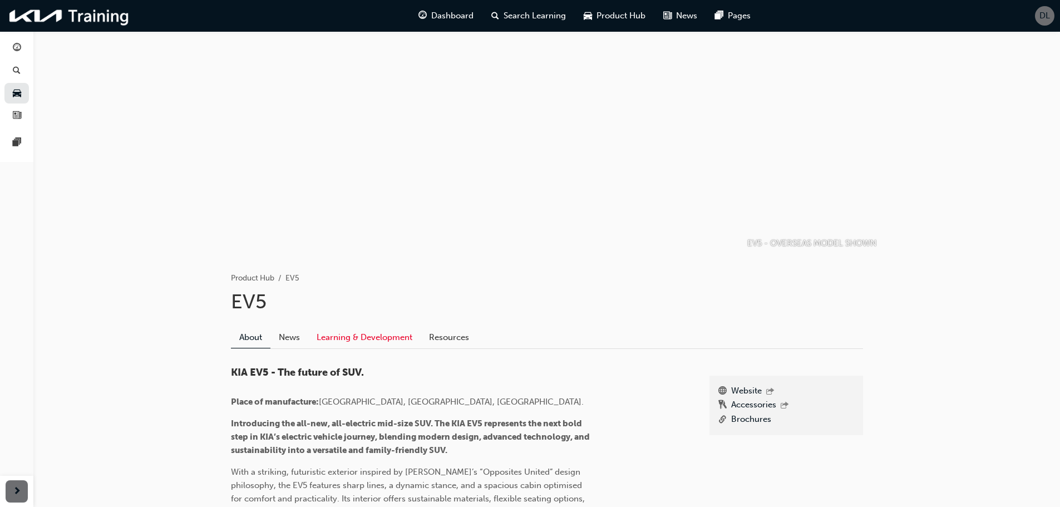
click at [336, 329] on link "Learning & Development" at bounding box center [364, 337] width 112 height 21
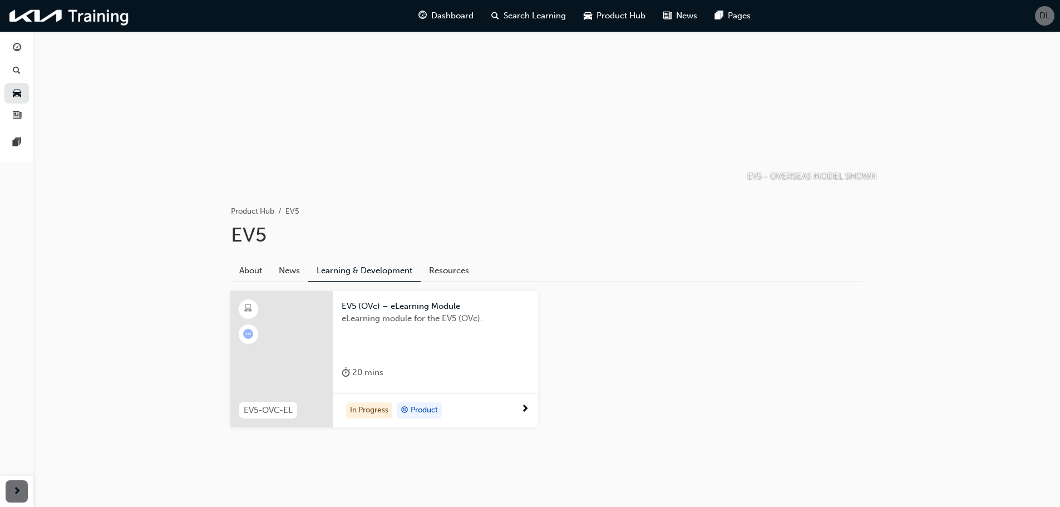
scroll to position [68, 0]
click at [275, 328] on div at bounding box center [281, 357] width 102 height 137
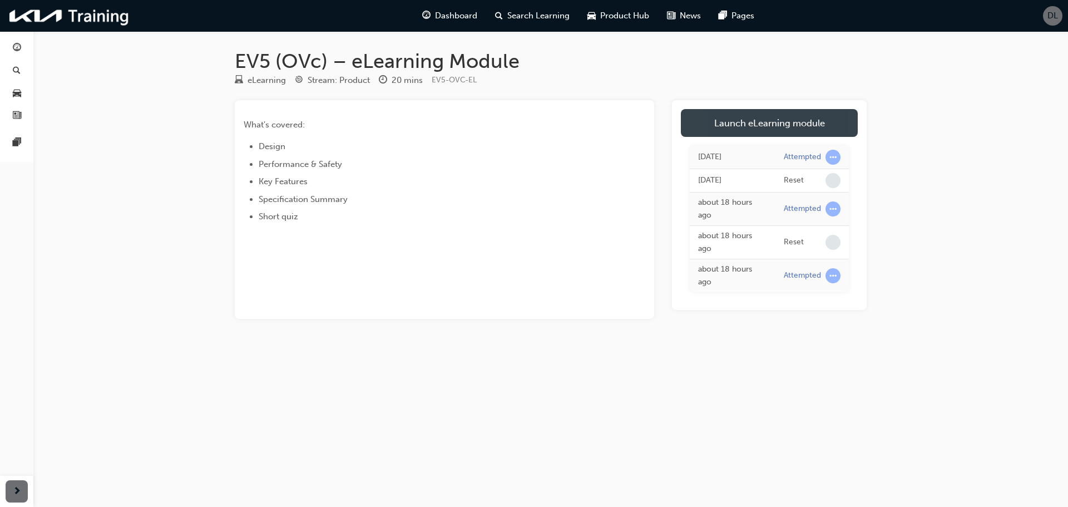
click at [773, 118] on link "Launch eLearning module" at bounding box center [769, 123] width 177 height 28
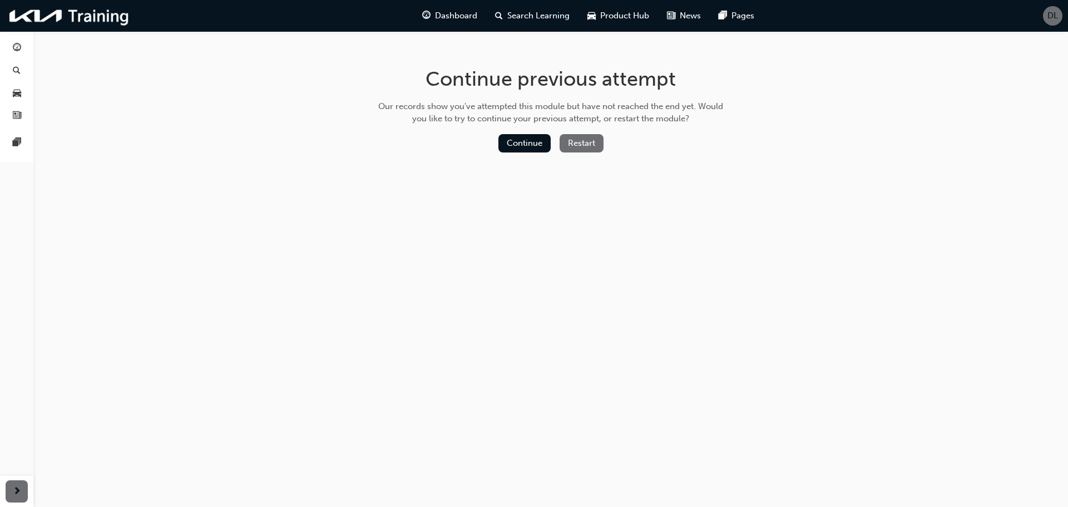
click at [583, 143] on button "Restart" at bounding box center [582, 143] width 44 height 18
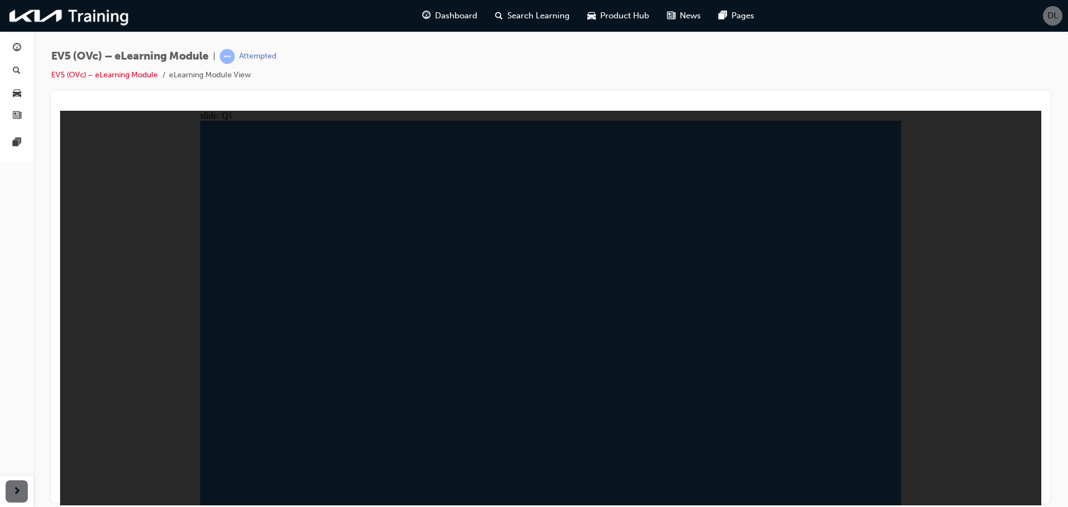
radio input "true"
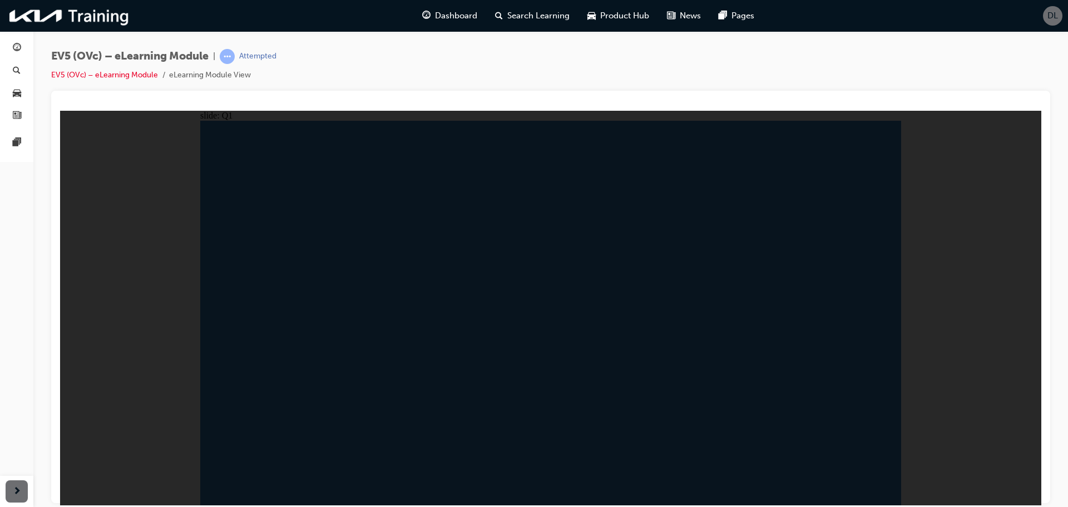
radio input "false"
radio input "true"
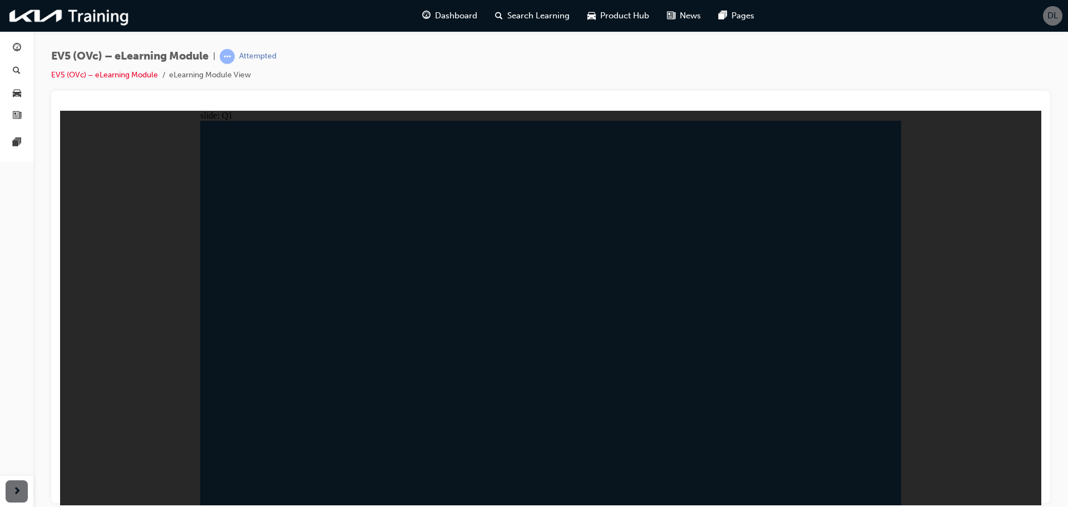
radio input "true"
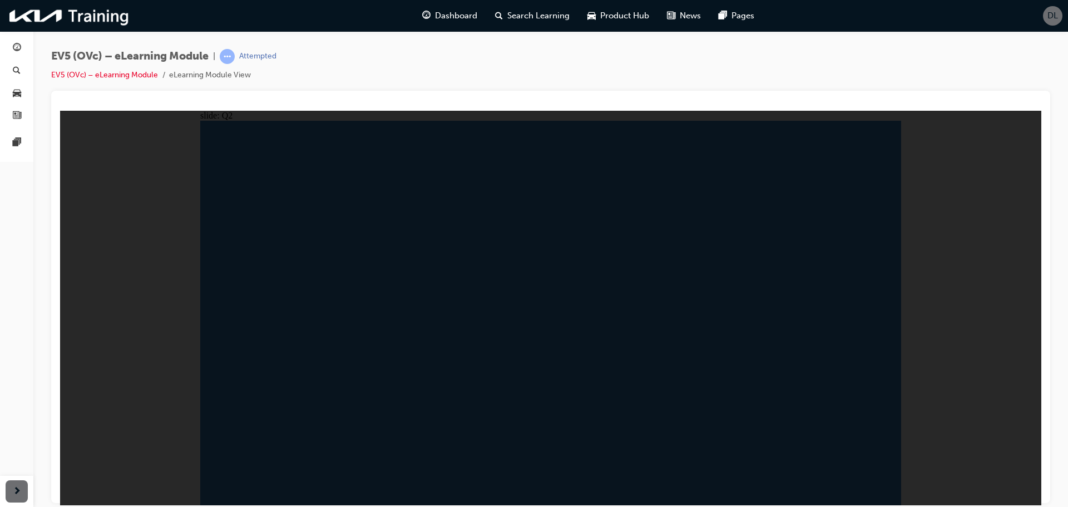
radio input "true"
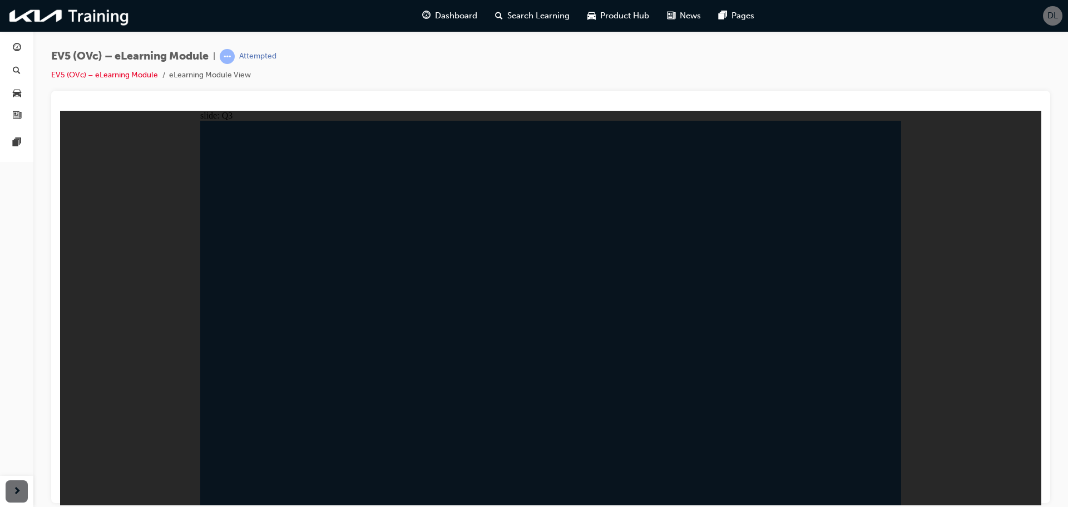
radio input "true"
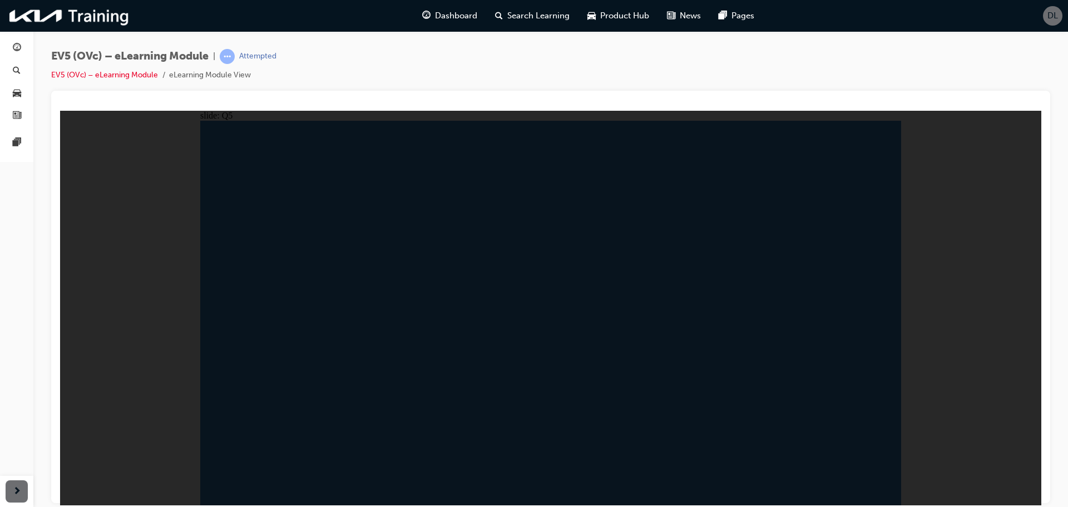
radio input "true"
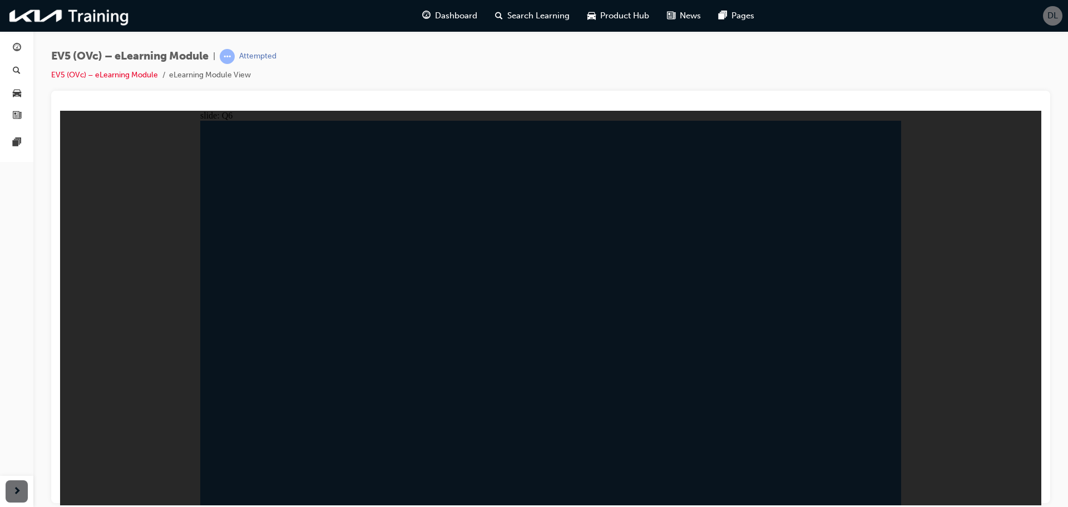
radio input "true"
radio input "false"
radio input "true"
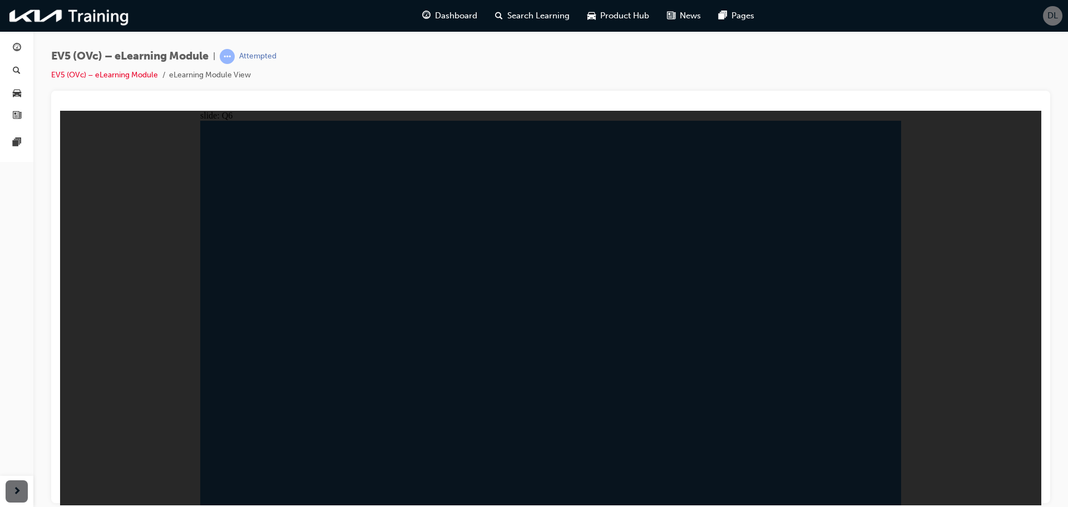
radio input "true"
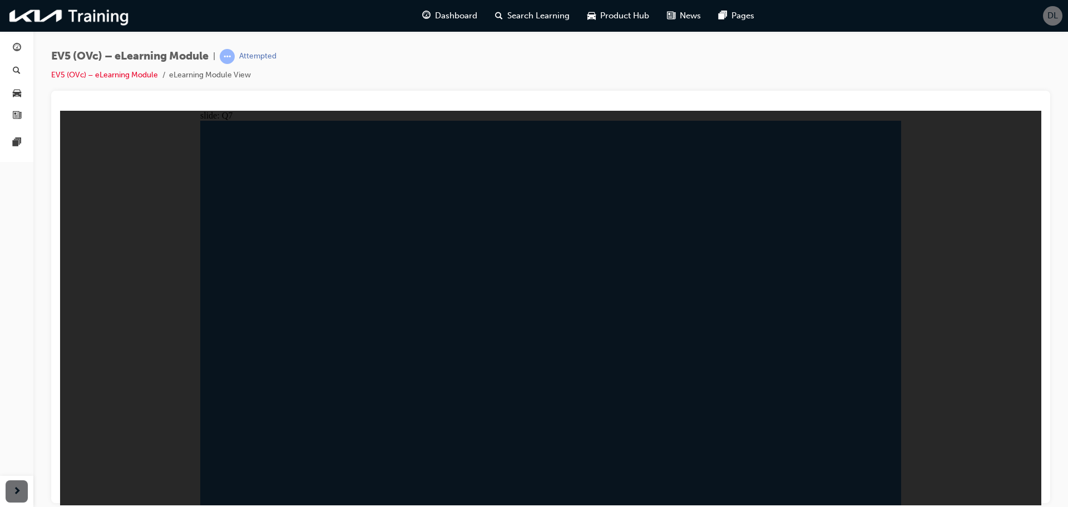
radio input "true"
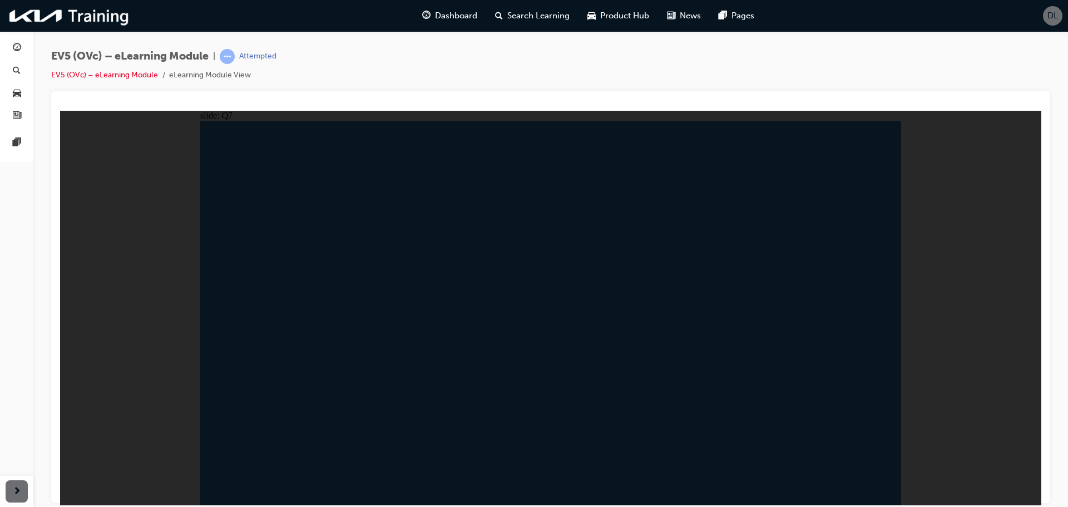
radio input "true"
drag, startPoint x: 513, startPoint y: 351, endPoint x: 524, endPoint y: 341, distance: 15.4
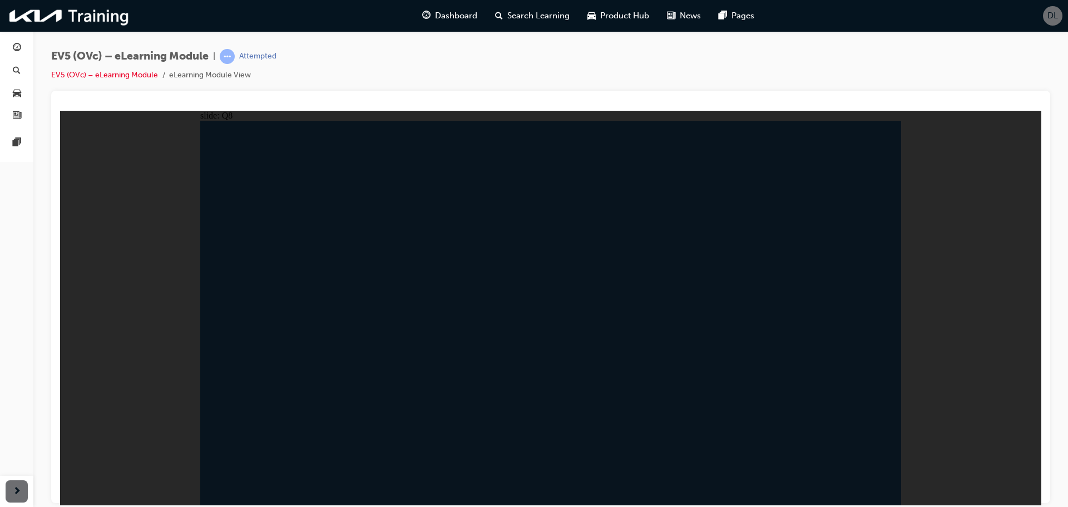
radio input "true"
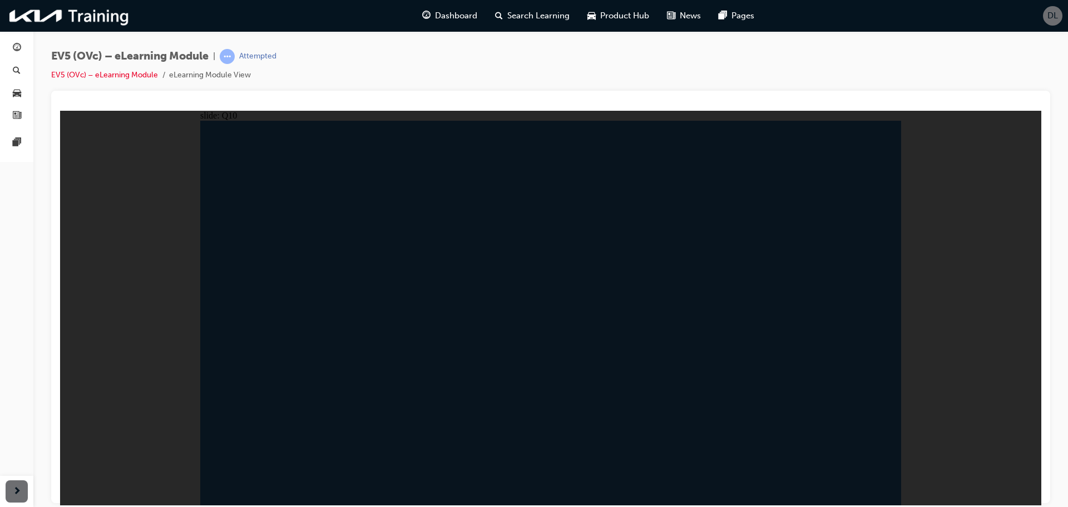
radio input "true"
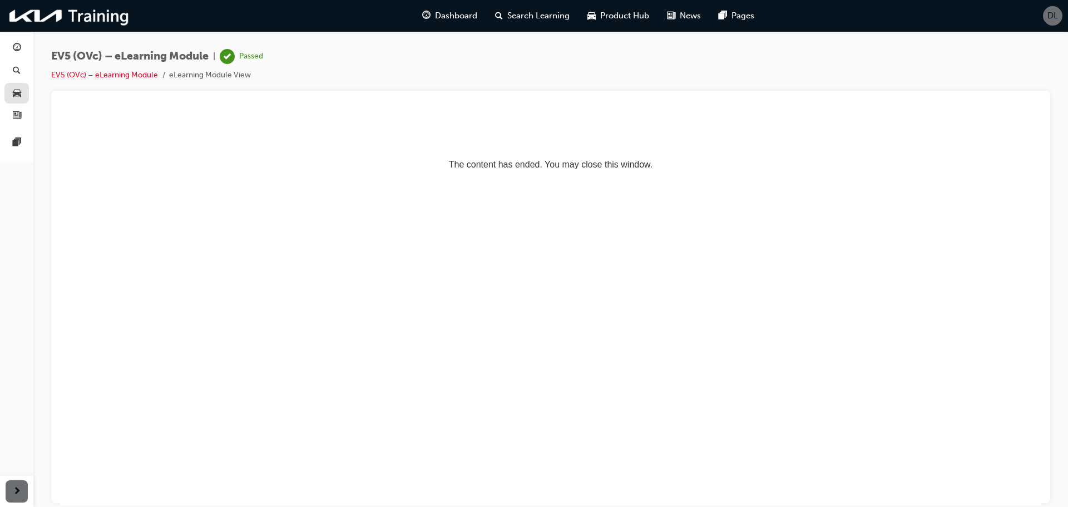
click at [23, 91] on link "button" at bounding box center [16, 93] width 24 height 21
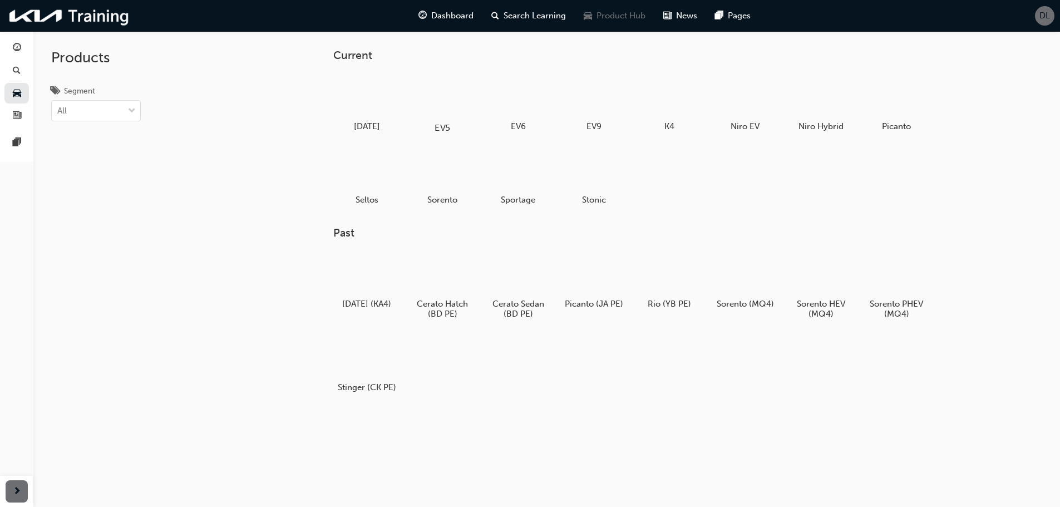
click at [464, 77] on div at bounding box center [442, 95] width 62 height 45
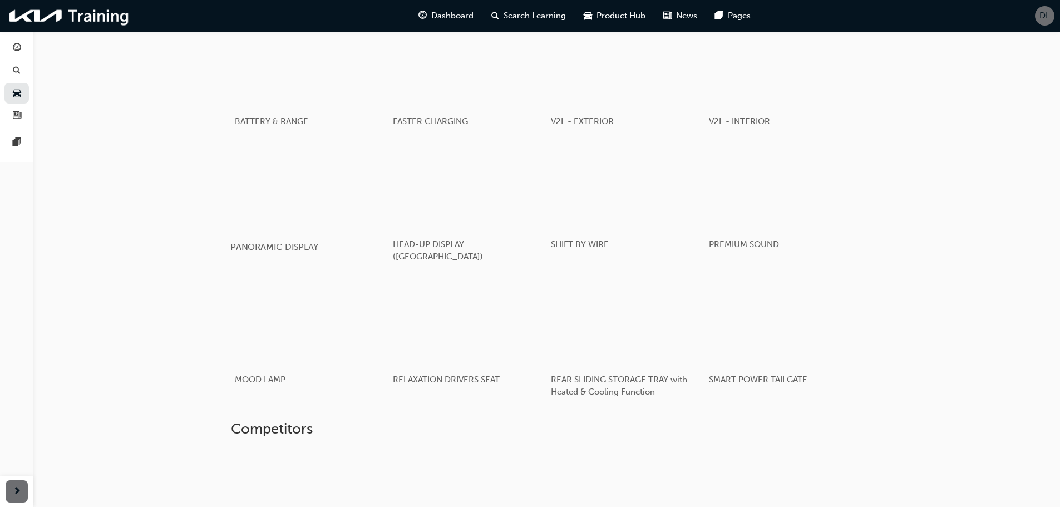
scroll to position [640, 0]
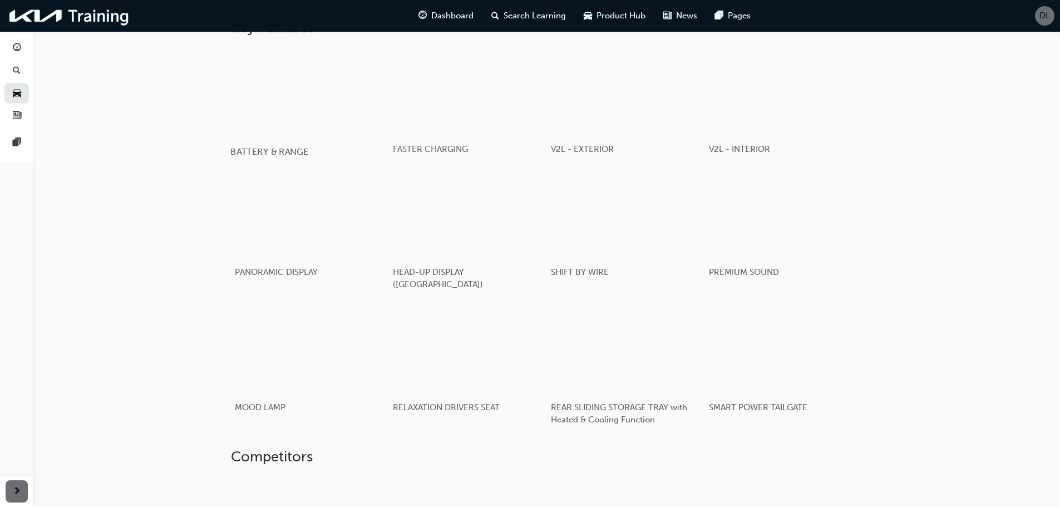
click at [285, 86] on div "button" at bounding box center [309, 90] width 159 height 89
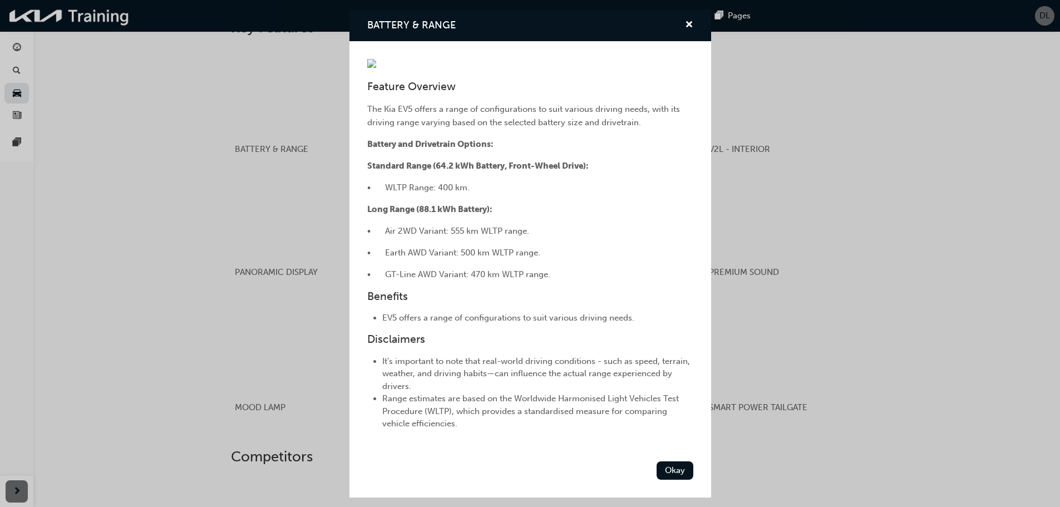
scroll to position [0, 0]
click at [685, 16] on div "BATTERY & RANGE" at bounding box center [530, 25] width 362 height 32
click at [685, 21] on span "cross-icon" at bounding box center [689, 26] width 8 height 10
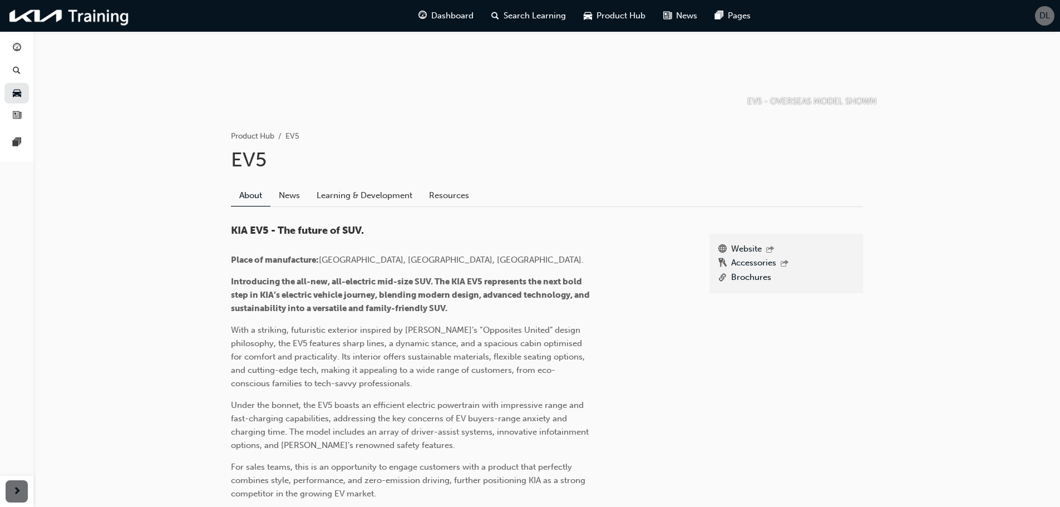
scroll to position [84, 0]
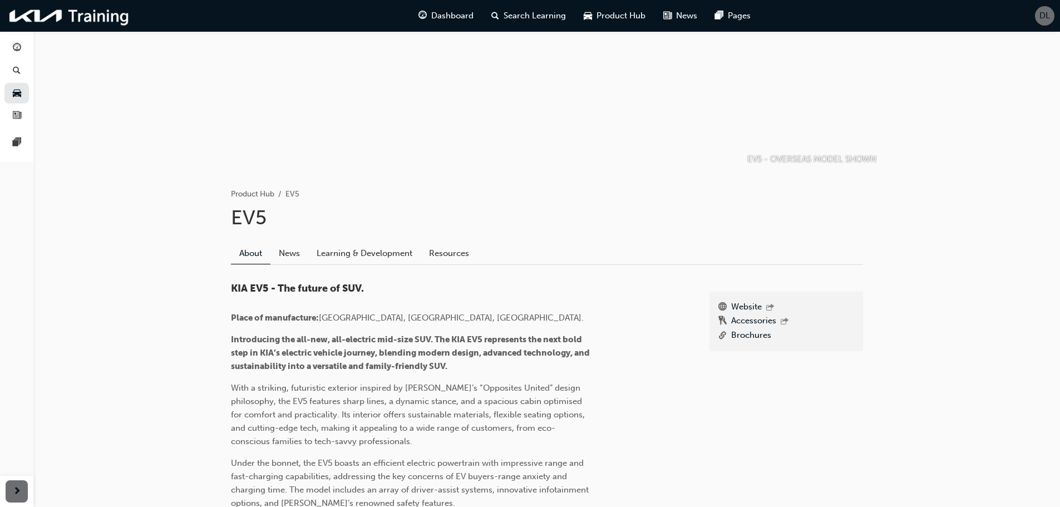
click at [368, 240] on div "About News Learning & Development Resources" at bounding box center [547, 249] width 632 height 31
click at [351, 262] on link "Learning & Development" at bounding box center [364, 253] width 112 height 21
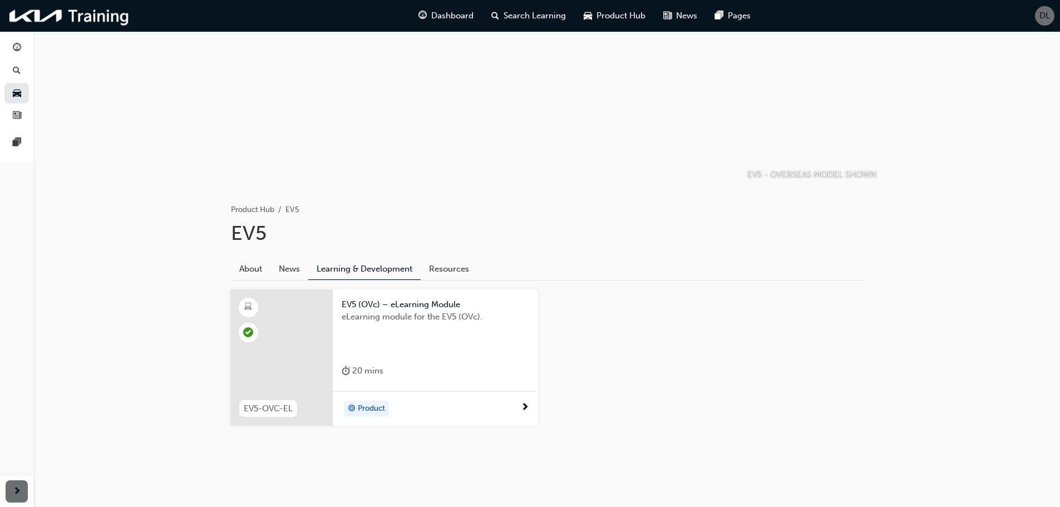
click at [467, 350] on div "eLearning module for the EV5 (OVc)." at bounding box center [436, 333] width 188 height 45
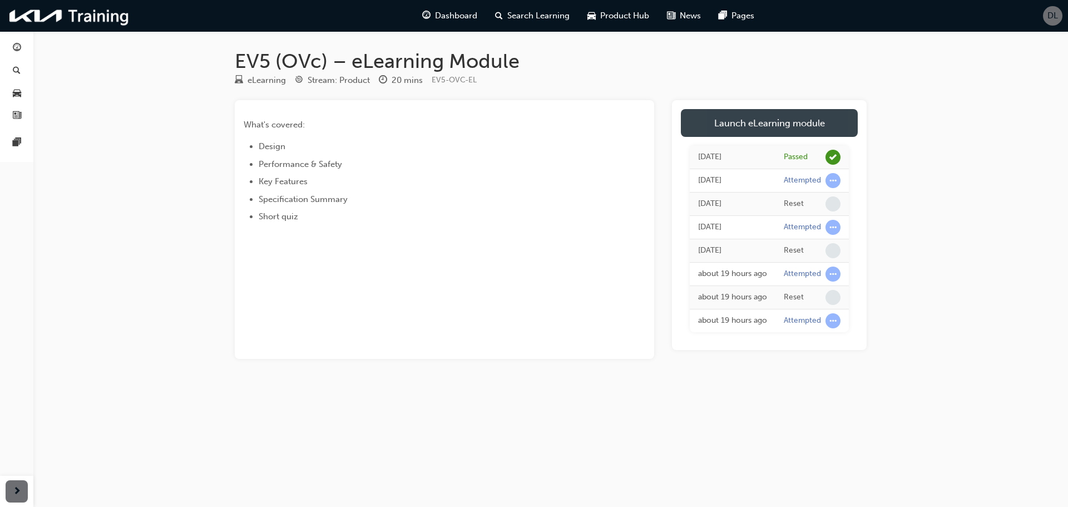
click at [787, 120] on link "Launch eLearning module" at bounding box center [769, 123] width 177 height 28
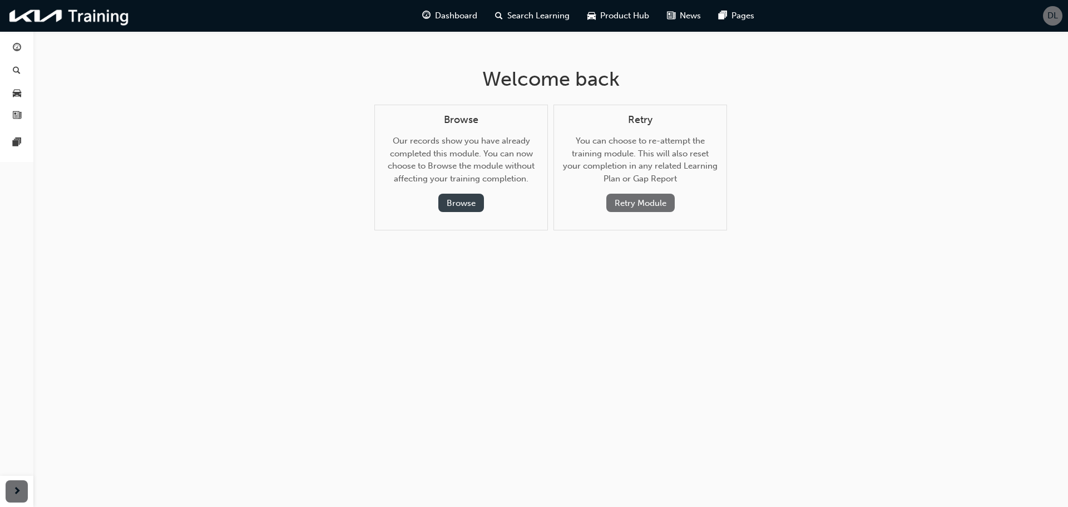
click at [477, 196] on button "Browse" at bounding box center [461, 203] width 46 height 18
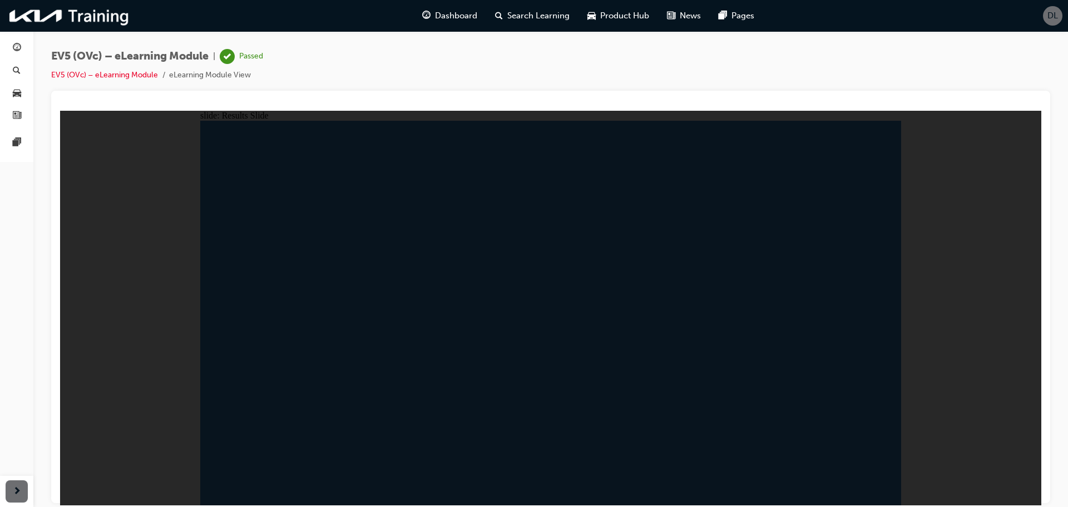
click at [124, 74] on link "EV5 (OVc) – eLearning Module" at bounding box center [104, 74] width 107 height 9
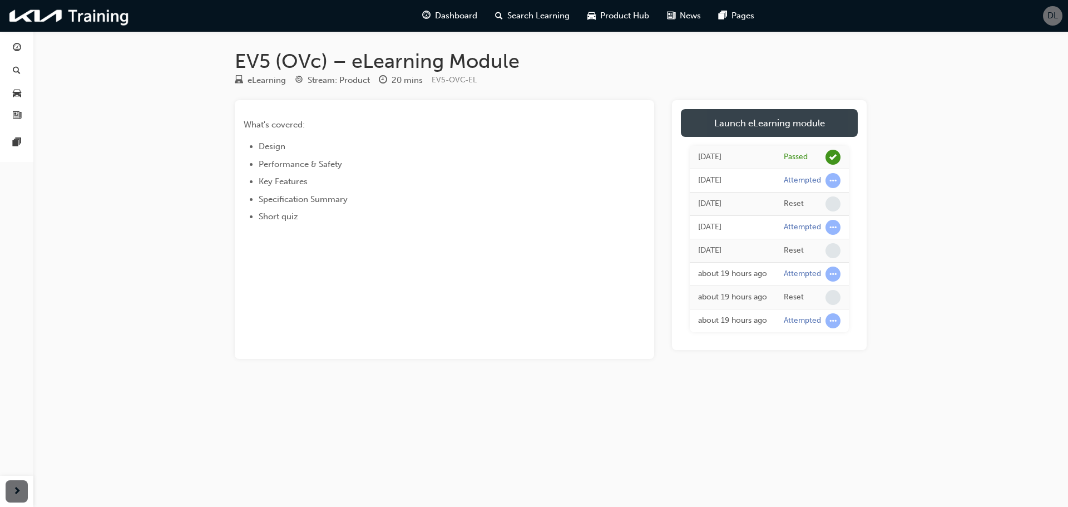
click at [747, 120] on link "Launch eLearning module" at bounding box center [769, 123] width 177 height 28
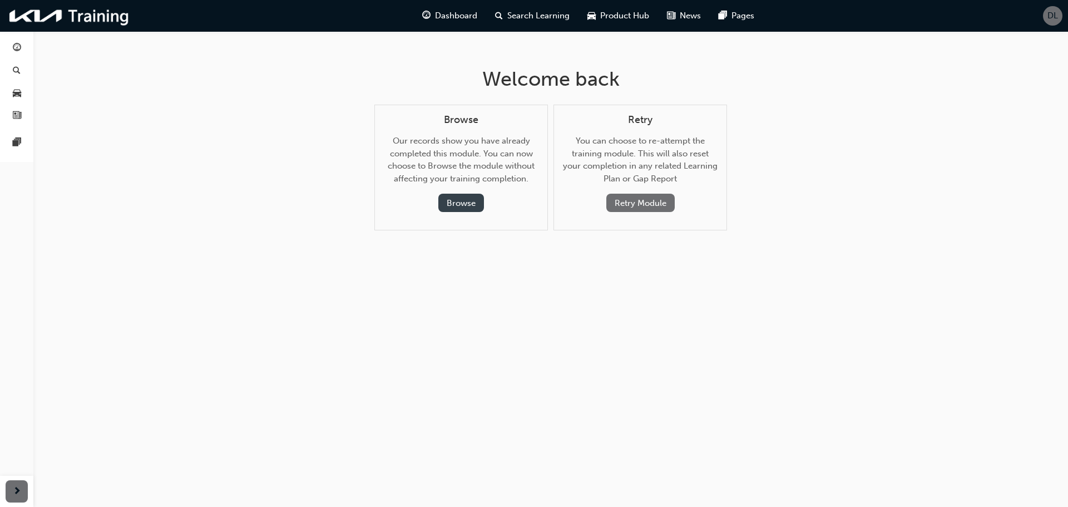
click at [465, 201] on button "Browse" at bounding box center [461, 203] width 46 height 18
